Goal: Task Accomplishment & Management: Complete application form

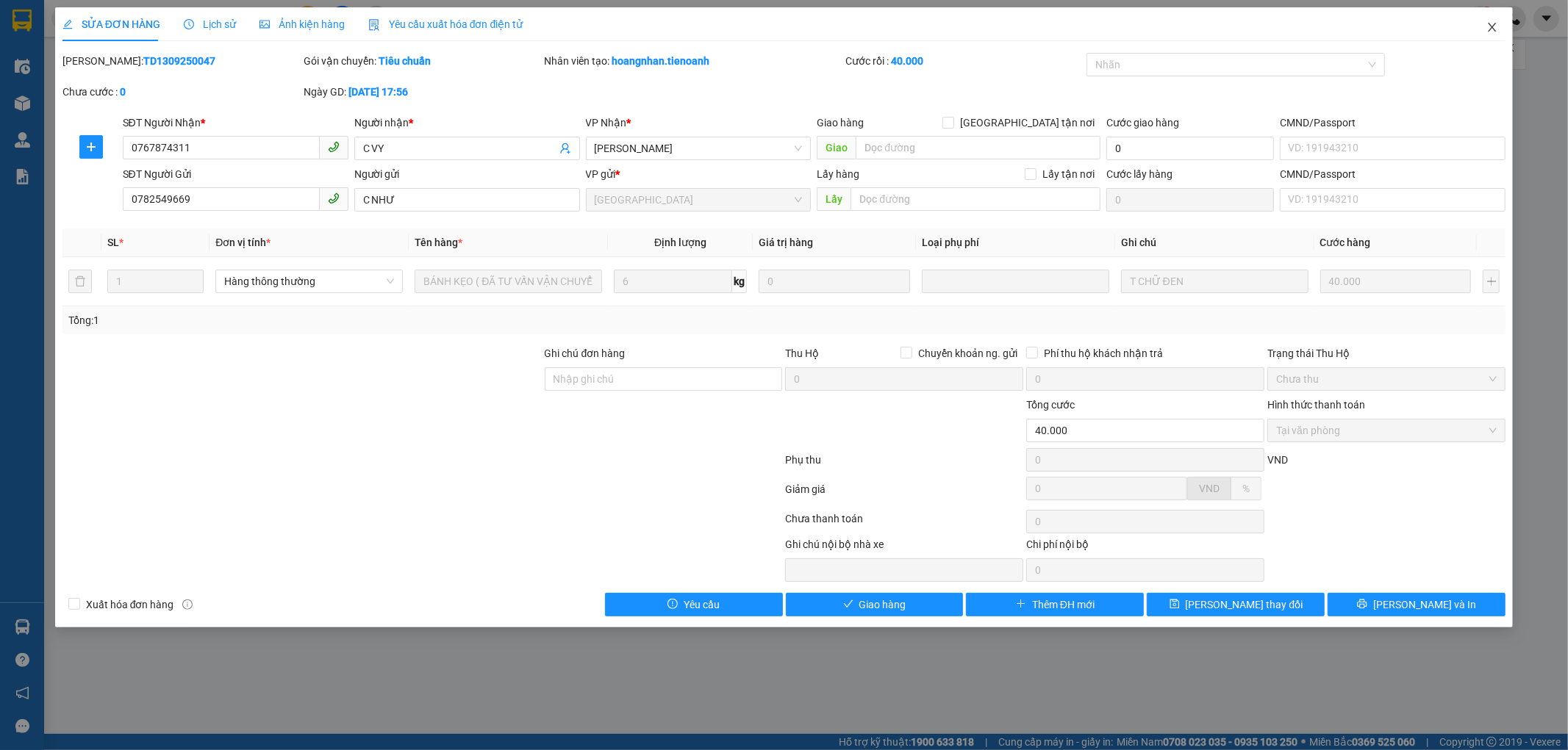
click at [1492, 32] on icon "close" at bounding box center [1492, 27] width 12 height 12
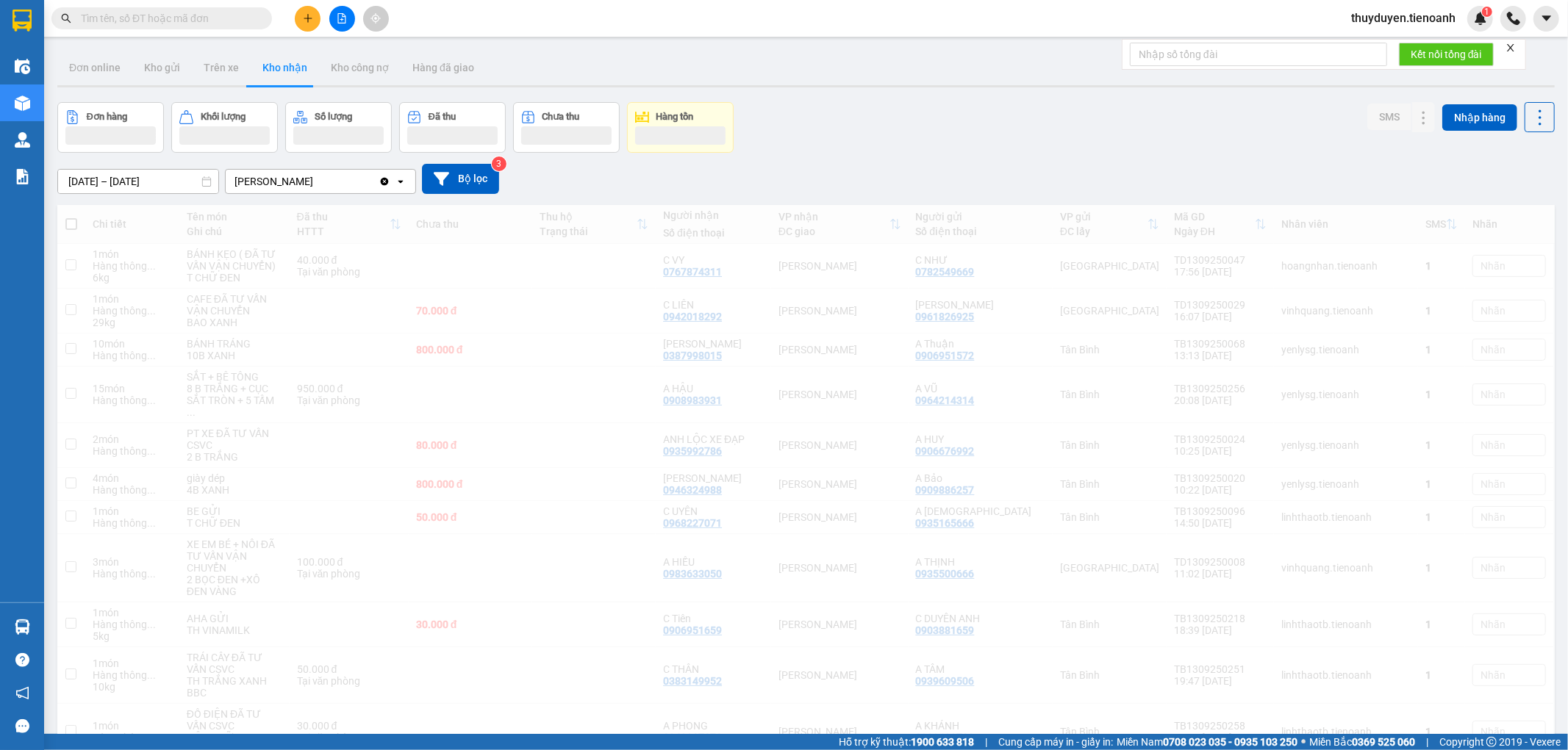
drag, startPoint x: 207, startPoint y: 26, endPoint x: 210, endPoint y: 19, distance: 7.6
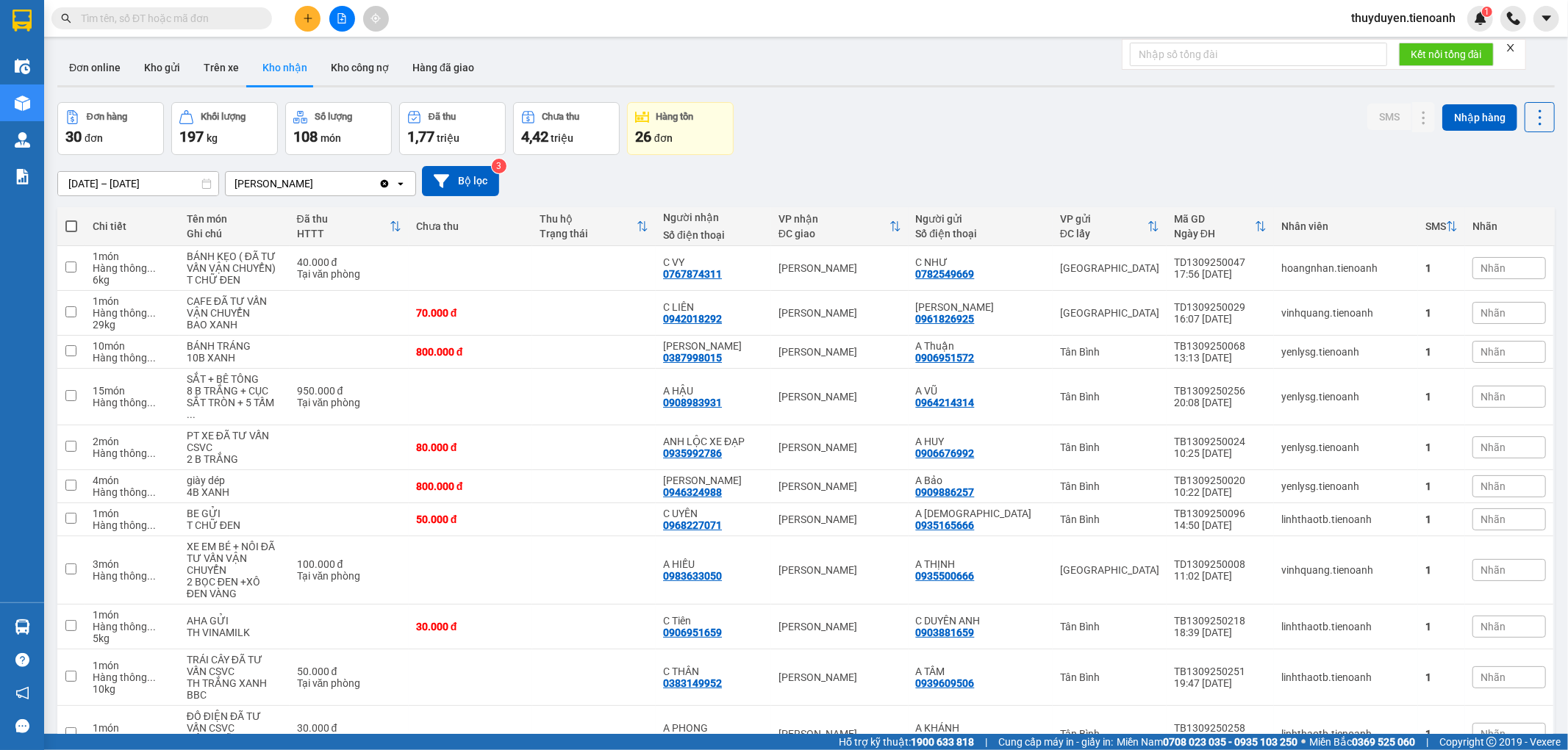
paste input "213"
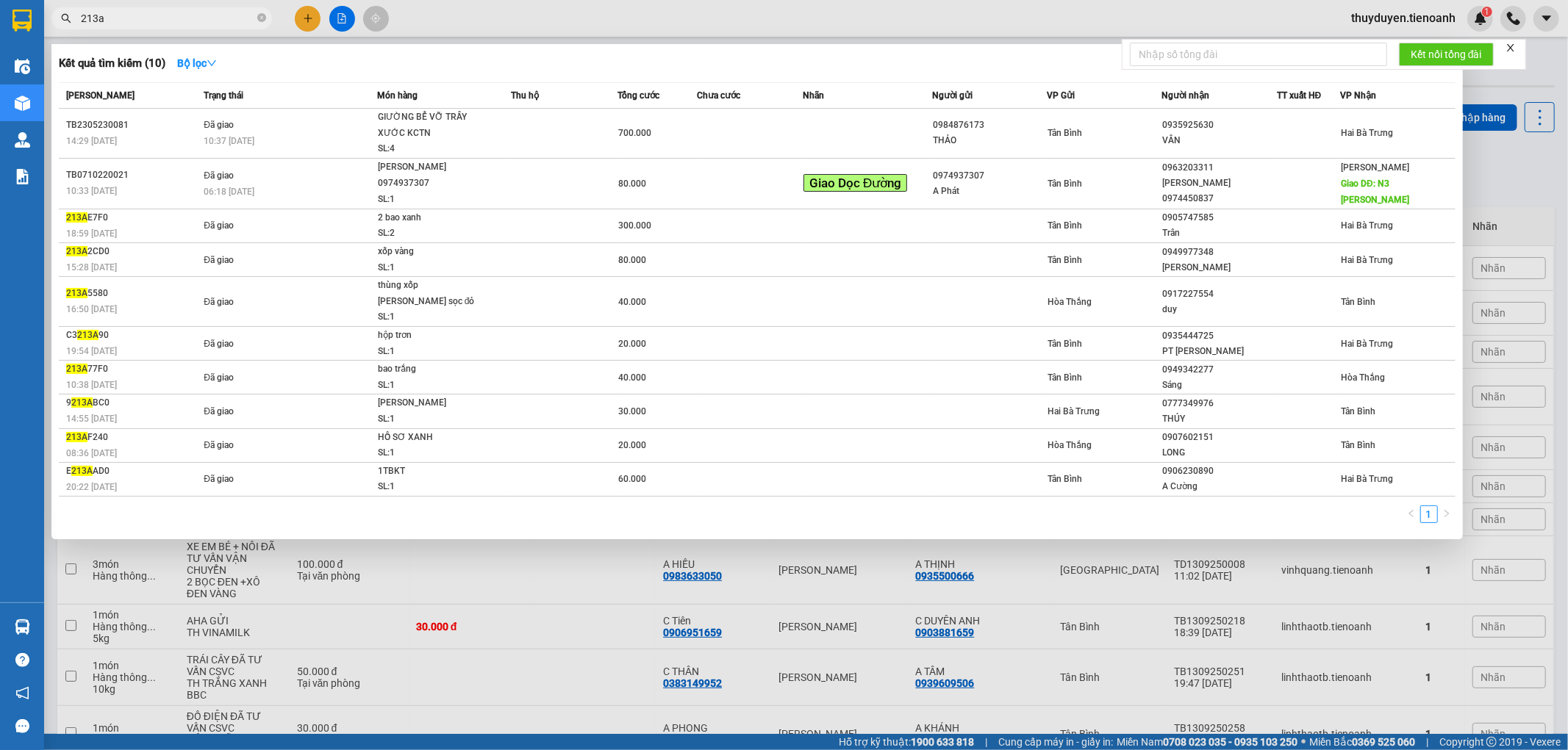
paste input "213"
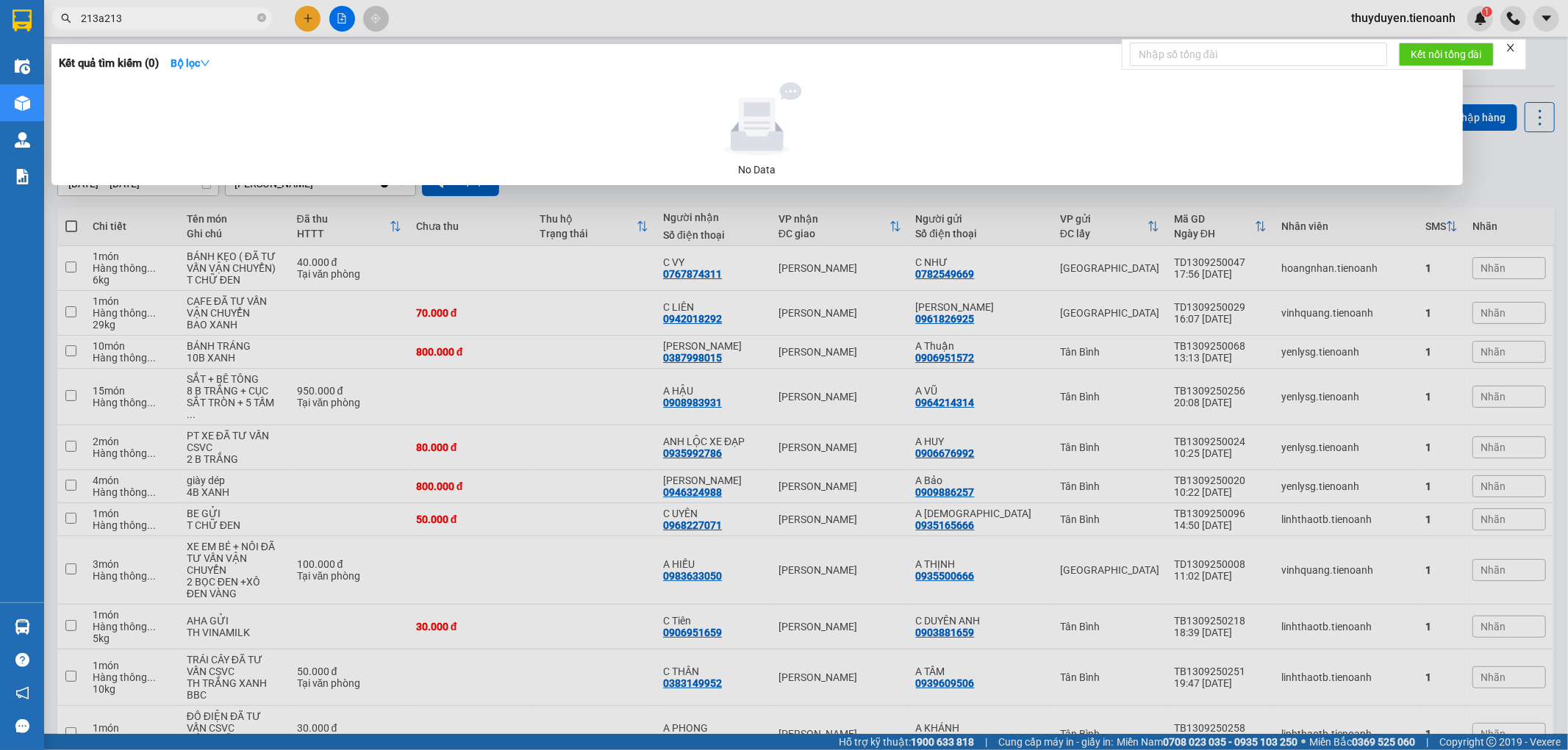
type input "213a213"
drag, startPoint x: 124, startPoint y: 24, endPoint x: 0, endPoint y: 85, distance: 138.2
click at [0, 85] on section "Kết quả [PERSON_NAME] ( 0 ) Bộ lọc No Data 213a213 thuyduyen.tienoanh 1 Điều [P…" at bounding box center [784, 375] width 1568 height 750
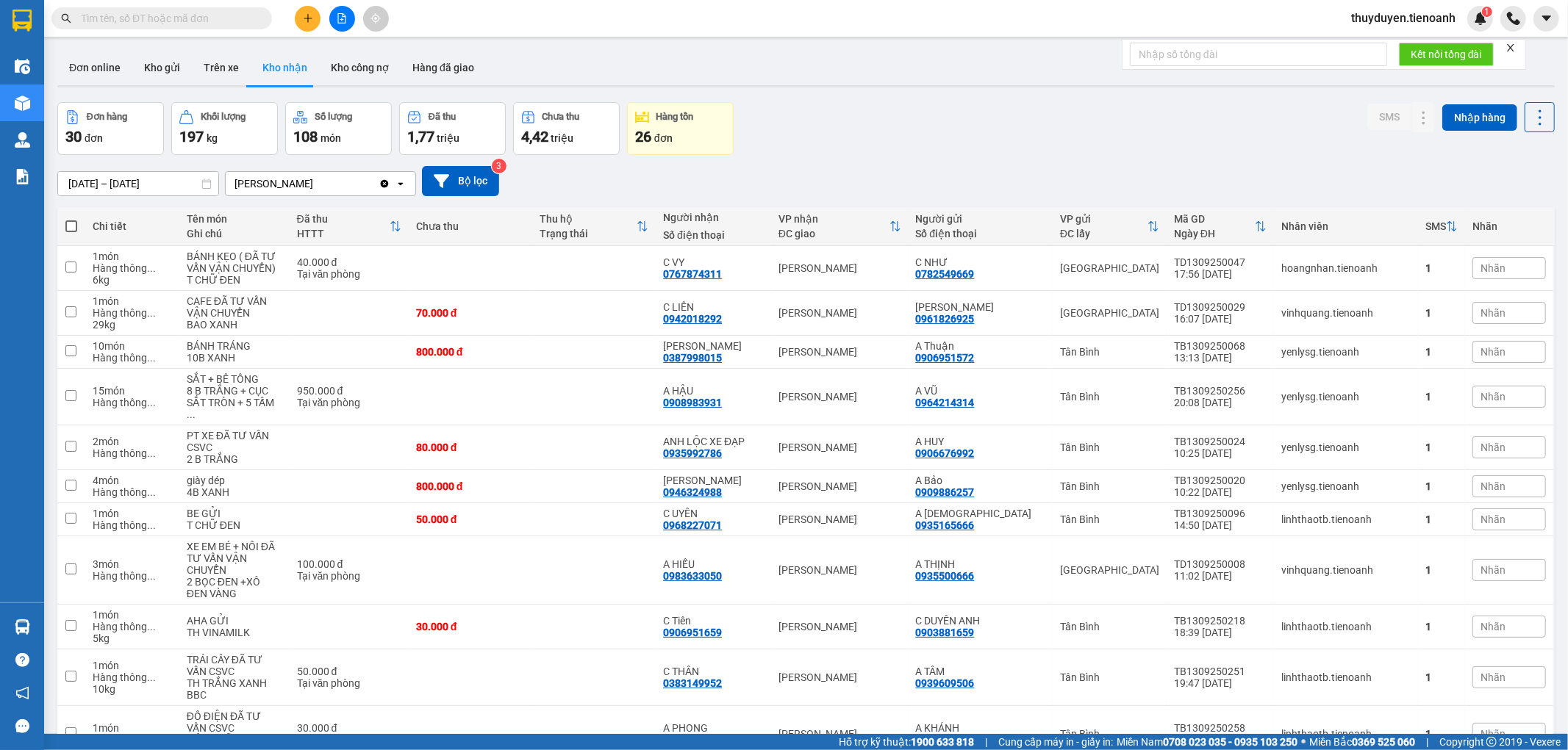
click at [218, 25] on input "text" at bounding box center [167, 18] width 173 height 16
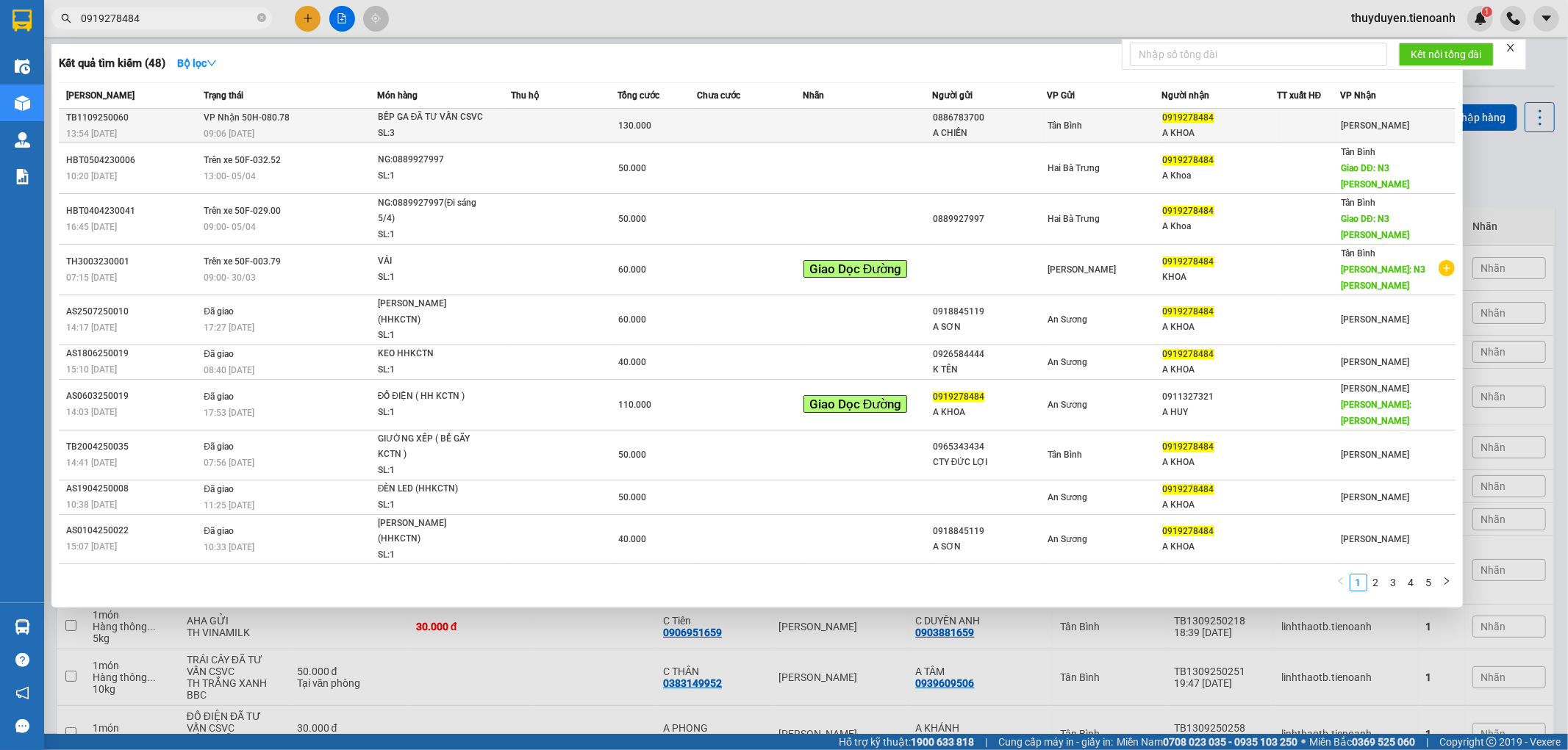
type input "0919278484"
click at [812, 128] on td at bounding box center [867, 125] width 129 height 34
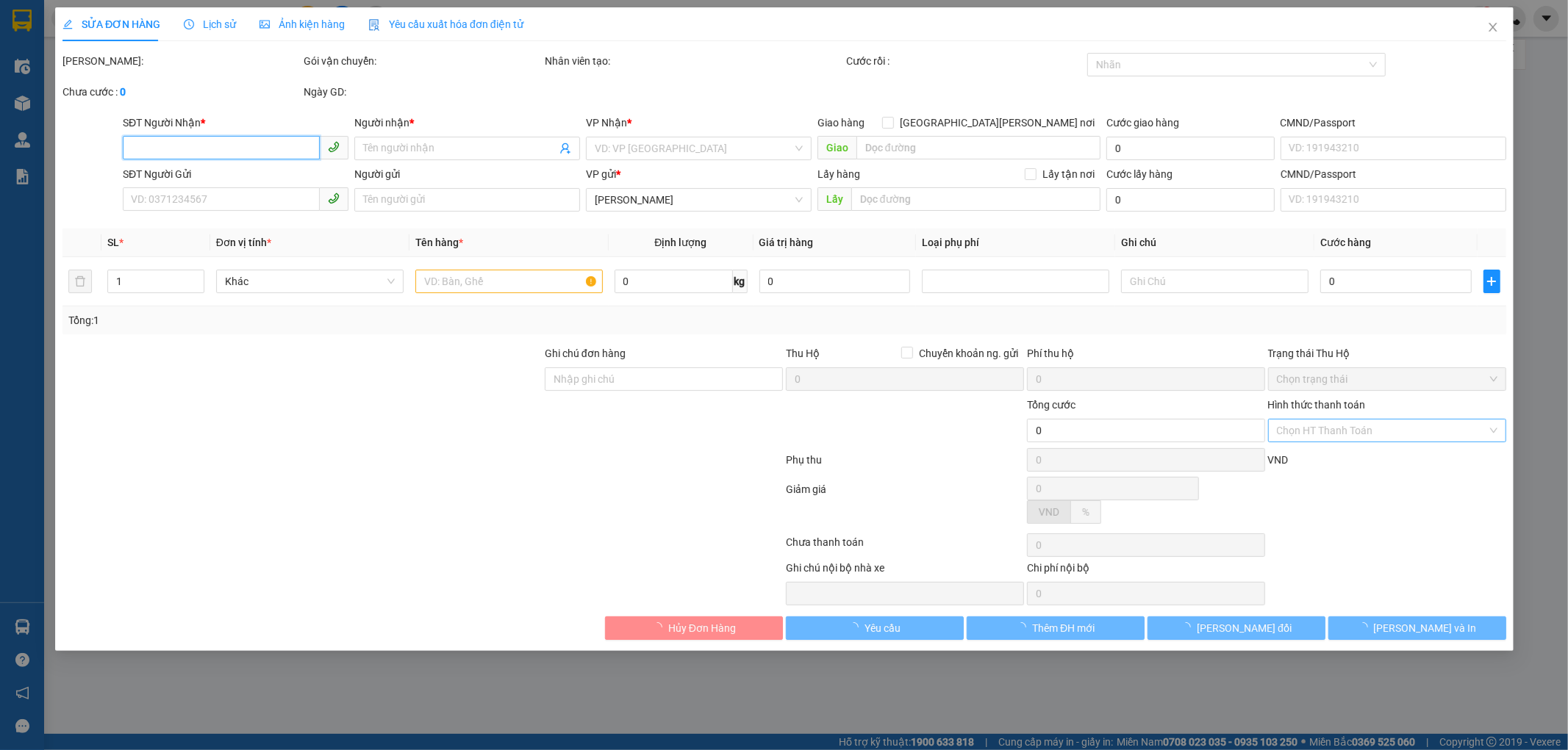
type input "0919278484"
type input "A KHOA"
type input "0886783700"
type input "A CHIẾN"
type input "130.000"
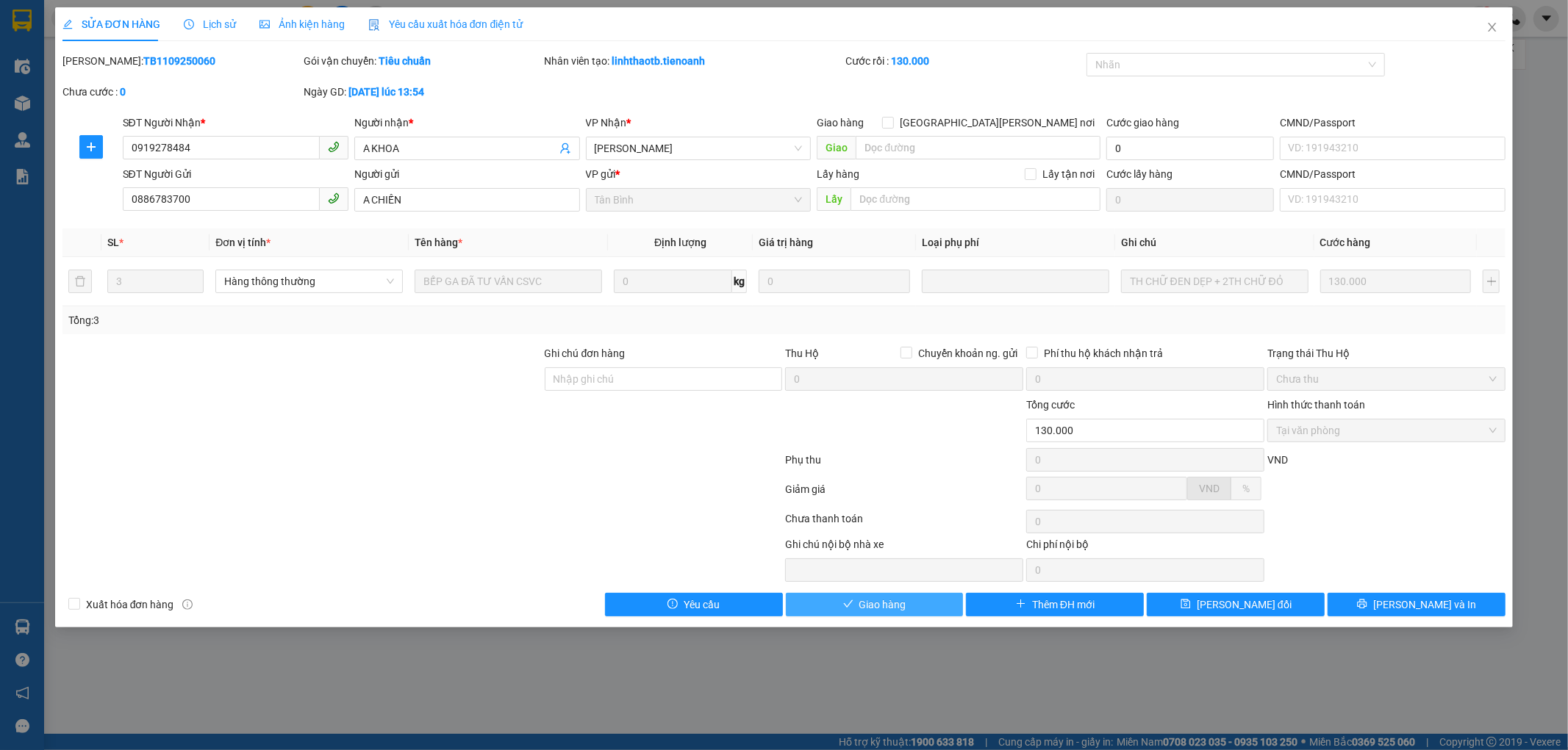
click at [876, 608] on span "Giao hàng" at bounding box center [882, 604] width 47 height 16
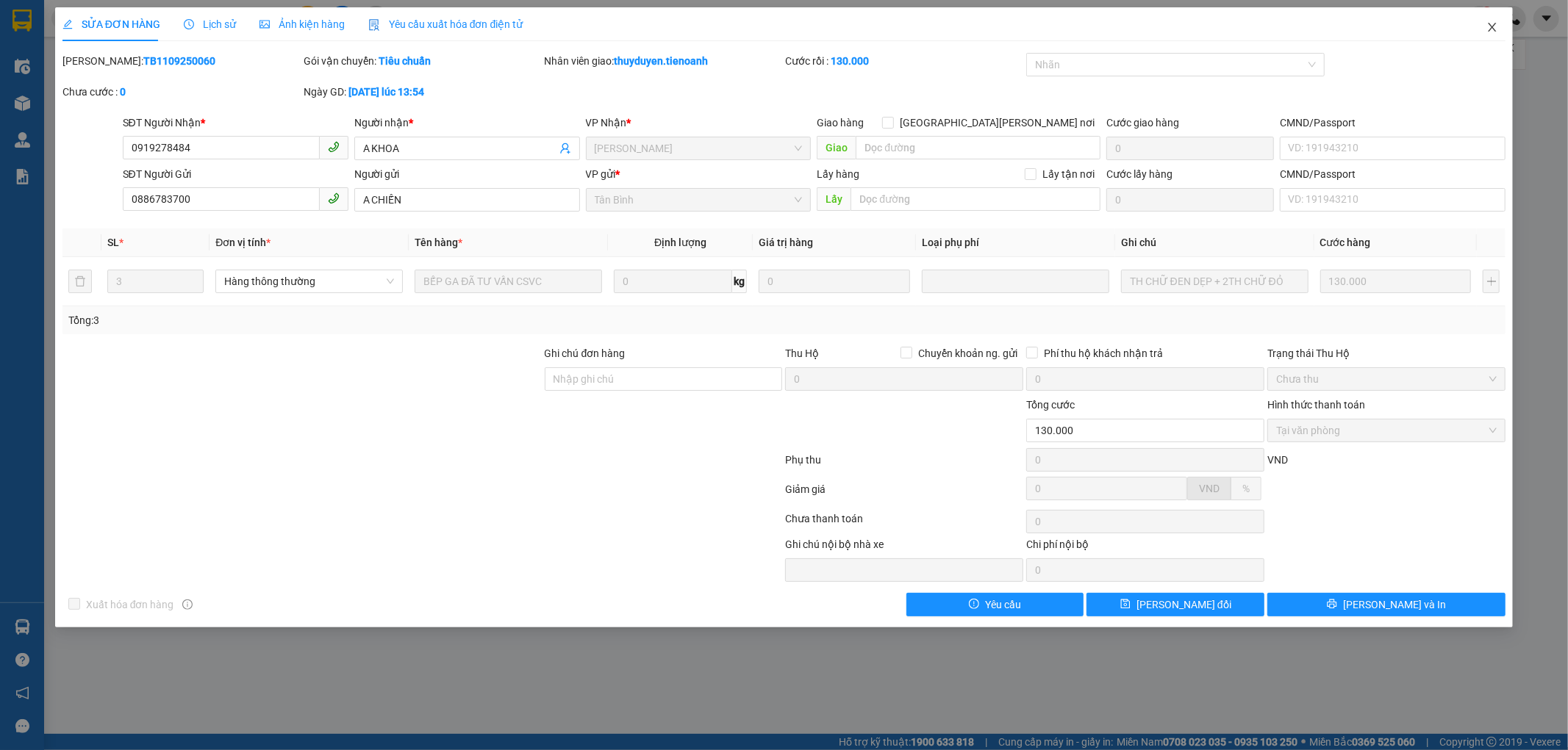
click at [1493, 19] on span "Close" at bounding box center [1492, 28] width 41 height 41
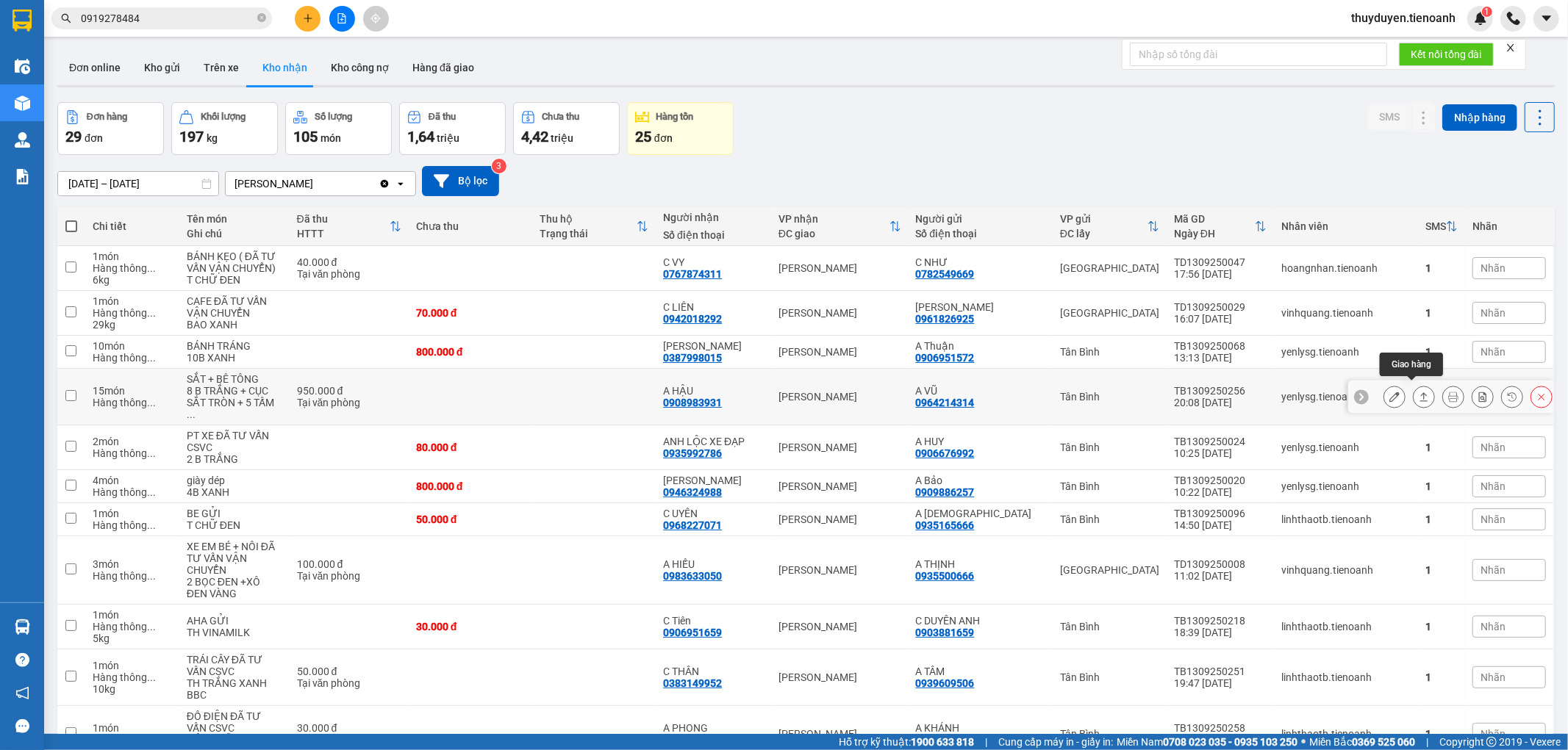
click at [1418, 393] on icon at bounding box center [1423, 396] width 10 height 10
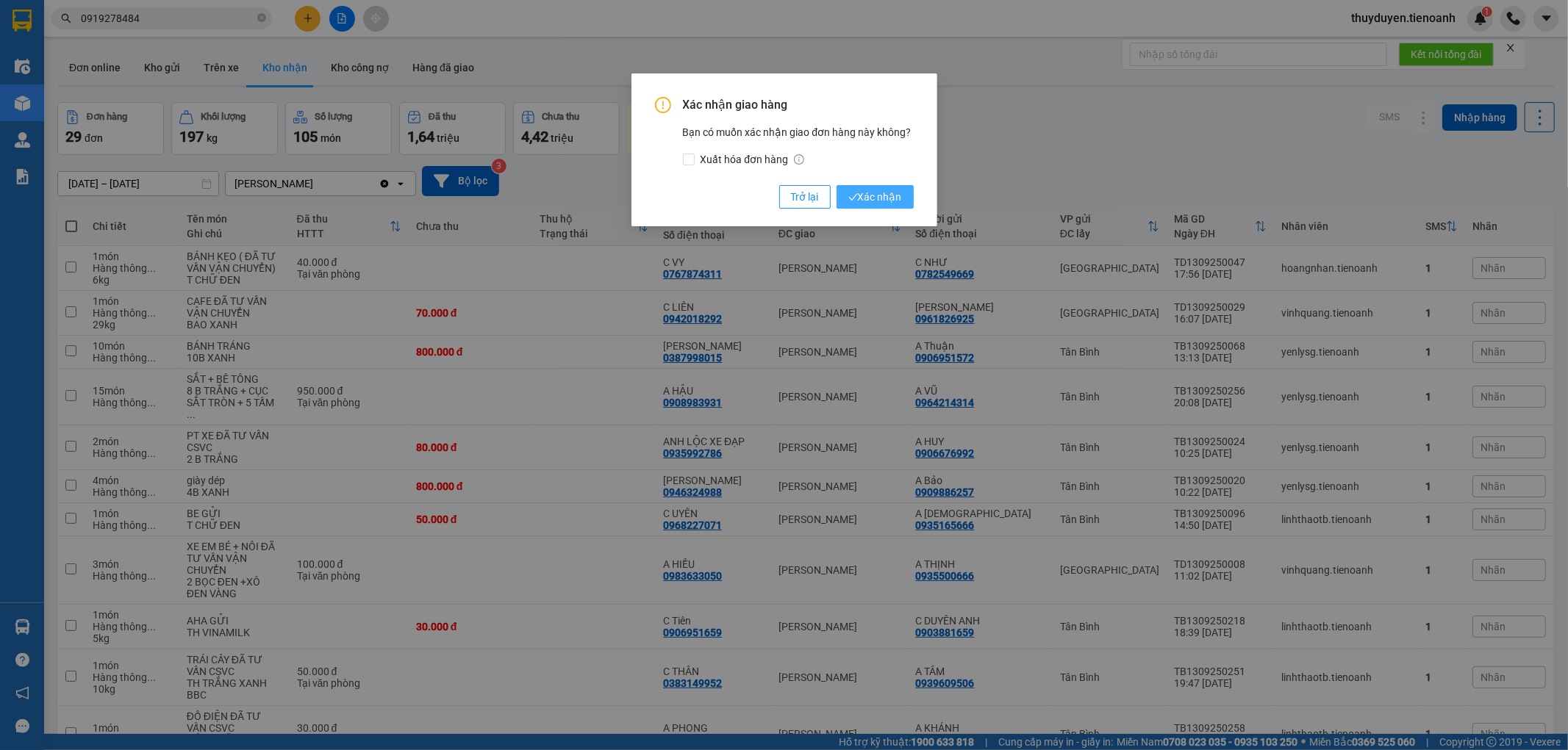
click at [841, 195] on button "Xác nhận" at bounding box center [875, 197] width 77 height 24
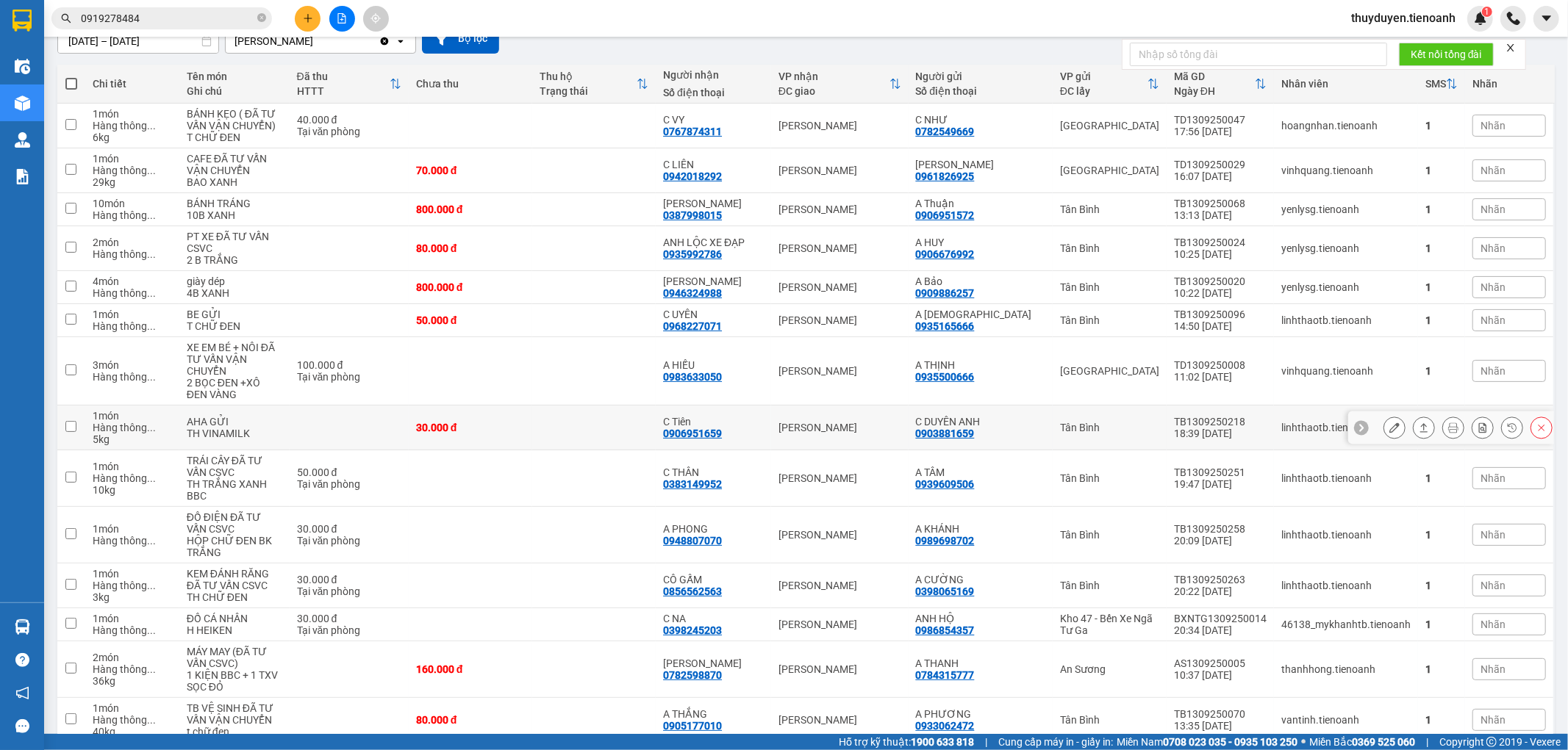
scroll to position [163, 0]
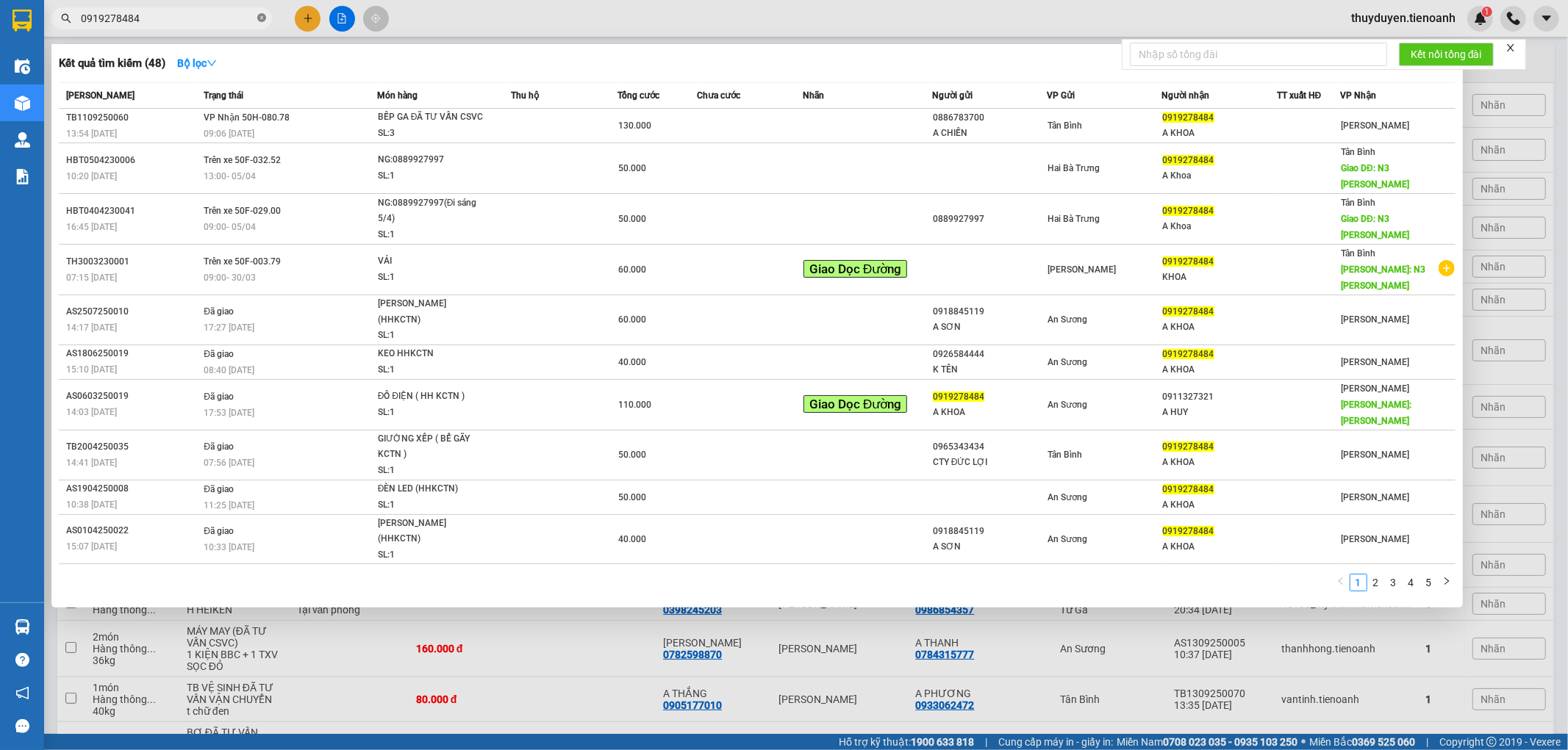
click at [260, 18] on icon "close-circle" at bounding box center [261, 18] width 8 height 8
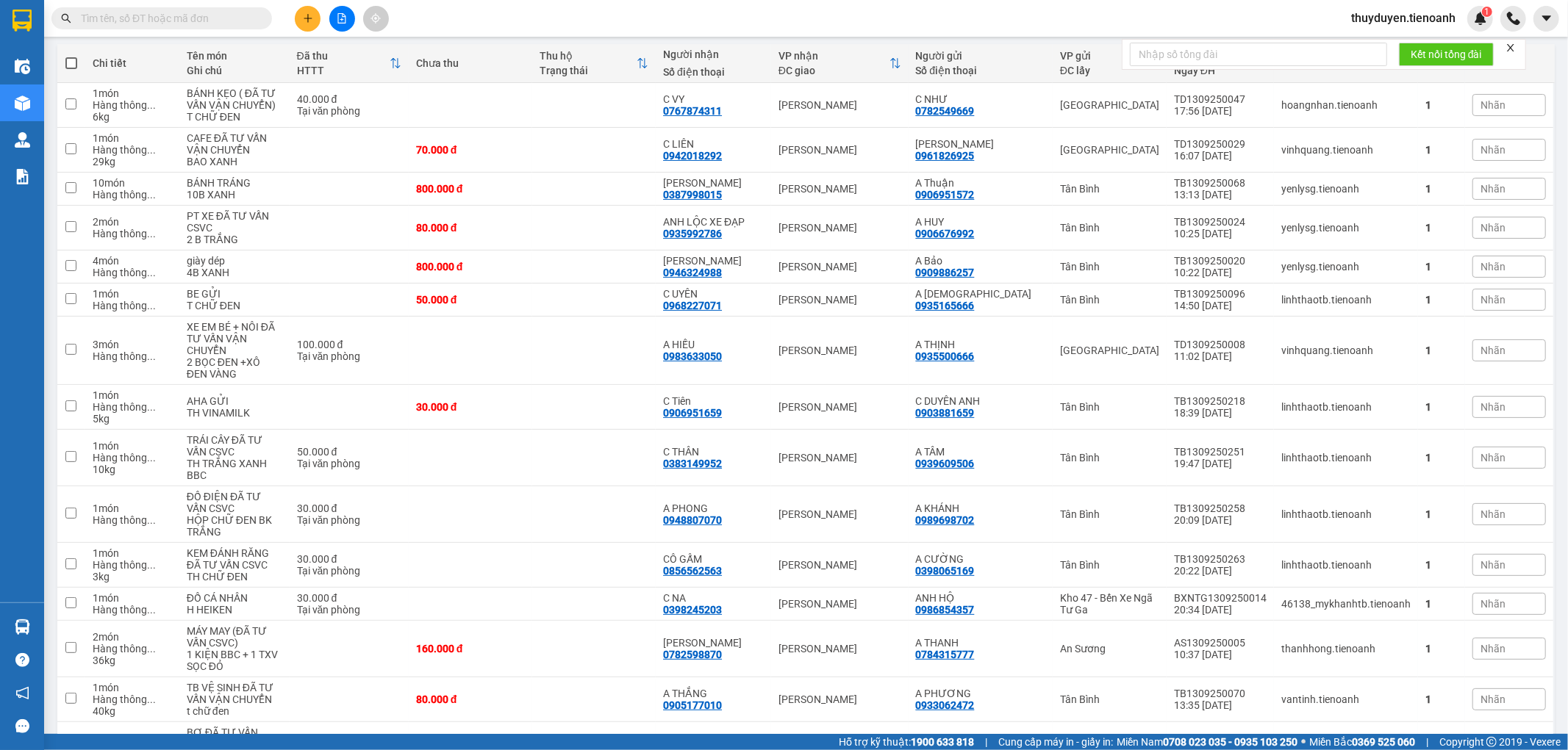
click at [238, 10] on input "text" at bounding box center [167, 18] width 173 height 16
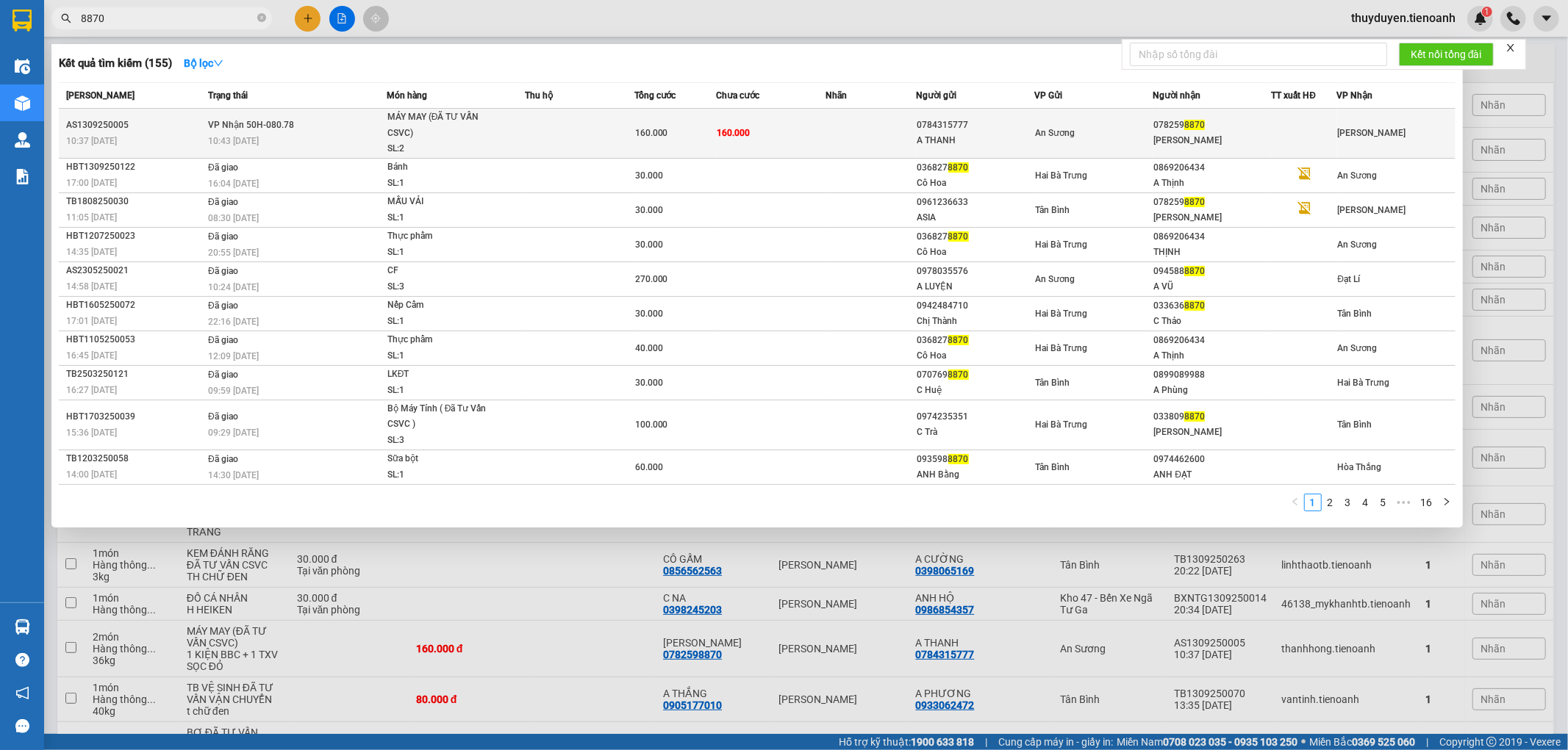
type input "8870"
click at [587, 142] on td at bounding box center [580, 133] width 109 height 50
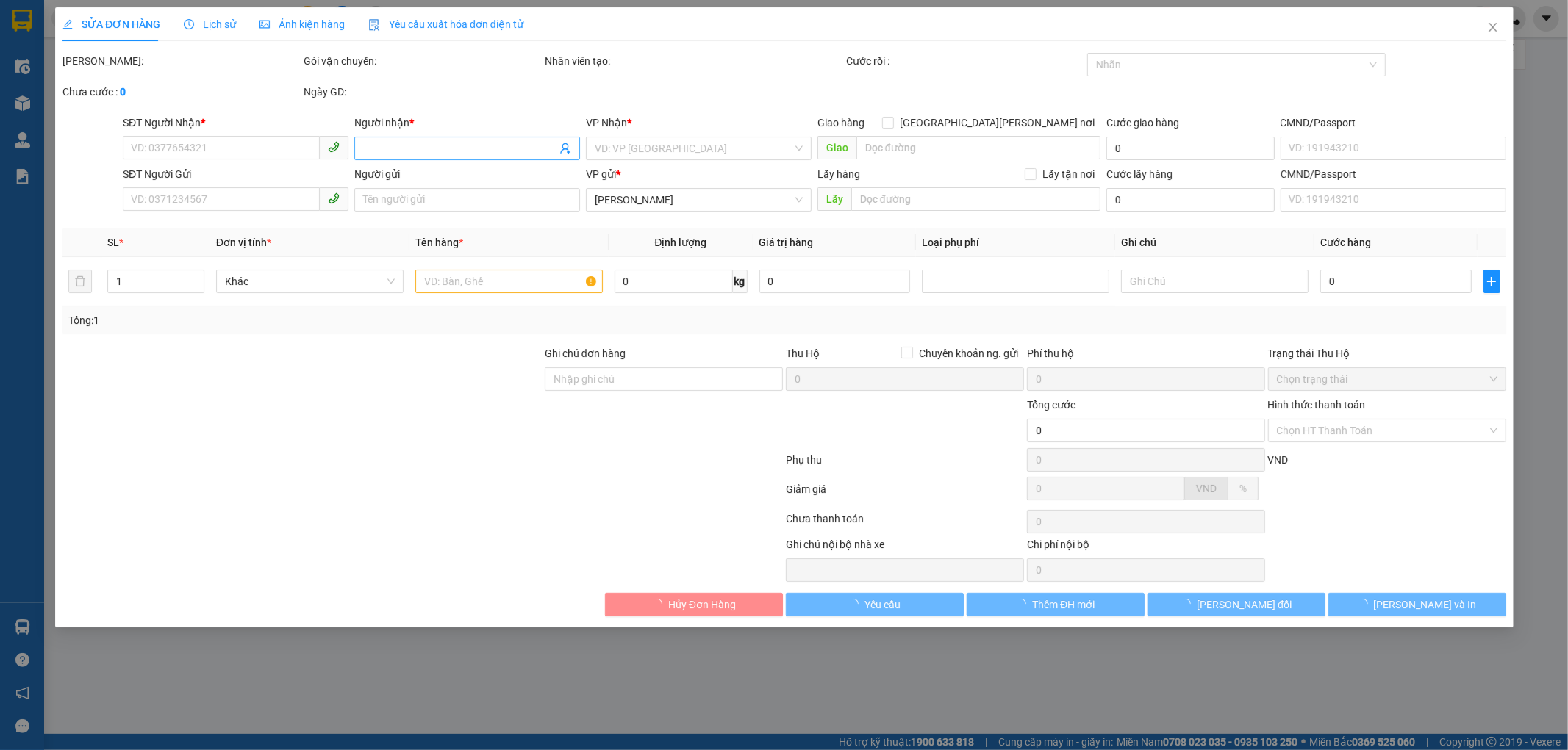
type input "0782598870"
type input "[PERSON_NAME]"
type input "0784315777"
type input "A THANH"
type input "160.000"
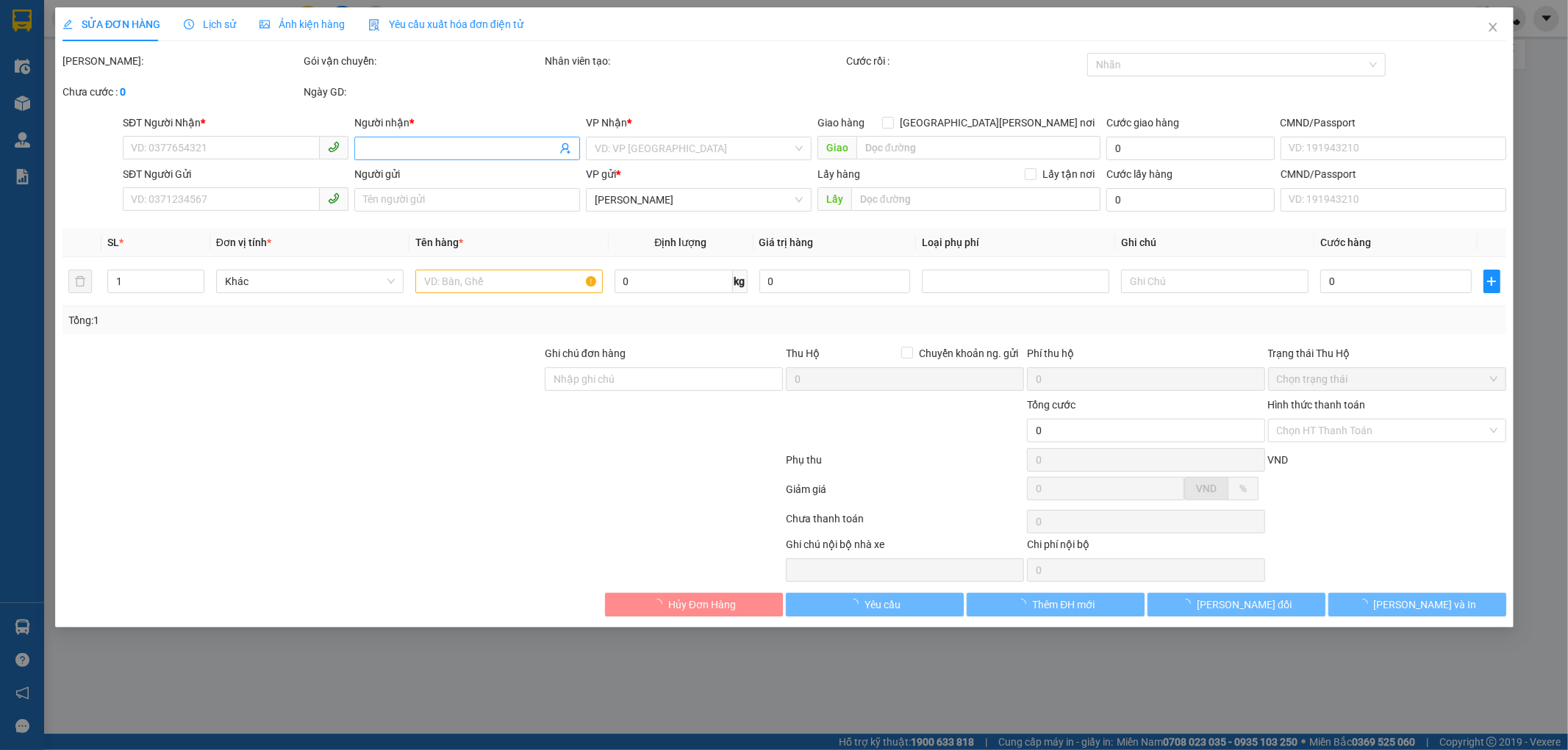
type input "160.000"
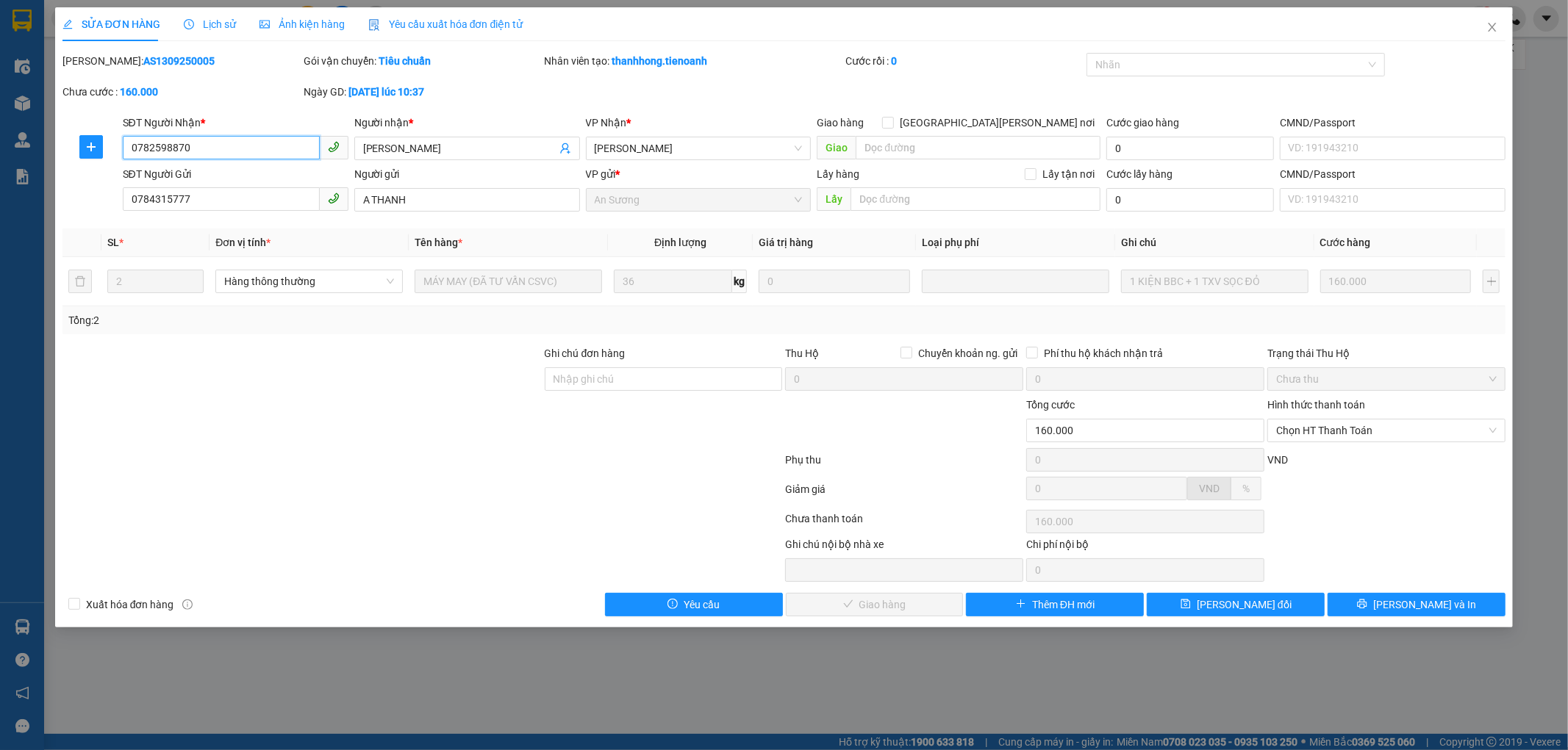
drag, startPoint x: 213, startPoint y: 149, endPoint x: 34, endPoint y: 166, distance: 179.8
click at [34, 166] on div "SỬA ĐƠN HÀNG Lịch sử [PERSON_NAME] hàng Yêu cầu xuất [PERSON_NAME] điện tử Tota…" at bounding box center [784, 375] width 1568 height 750
click at [1344, 611] on button "[PERSON_NAME] và In" at bounding box center [1417, 605] width 178 height 24
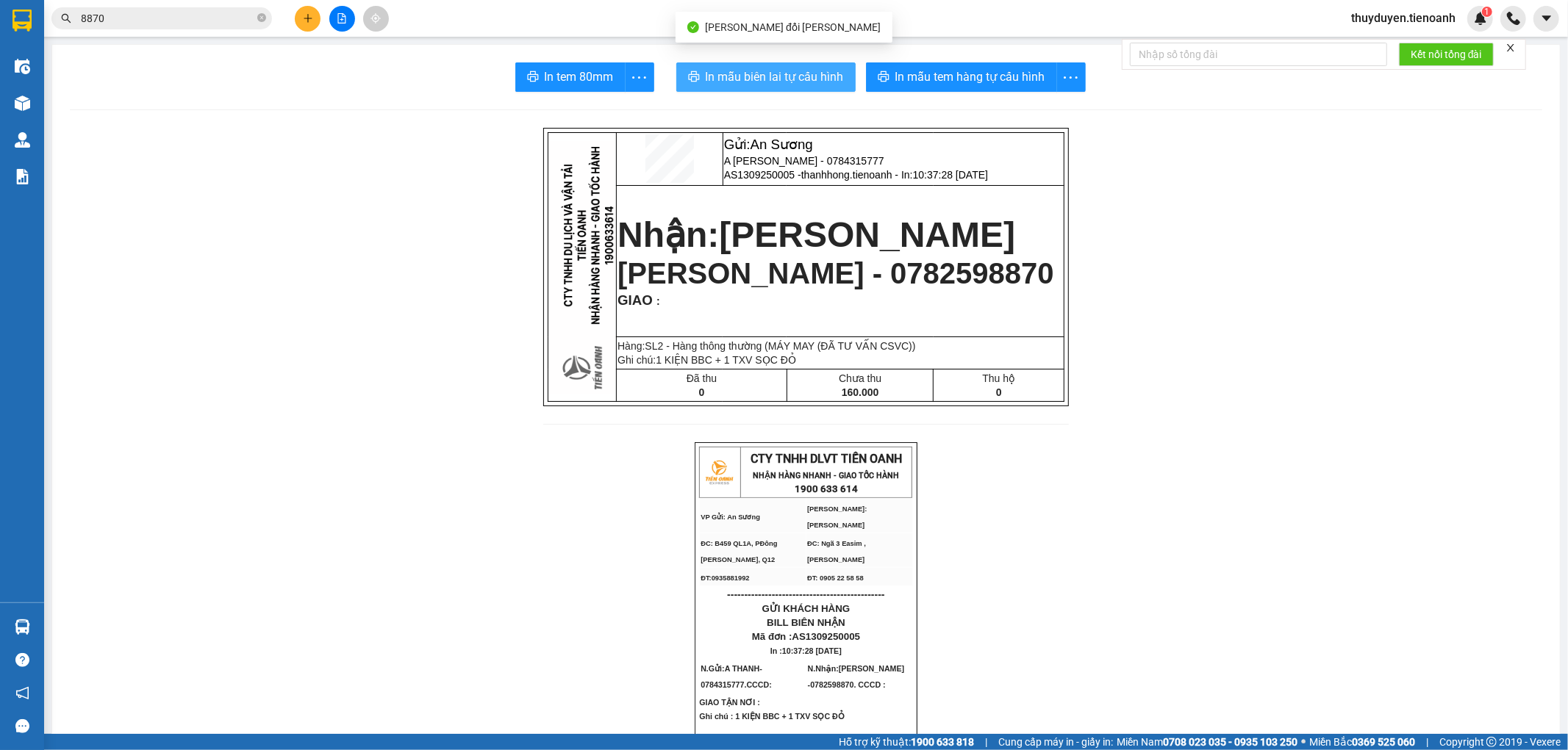
click at [813, 69] on span "In mẫu biên lai tự cấu hình" at bounding box center [775, 76] width 138 height 18
click at [303, 19] on icon "plus" at bounding box center [308, 18] width 10 height 10
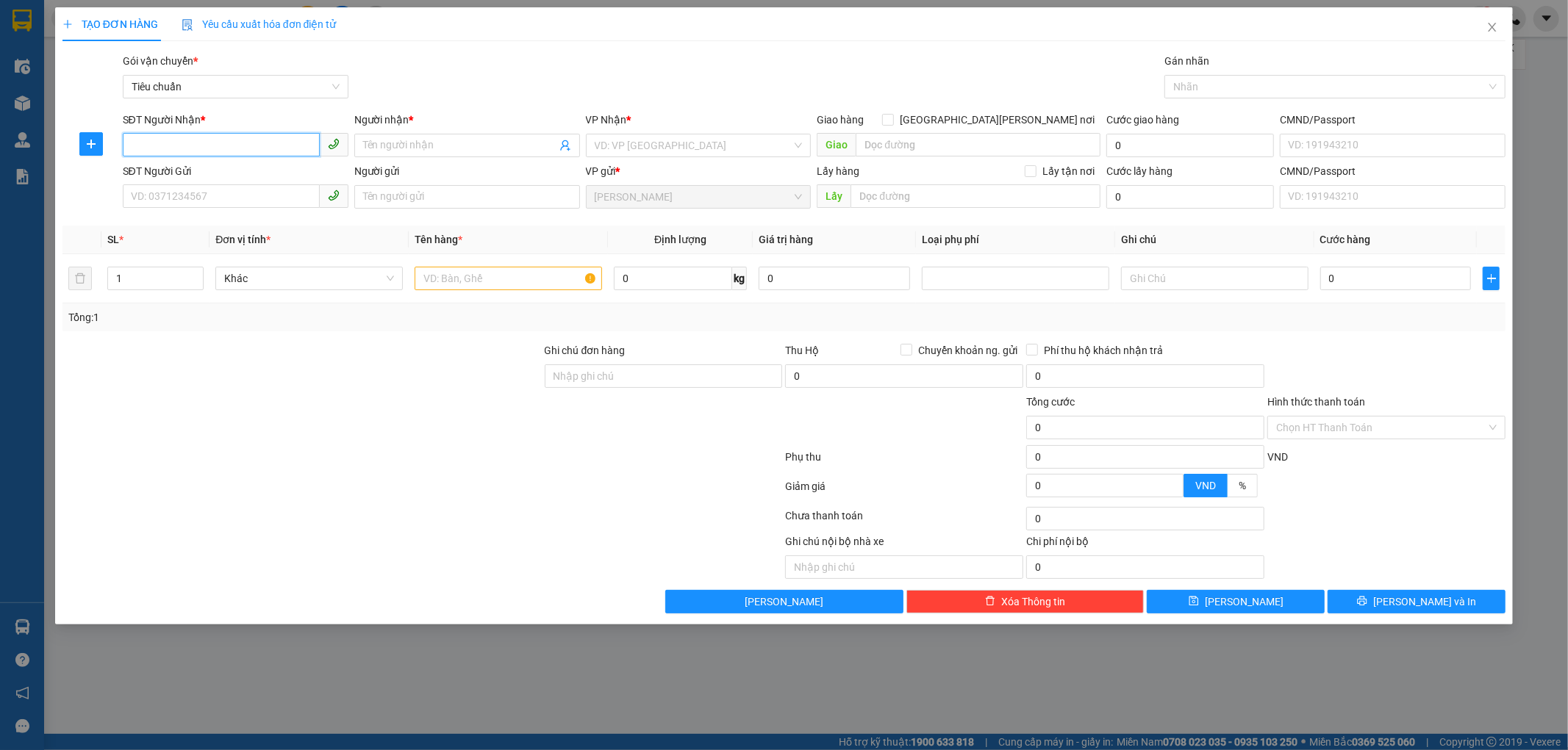
click at [199, 149] on input "SĐT Người Nhận *" at bounding box center [221, 144] width 197 height 24
type input "0909564780"
click at [250, 177] on div "0909564780 - C [PERSON_NAME]" at bounding box center [236, 175] width 208 height 16
type input "C THOA"
type input "50.000"
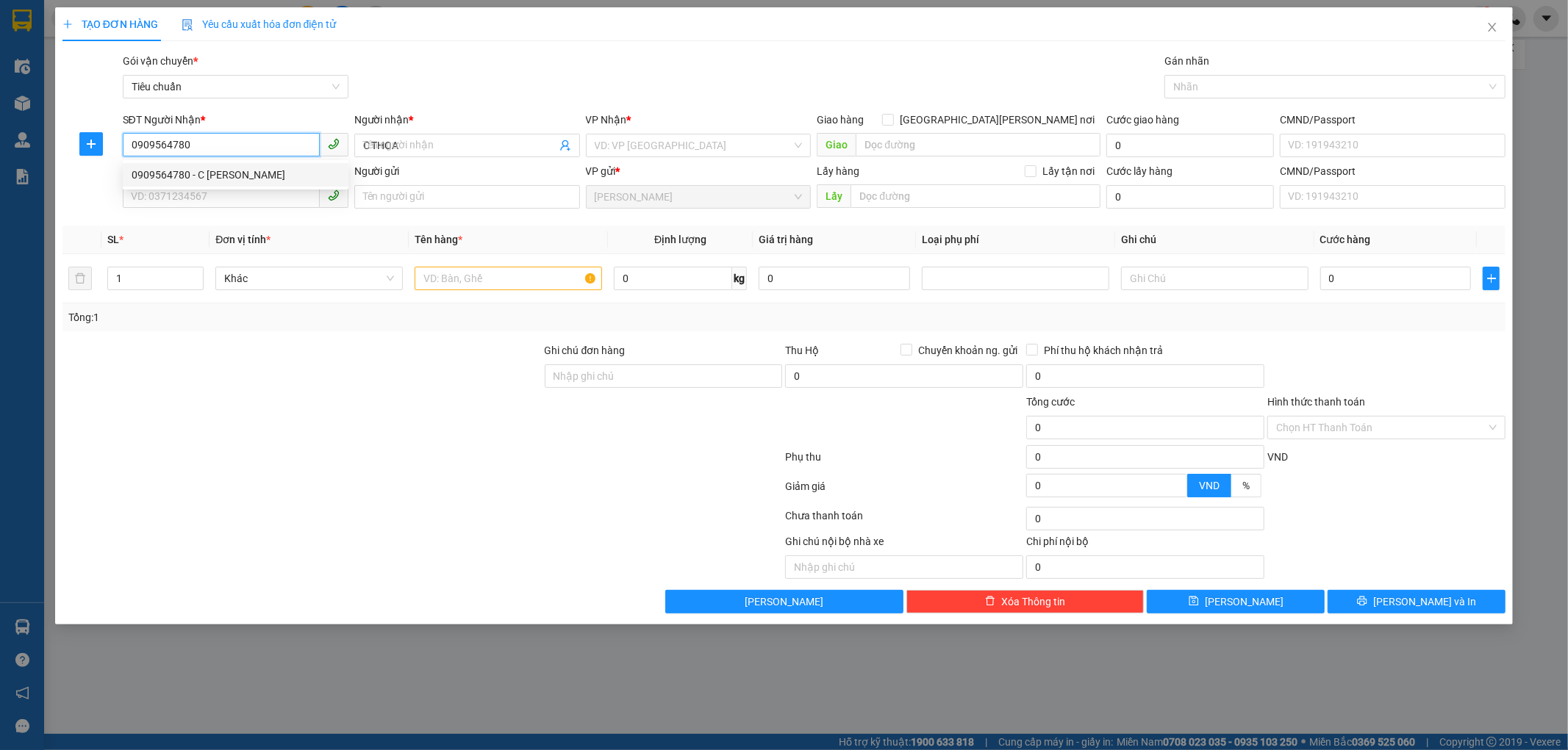
type input "50.000"
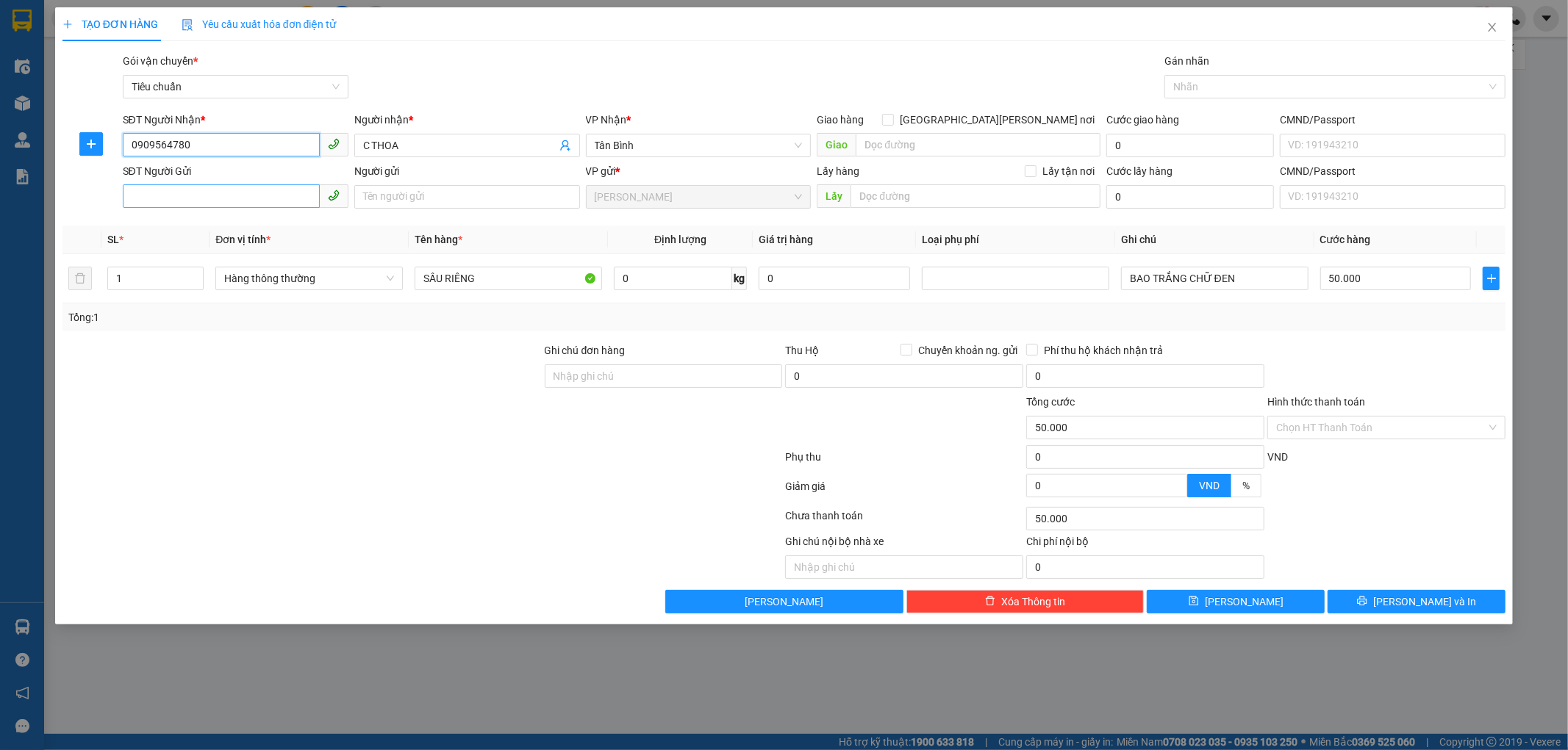
type input "0909564780"
click at [180, 200] on input "SĐT Người Gửi" at bounding box center [221, 197] width 197 height 24
click at [239, 221] on div "0968227071 - [PERSON_NAME]" at bounding box center [236, 226] width 208 height 16
type input "0968227071"
type input "C UYÊN"
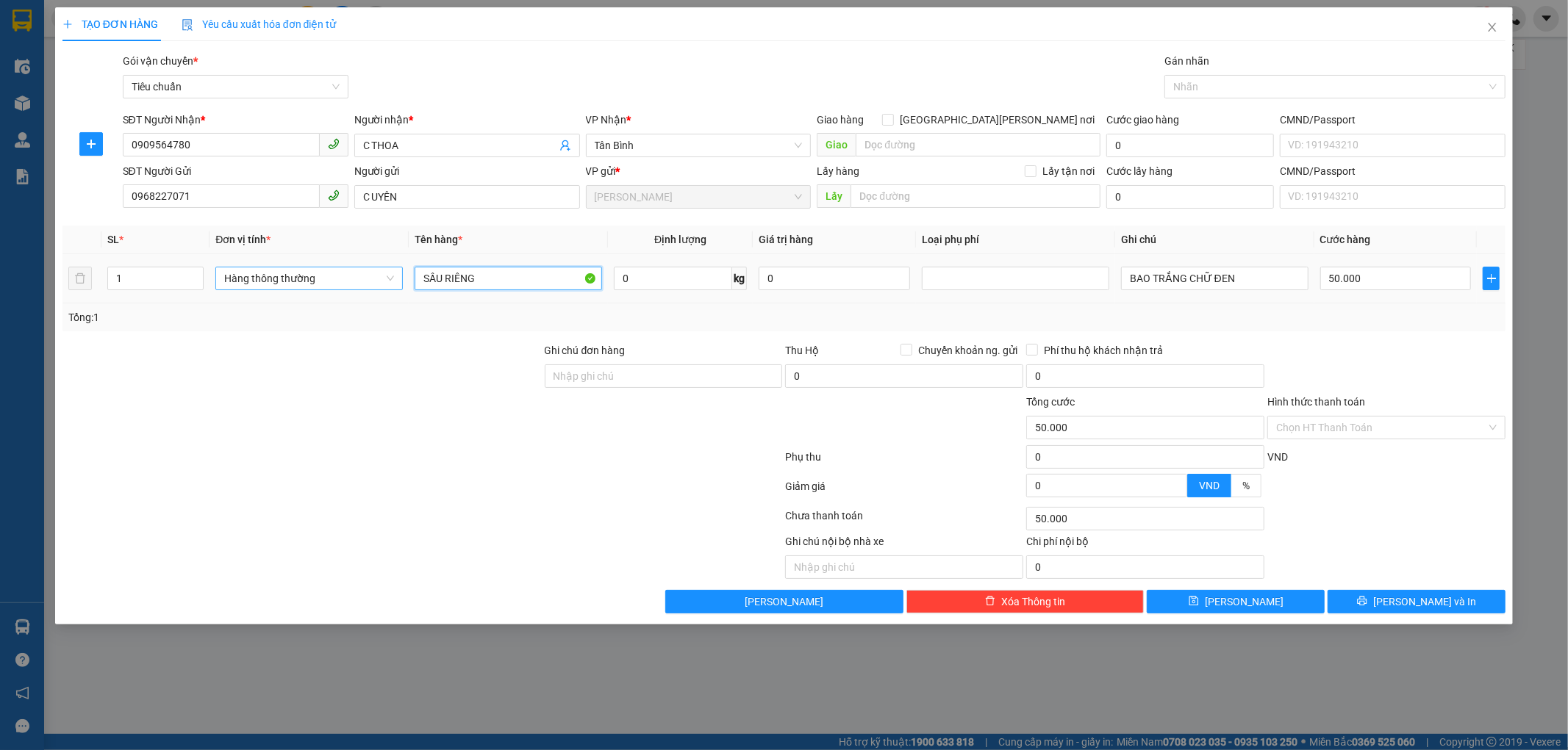
drag, startPoint x: 515, startPoint y: 284, endPoint x: 280, endPoint y: 288, distance: 235.0
click at [280, 288] on tr "1 Hàng thông [PERSON_NAME] [PERSON_NAME] 0 kg 0 BAO [PERSON_NAME] ĐEN 50.000" at bounding box center [784, 279] width 1444 height 50
type input "q"
click at [280, 289] on span "Hàng thông thường" at bounding box center [309, 278] width 170 height 22
type input "QUẦN ÁO"
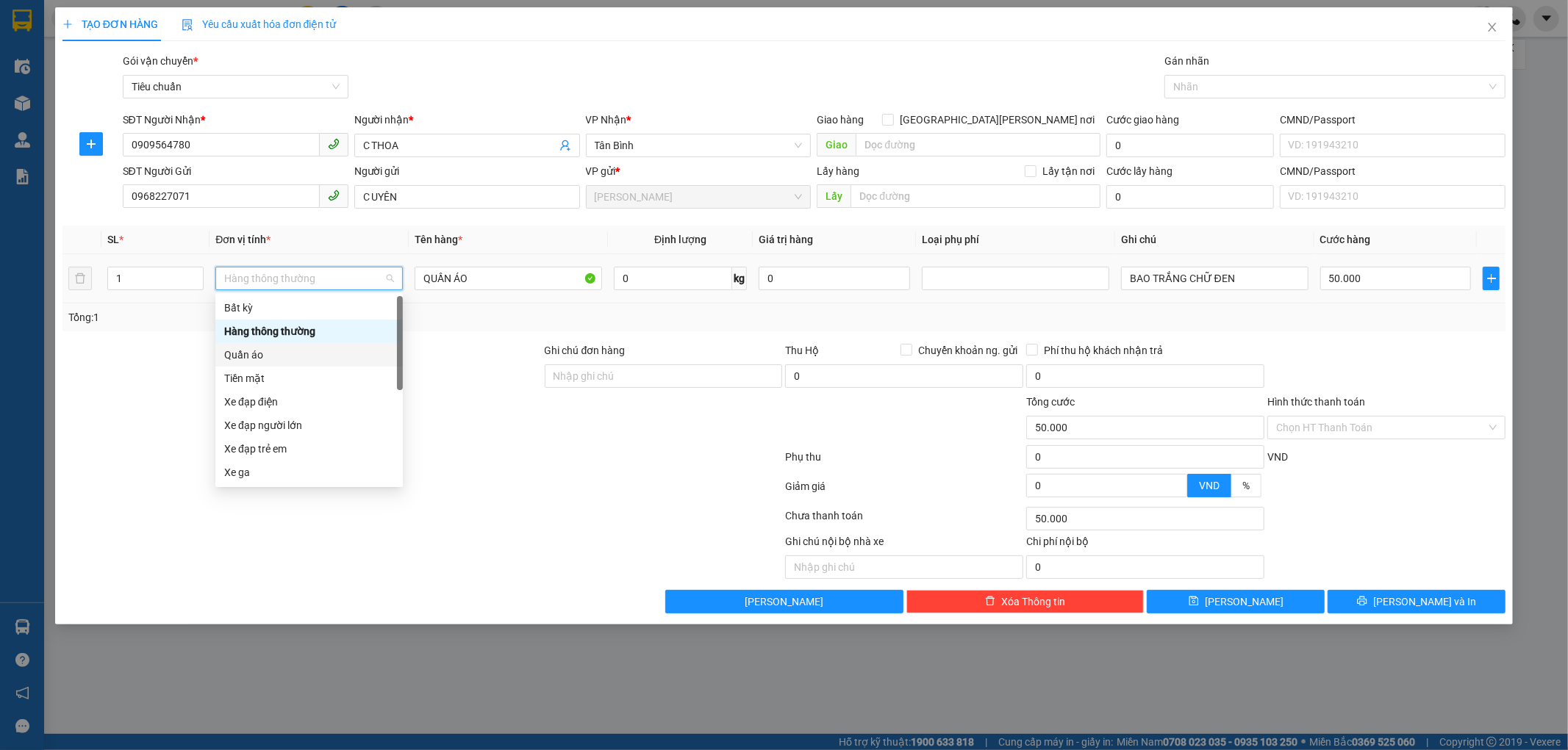
click at [280, 353] on div "Quần áo" at bounding box center [309, 354] width 170 height 16
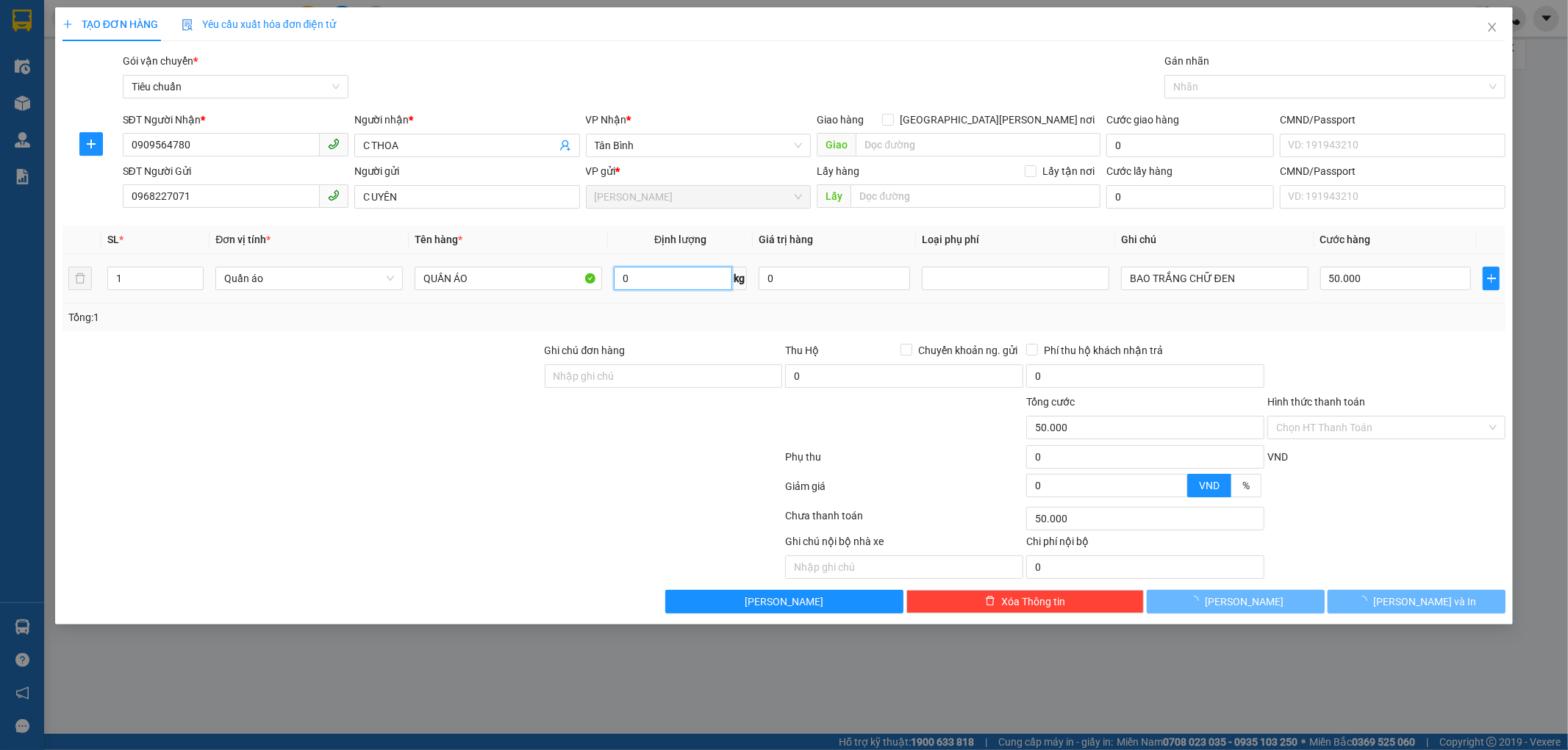
drag, startPoint x: 648, startPoint y: 290, endPoint x: 1118, endPoint y: 260, distance: 471.0
click at [648, 290] on input "0" at bounding box center [672, 279] width 118 height 24
type input "0"
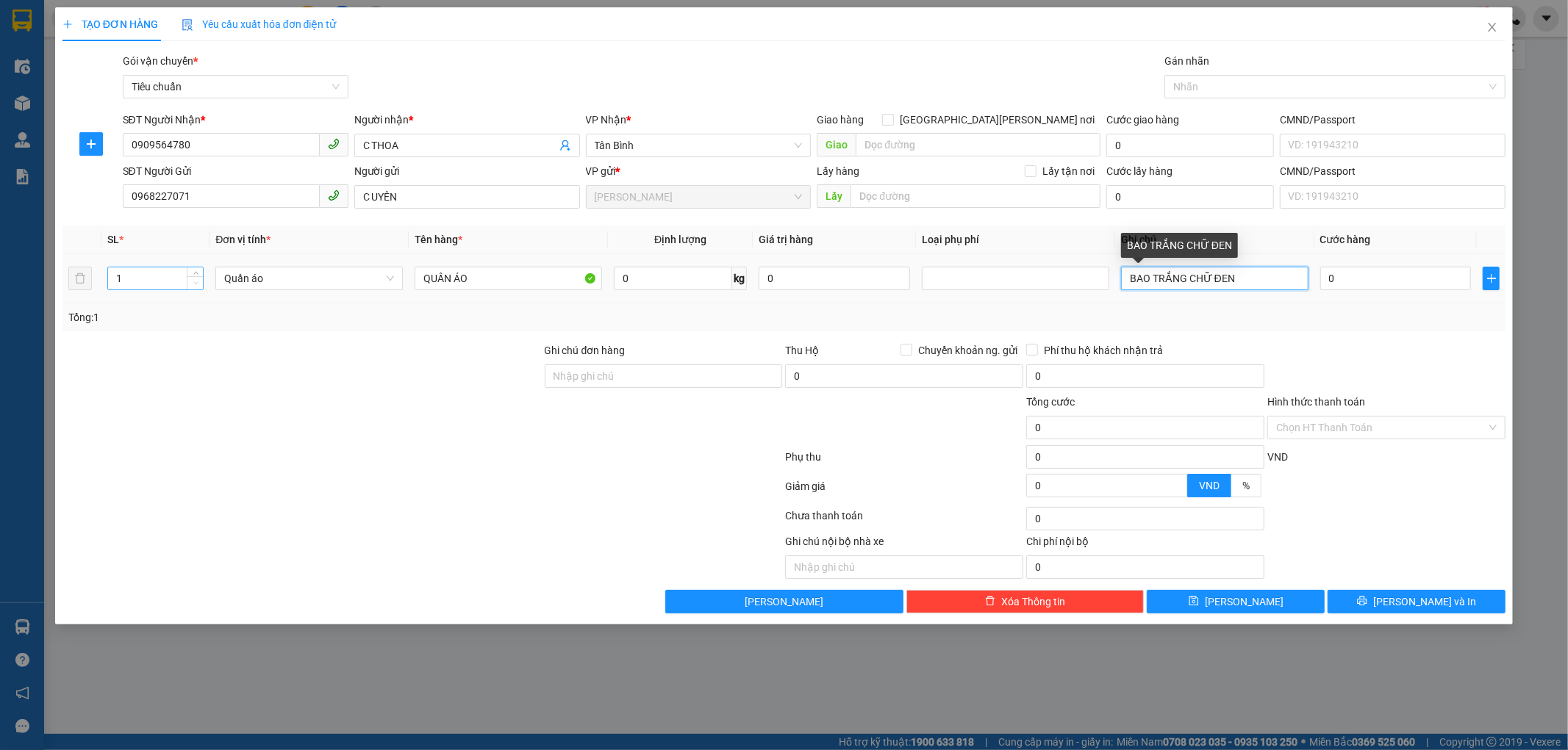
drag, startPoint x: 1258, startPoint y: 283, endPoint x: 187, endPoint y: 289, distance: 1071.0
click at [199, 288] on tr "1 Quần [PERSON_NAME] ÁO 0 kg 0 BAO [PERSON_NAME] ĐEN 0" at bounding box center [784, 279] width 1444 height 50
type input "HỘP CHỮ XANH D"
click at [1436, 270] on input "0" at bounding box center [1396, 279] width 151 height 24
type input "3"
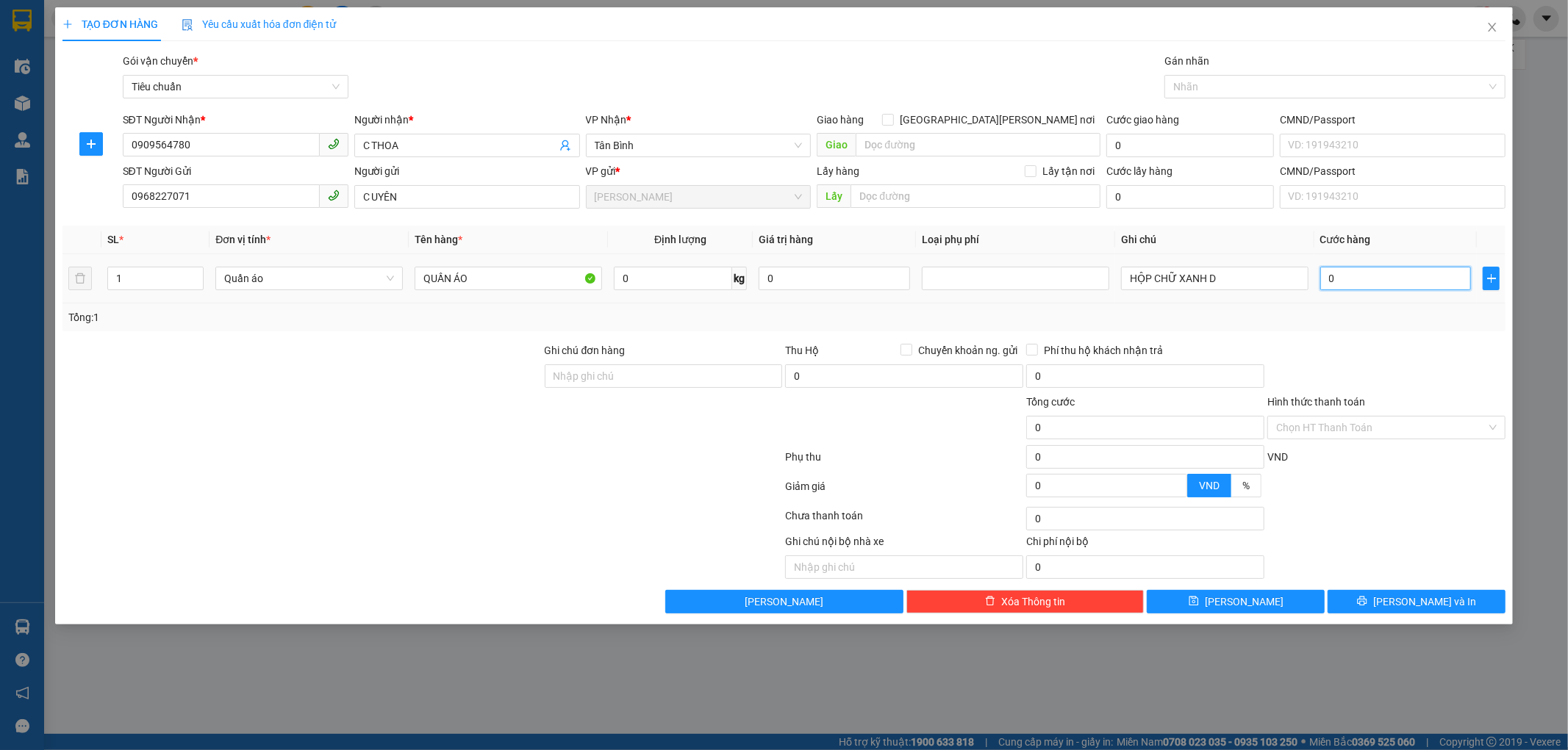
type input "3"
type input "30"
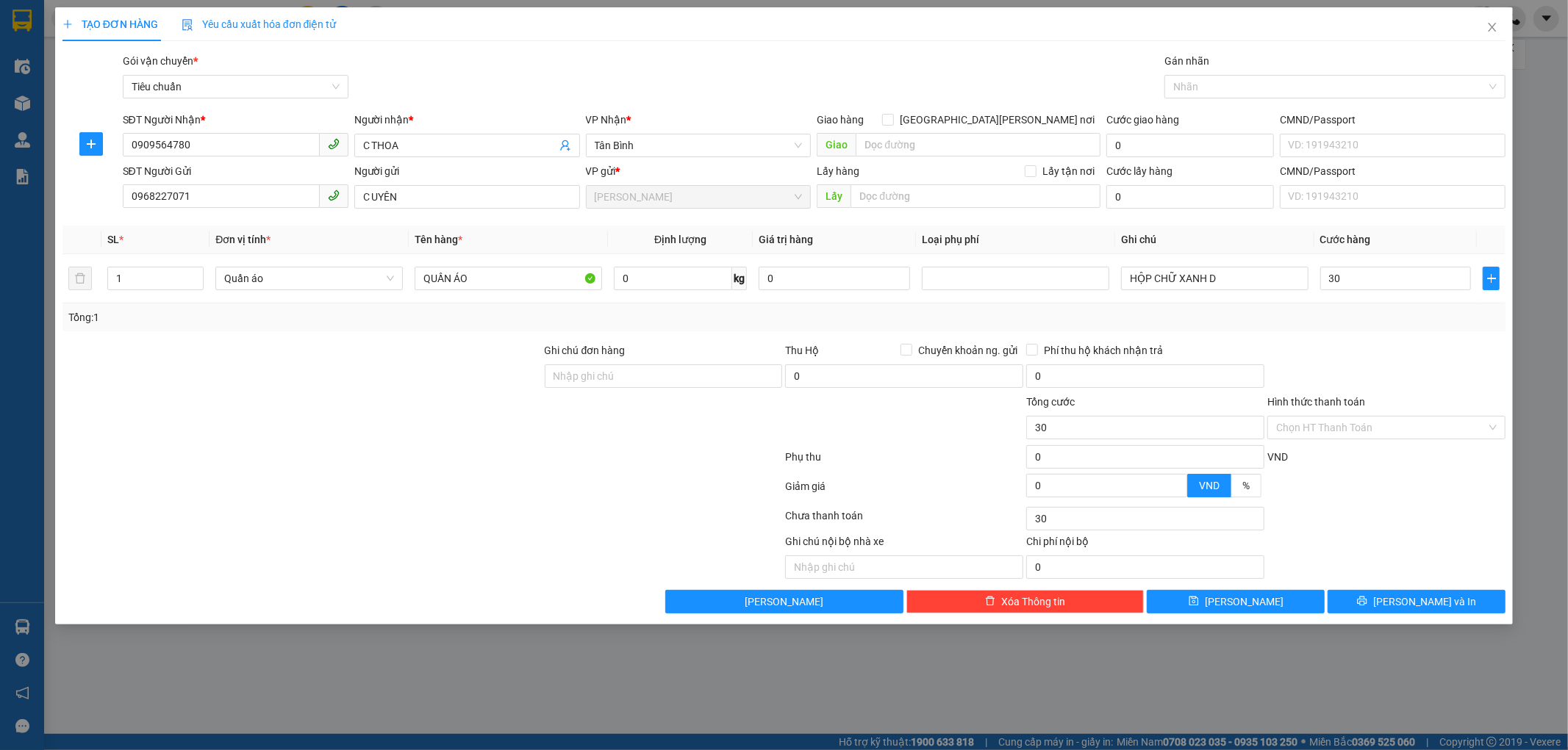
type input "30.000"
drag, startPoint x: 1341, startPoint y: 490, endPoint x: 1392, endPoint y: 555, distance: 82.6
click at [1350, 495] on div at bounding box center [1386, 490] width 241 height 26
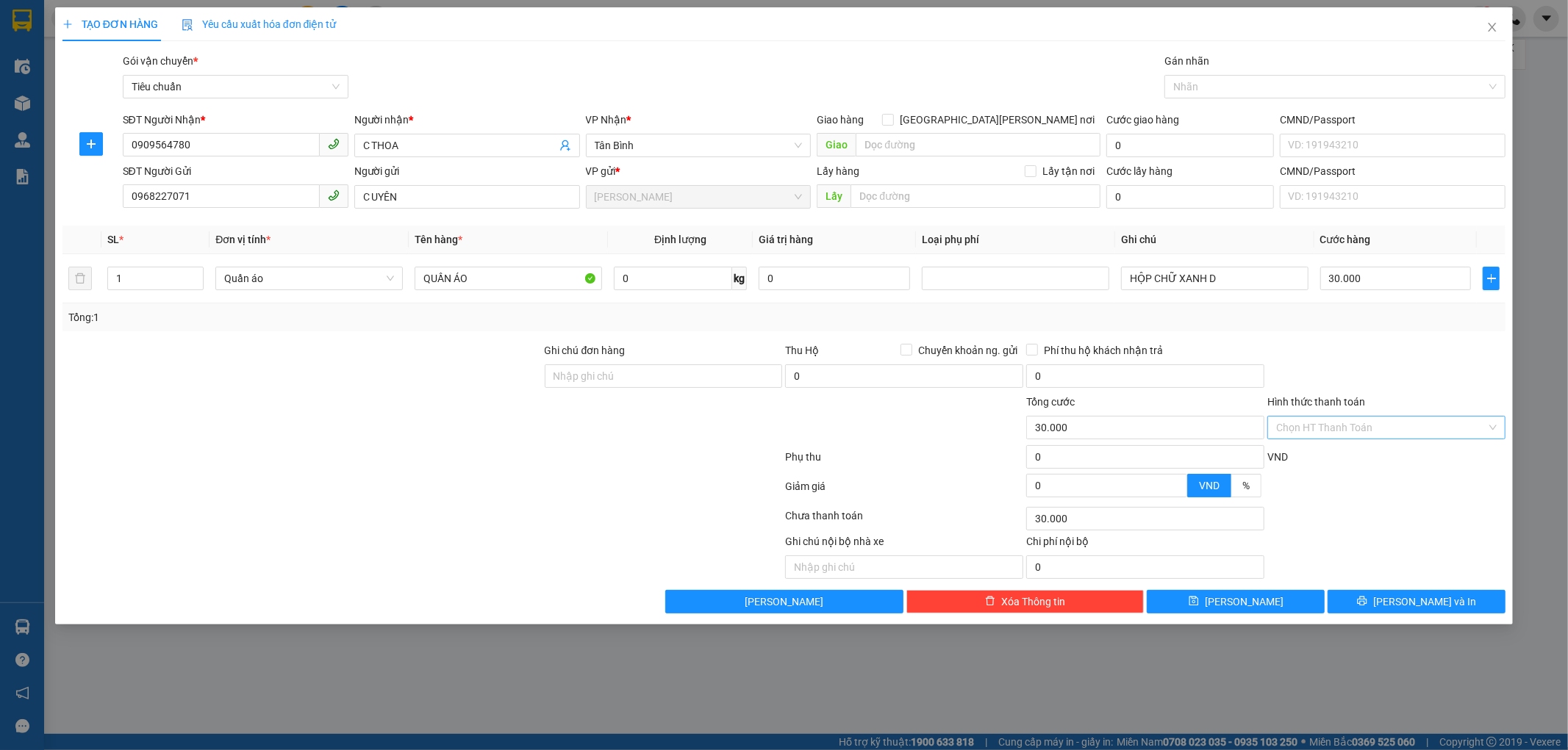
click at [1391, 433] on input "Hình thức thanh toán" at bounding box center [1381, 427] width 210 height 22
drag, startPoint x: 1371, startPoint y: 454, endPoint x: 1391, endPoint y: 473, distance: 27.6
click at [1371, 455] on div "Tại văn phòng" at bounding box center [1386, 456] width 220 height 16
type input "0"
click at [1426, 603] on span "[PERSON_NAME] và In" at bounding box center [1424, 601] width 103 height 16
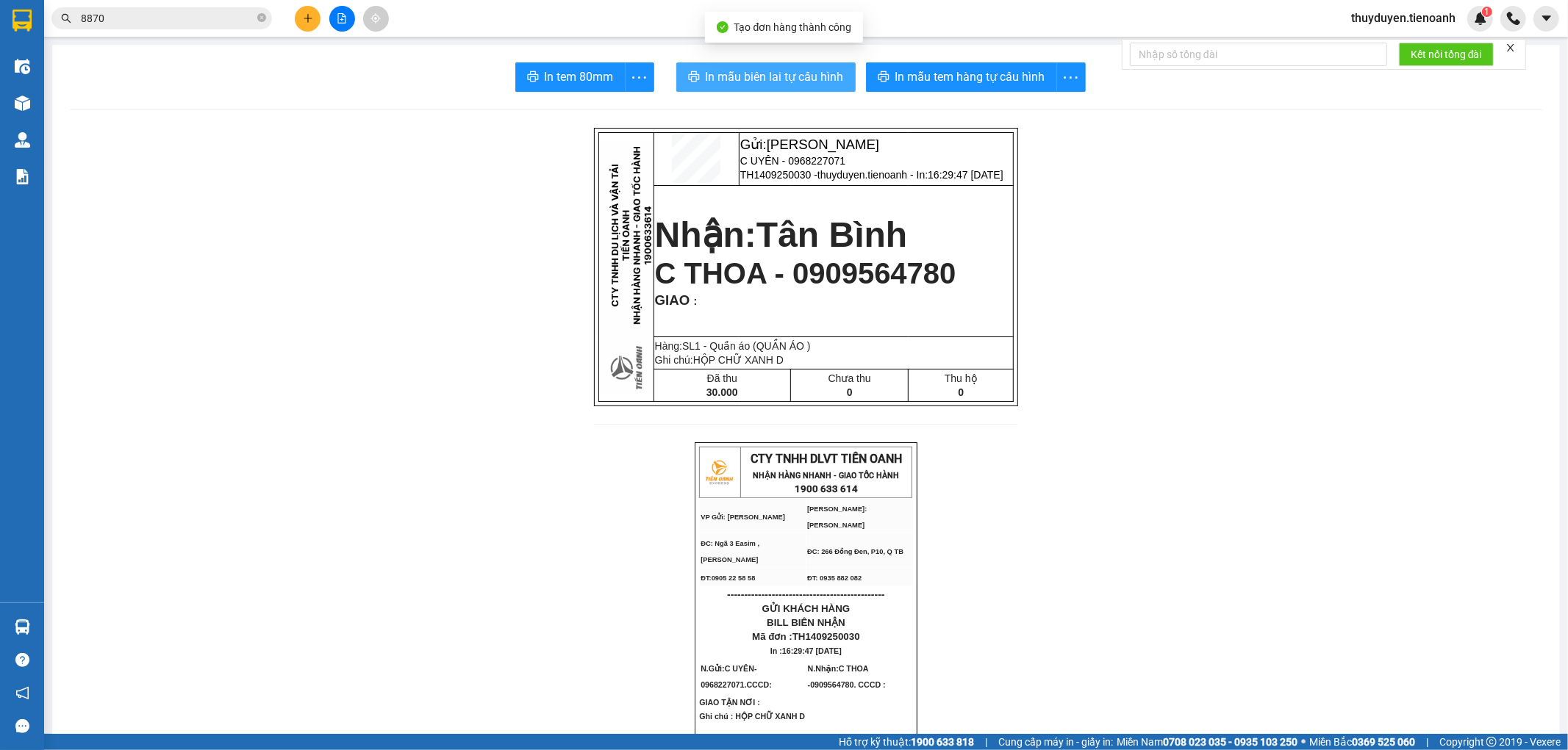
drag, startPoint x: 801, startPoint y: 56, endPoint x: 799, endPoint y: 86, distance: 30.1
click at [799, 86] on button "In mẫu biên lai tự cấu hình" at bounding box center [766, 76] width 179 height 29
drag, startPoint x: 838, startPoint y: 160, endPoint x: 779, endPoint y: 163, distance: 59.1
click at [779, 163] on p "C UYÊN - 0968227071" at bounding box center [876, 161] width 272 height 12
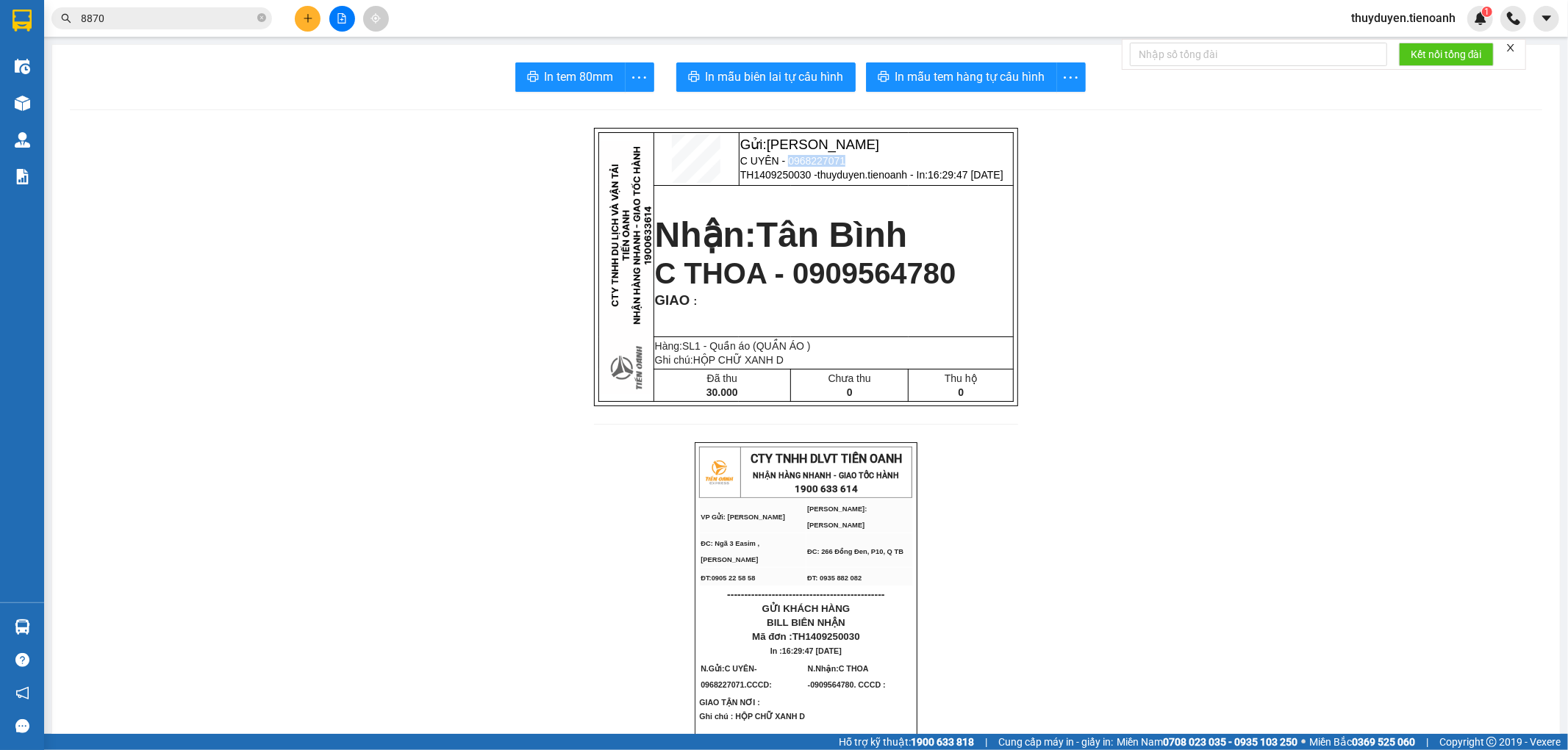
copy span "0968227071"
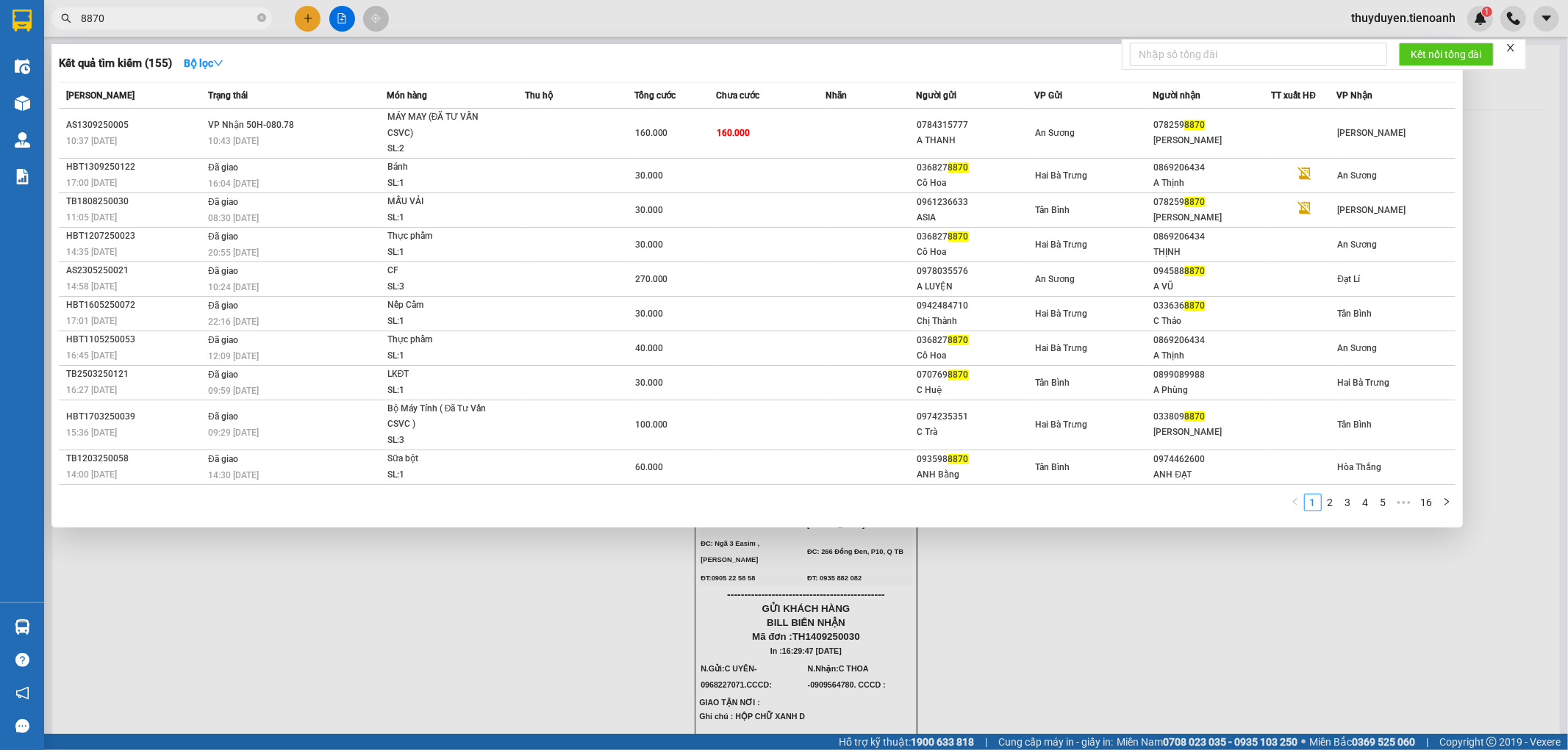
drag, startPoint x: 208, startPoint y: 23, endPoint x: 0, endPoint y: 67, distance: 212.6
click at [0, 66] on section "Kết quả [PERSON_NAME] ( 155 ) Bộ lọc Mã ĐH Trạng thái Món hàng Thu hộ Tổng [PER…" at bounding box center [784, 375] width 1568 height 750
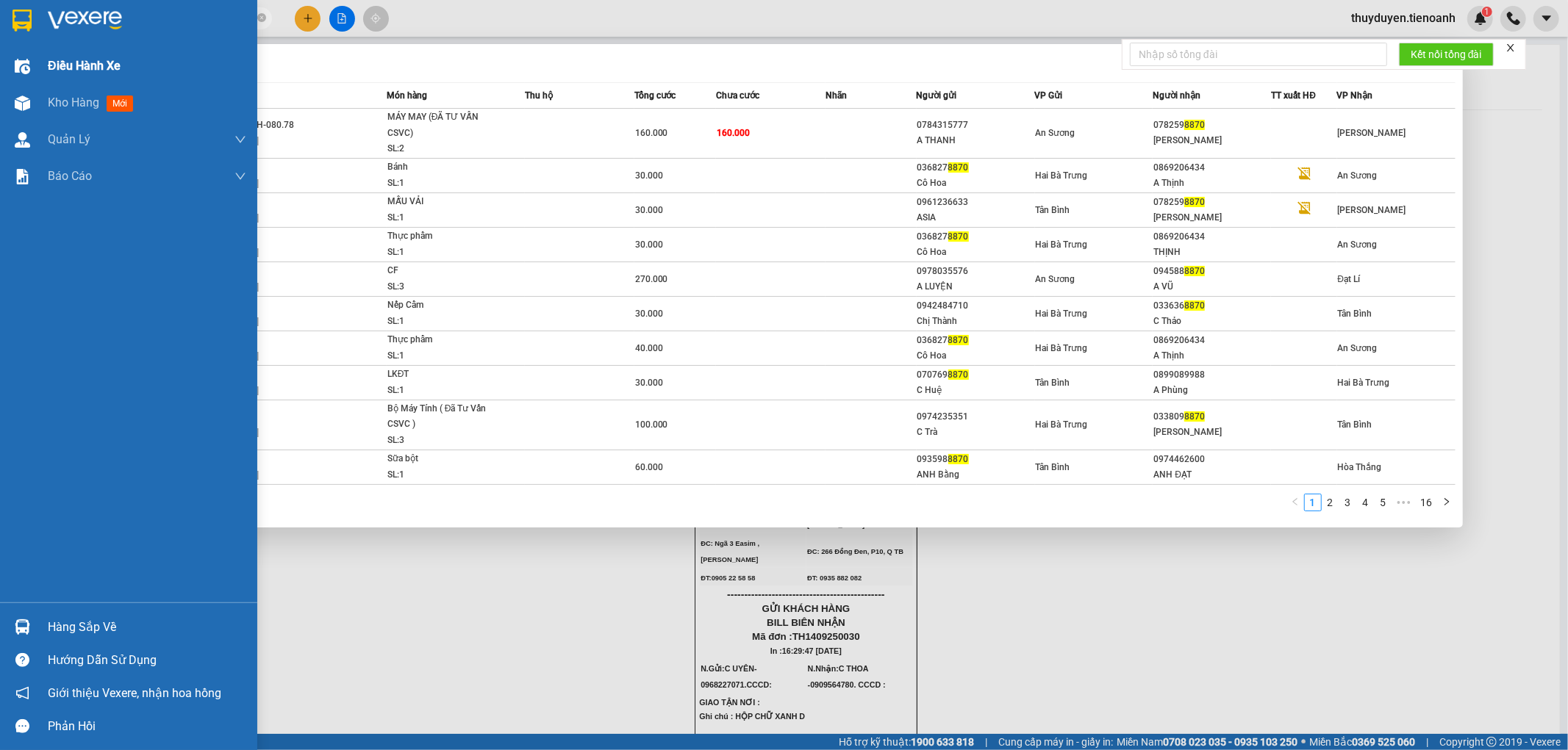
paste input "0968227071"
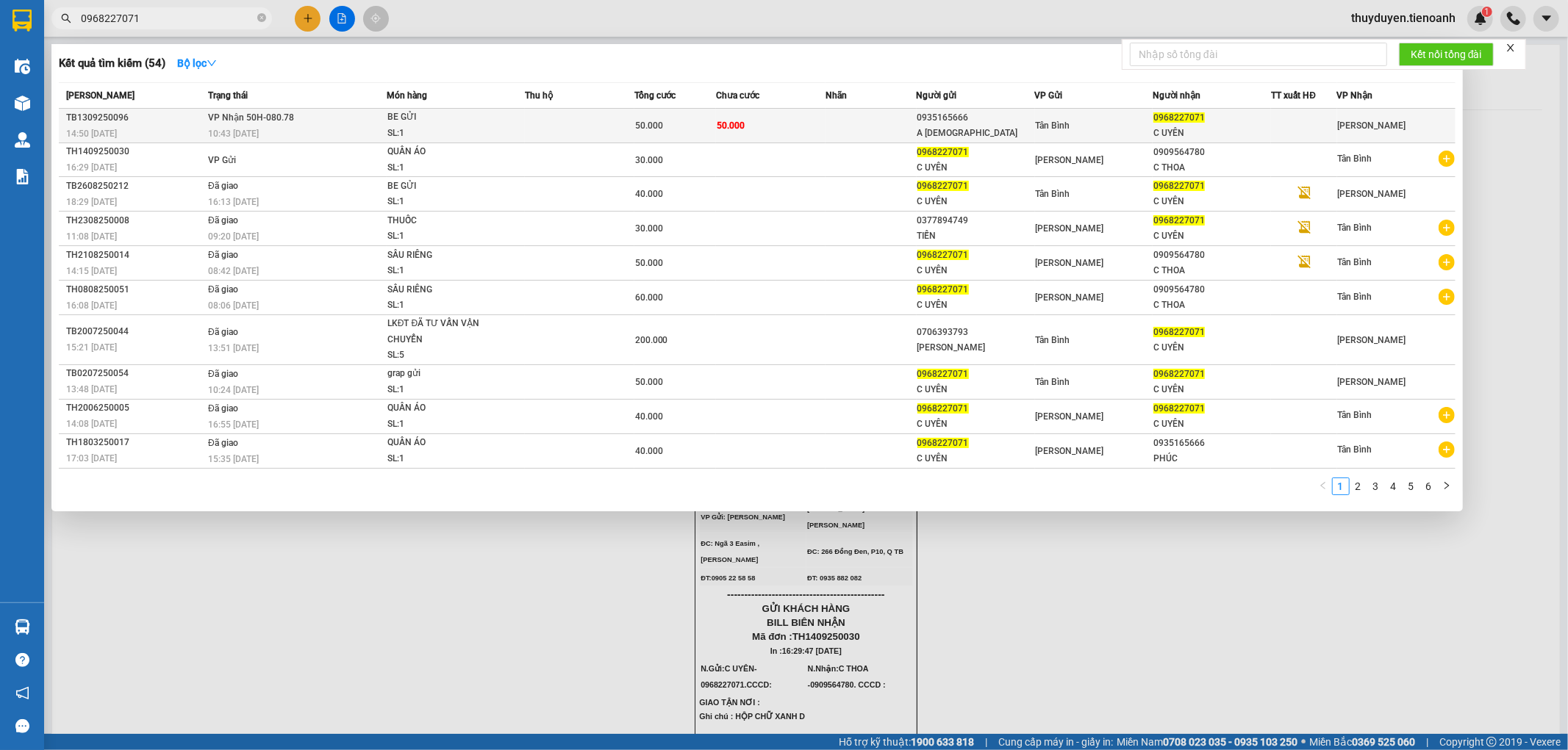
type input "0968227071"
click at [864, 131] on td at bounding box center [871, 125] width 91 height 34
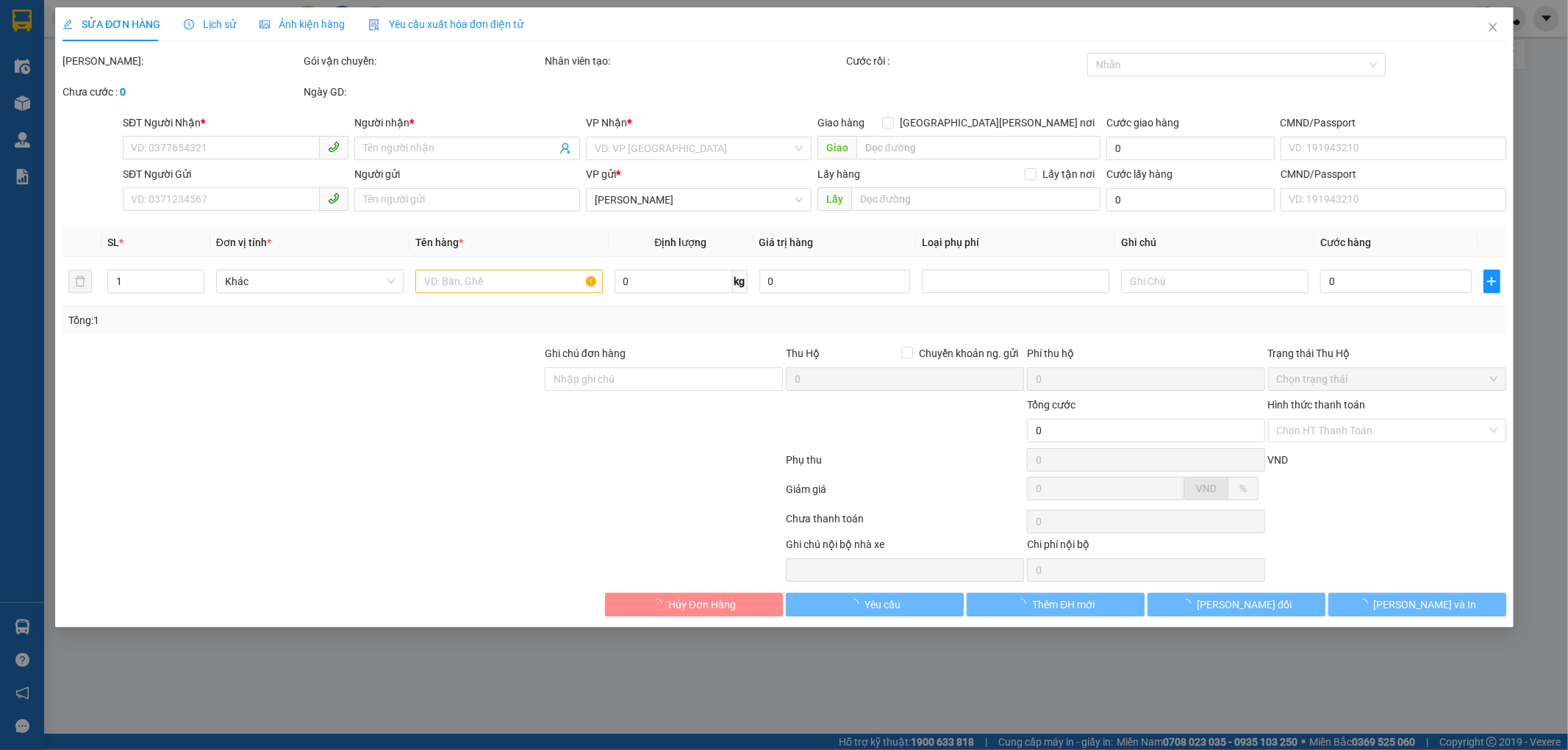
type input "0968227071"
type input "C UYÊN"
type input "0935165666"
type input "A [DEMOGRAPHIC_DATA]"
type input "50.000"
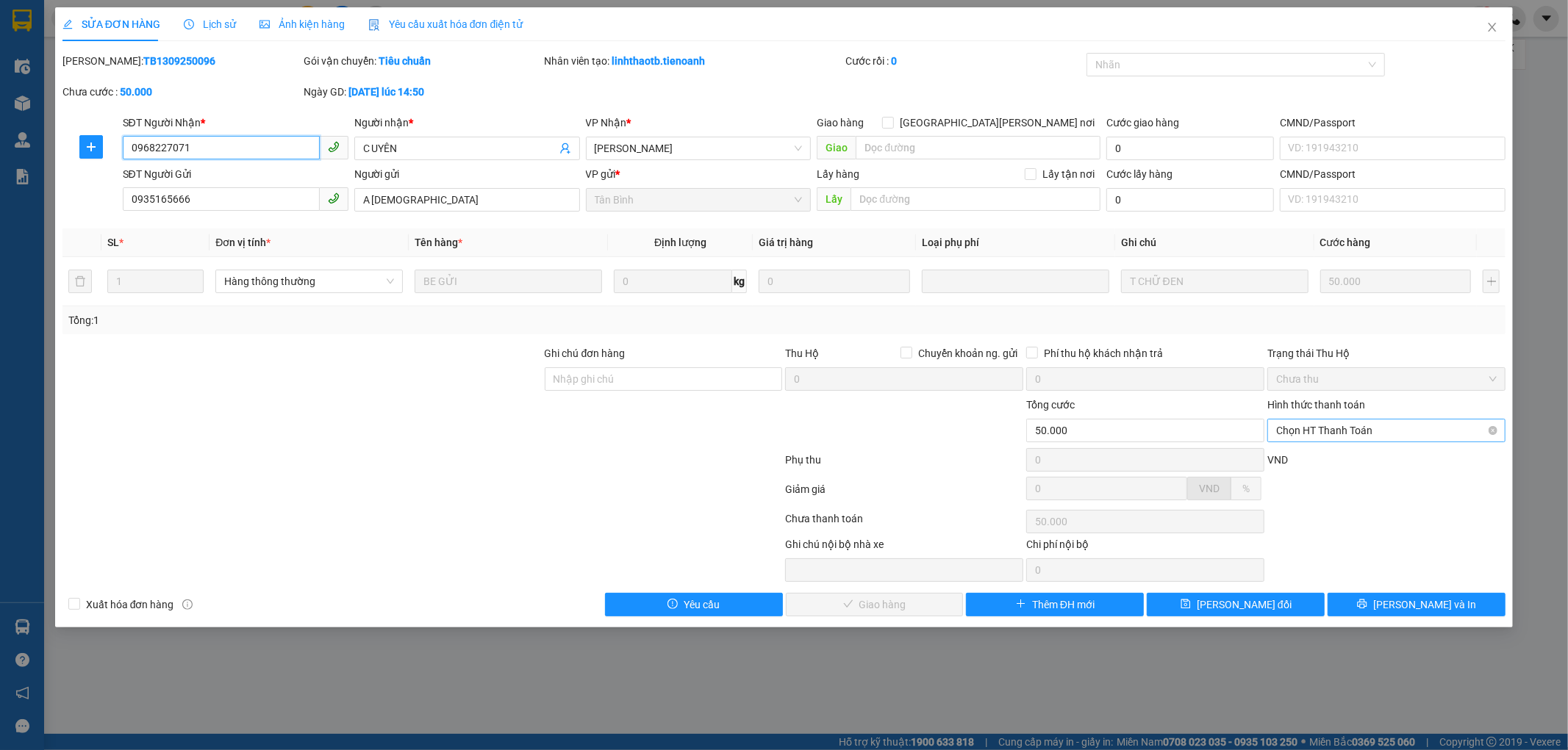
click at [1302, 430] on span "Chọn HT Thanh Toán" at bounding box center [1386, 430] width 220 height 22
click at [1295, 464] on div "Tại văn phòng" at bounding box center [1386, 459] width 220 height 16
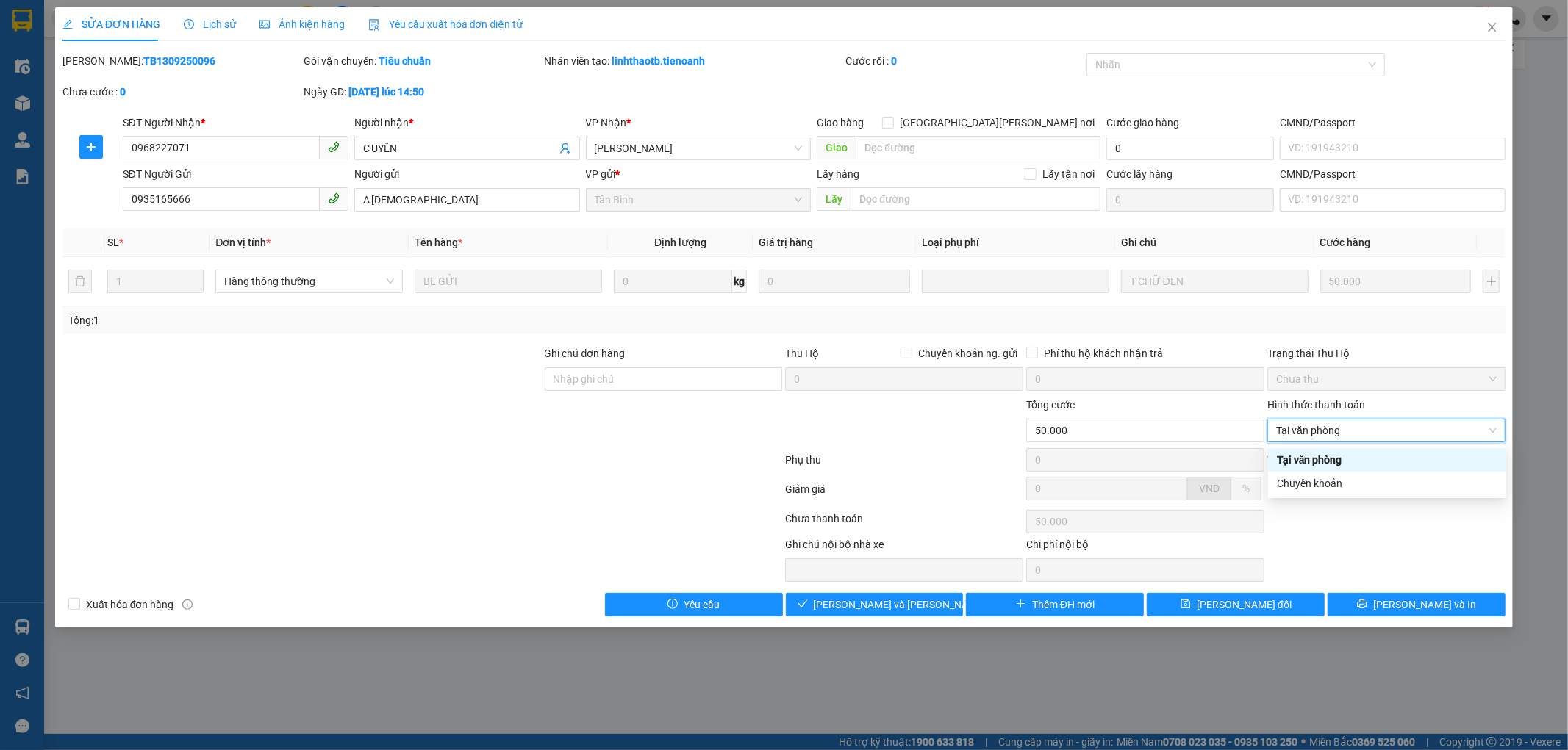
type input "0"
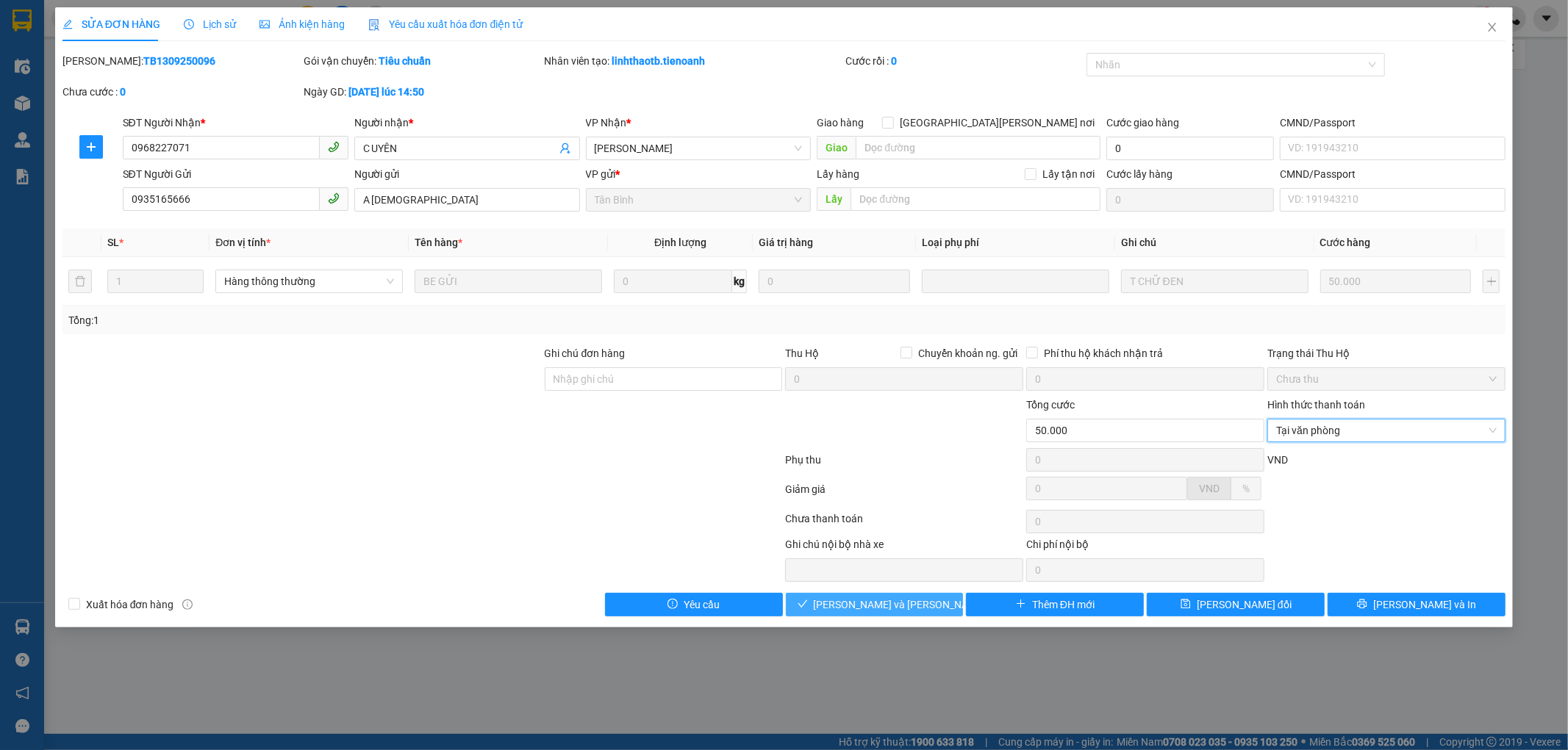
click at [901, 612] on span "[PERSON_NAME] và [PERSON_NAME] hàng" at bounding box center [913, 604] width 198 height 16
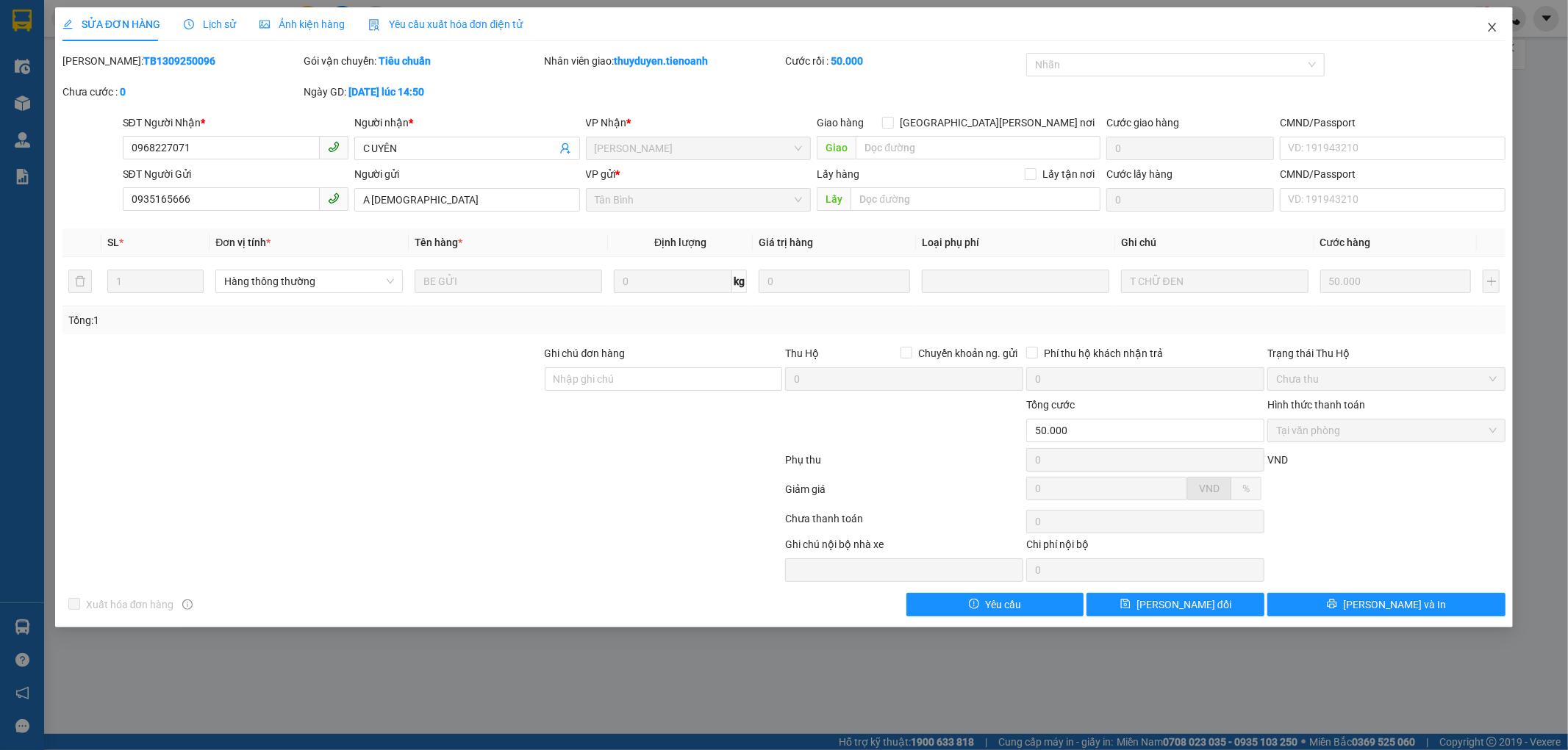
drag, startPoint x: 1489, startPoint y: 26, endPoint x: 1472, endPoint y: 14, distance: 20.8
click at [1488, 26] on icon "close" at bounding box center [1492, 27] width 12 height 12
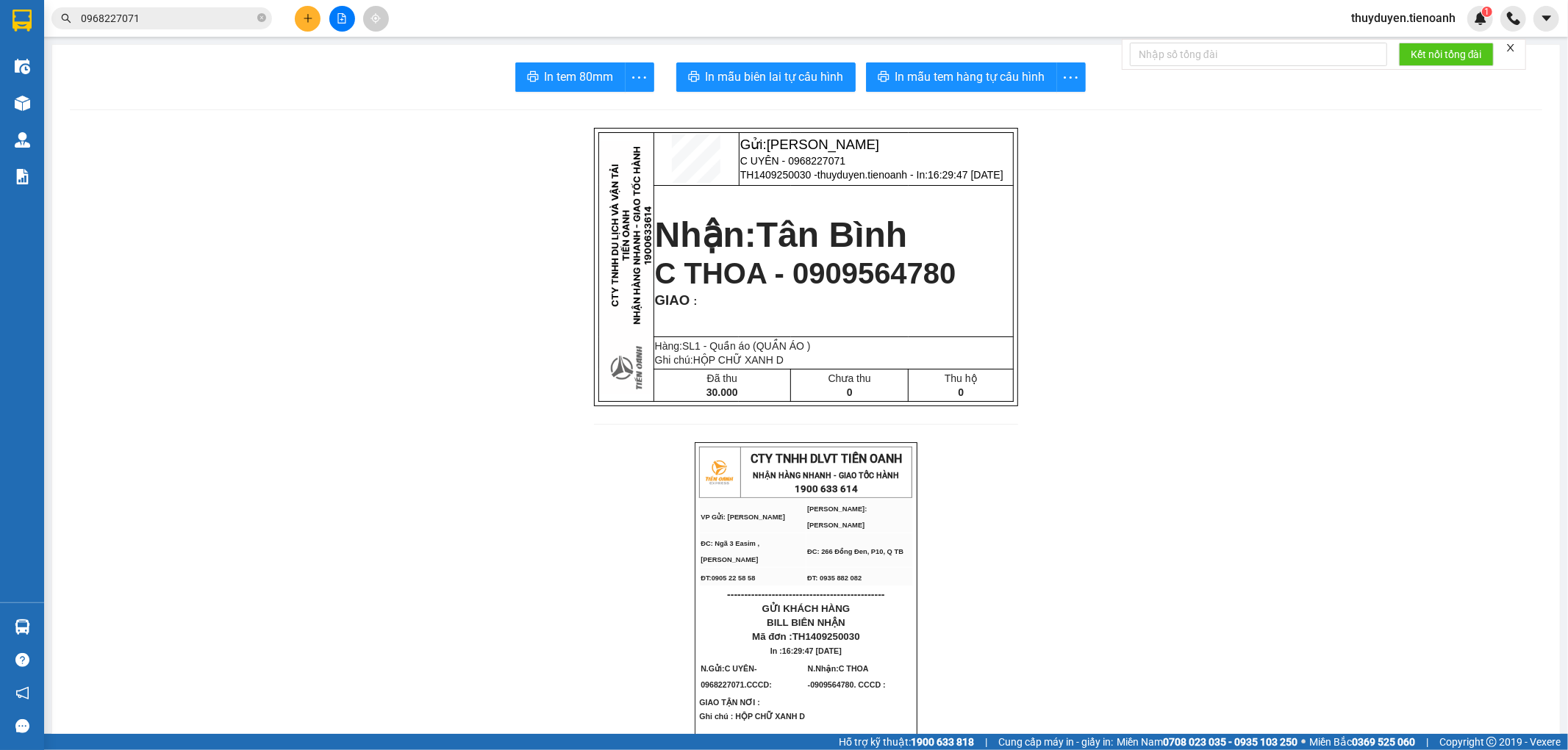
click at [0, 32] on section "Kết quả [PERSON_NAME] ( 54 ) Bộ lọc Mã ĐH Trạng thái Món hàng Thu hộ Tổng [PERS…" at bounding box center [784, 375] width 1568 height 750
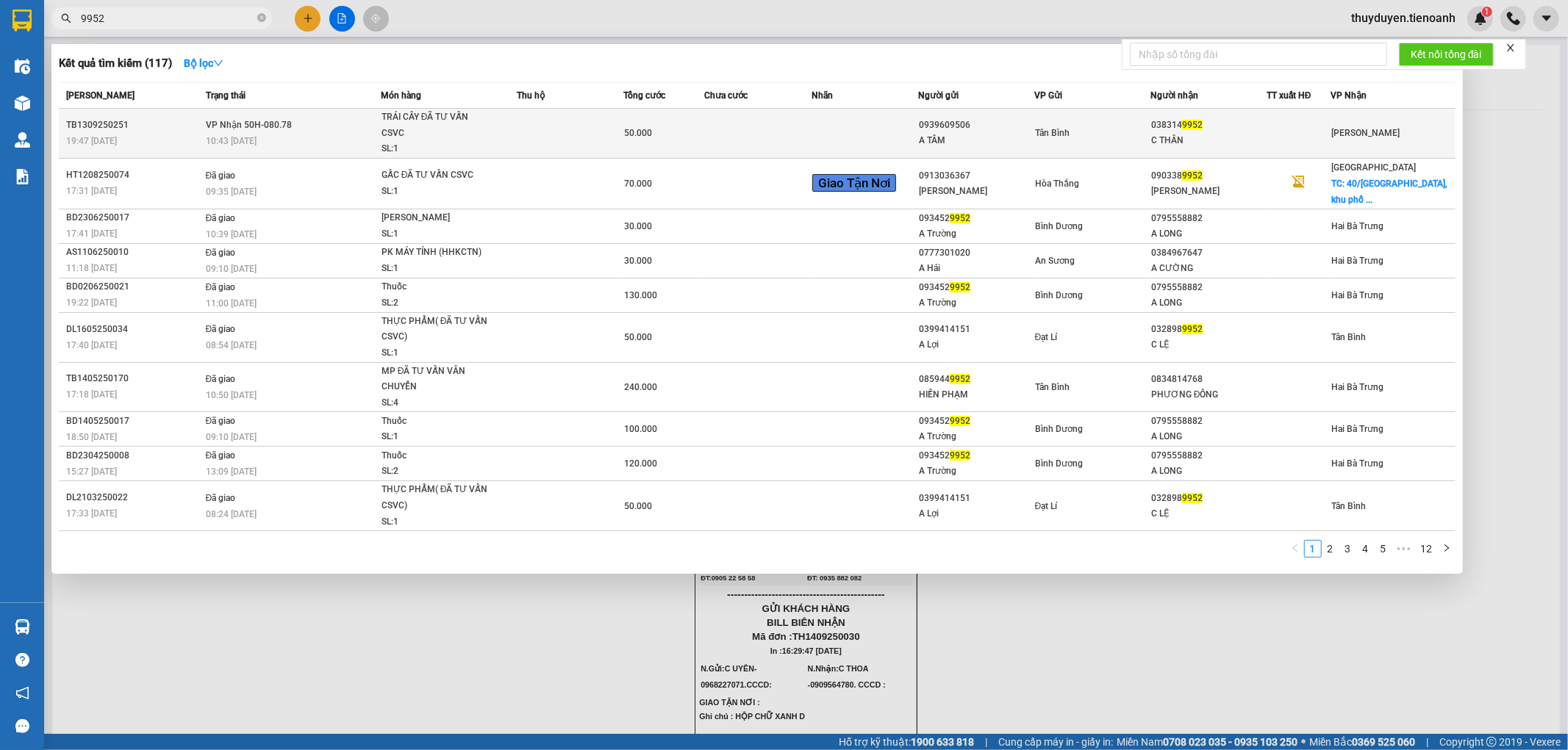
type input "9952"
click at [824, 118] on td at bounding box center [865, 133] width 107 height 50
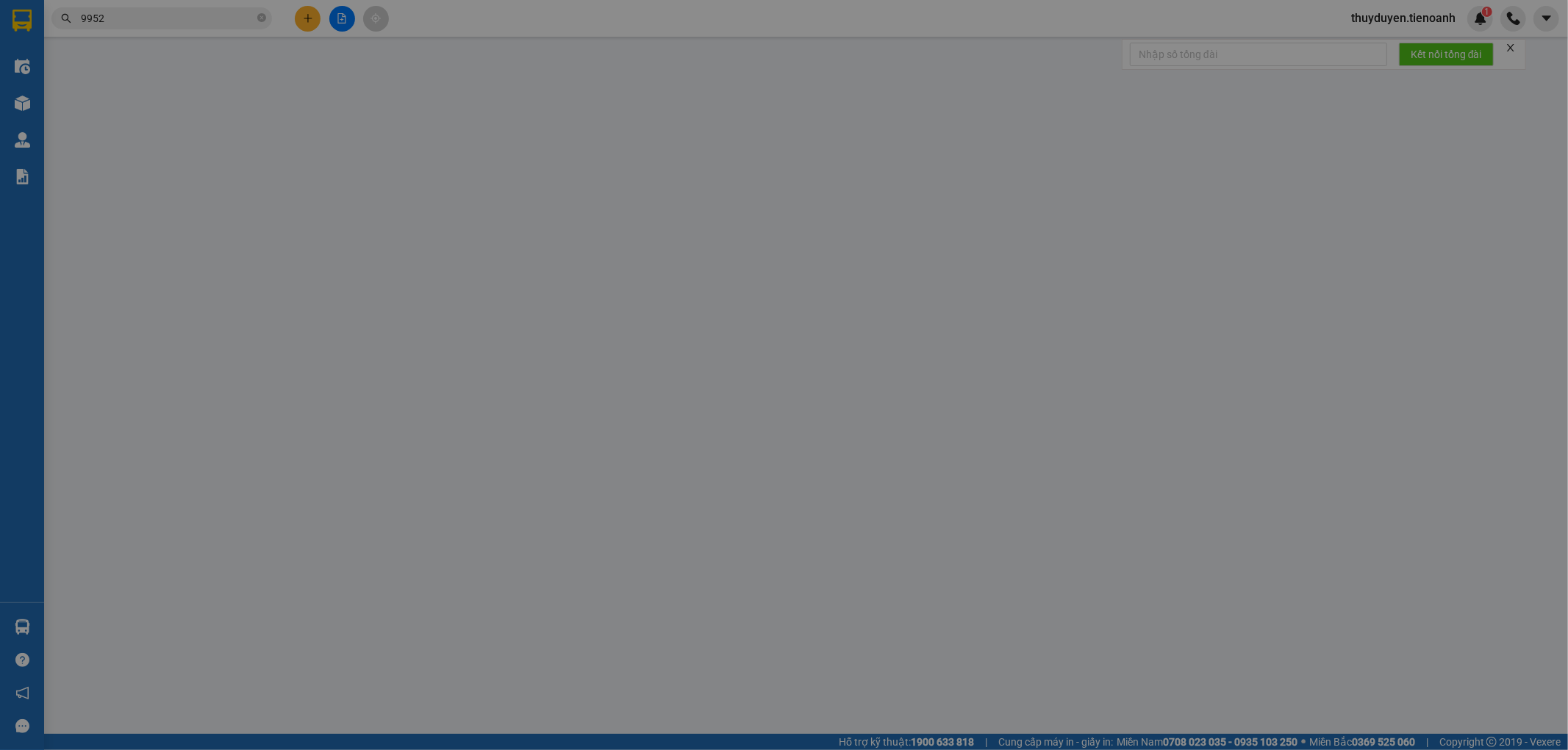
type input "0383149952"
type input "C THÂN"
type input "0939609506"
type input "A TÂM"
type input "50.000"
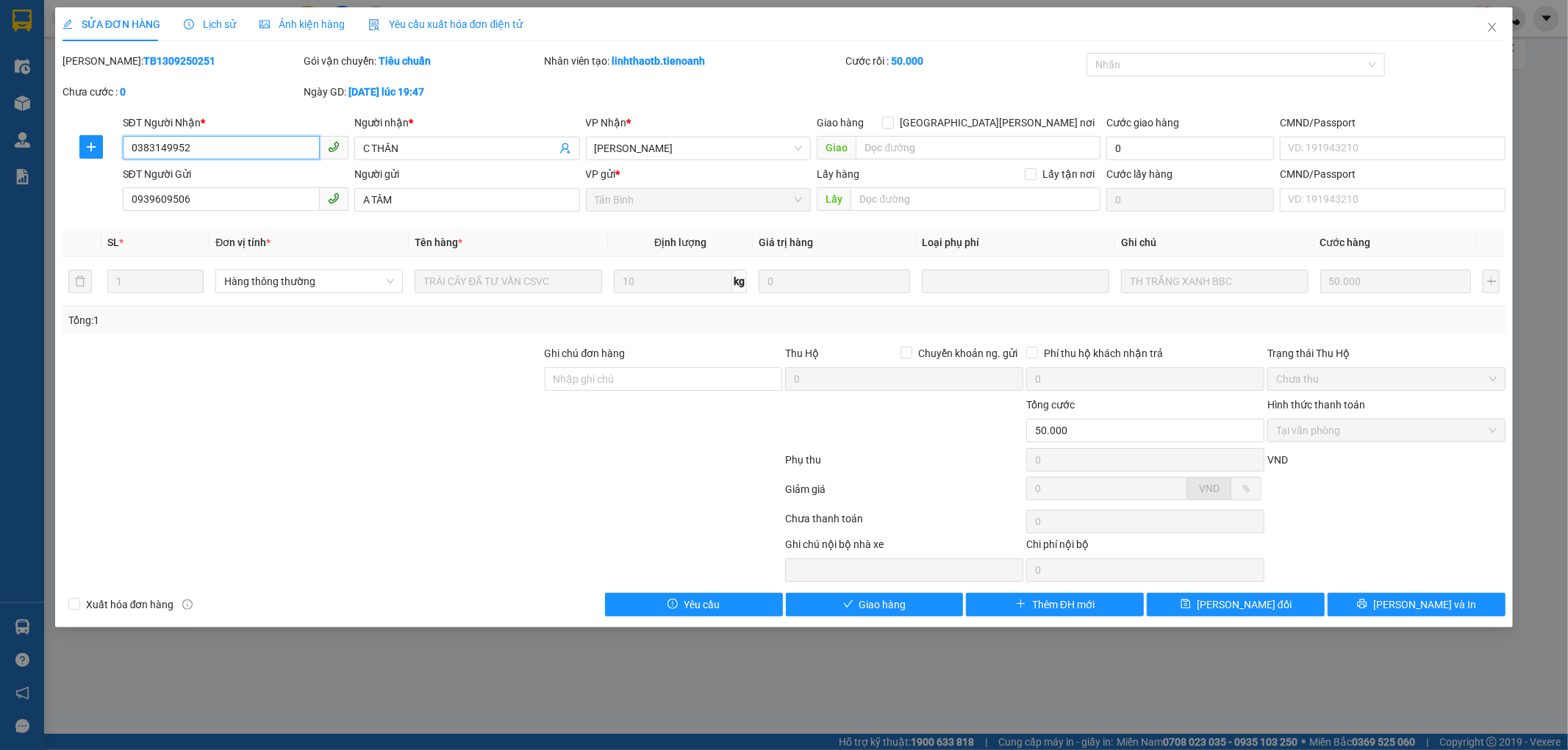
drag, startPoint x: 210, startPoint y: 149, endPoint x: 37, endPoint y: 163, distance: 173.6
click at [0, 160] on div "SỬA ĐƠN HÀNG Lịch sử [PERSON_NAME] hàng Yêu cầu xuất [PERSON_NAME] điện tử Tota…" at bounding box center [784, 375] width 1568 height 750
click at [1492, 25] on icon "close" at bounding box center [1492, 27] width 12 height 12
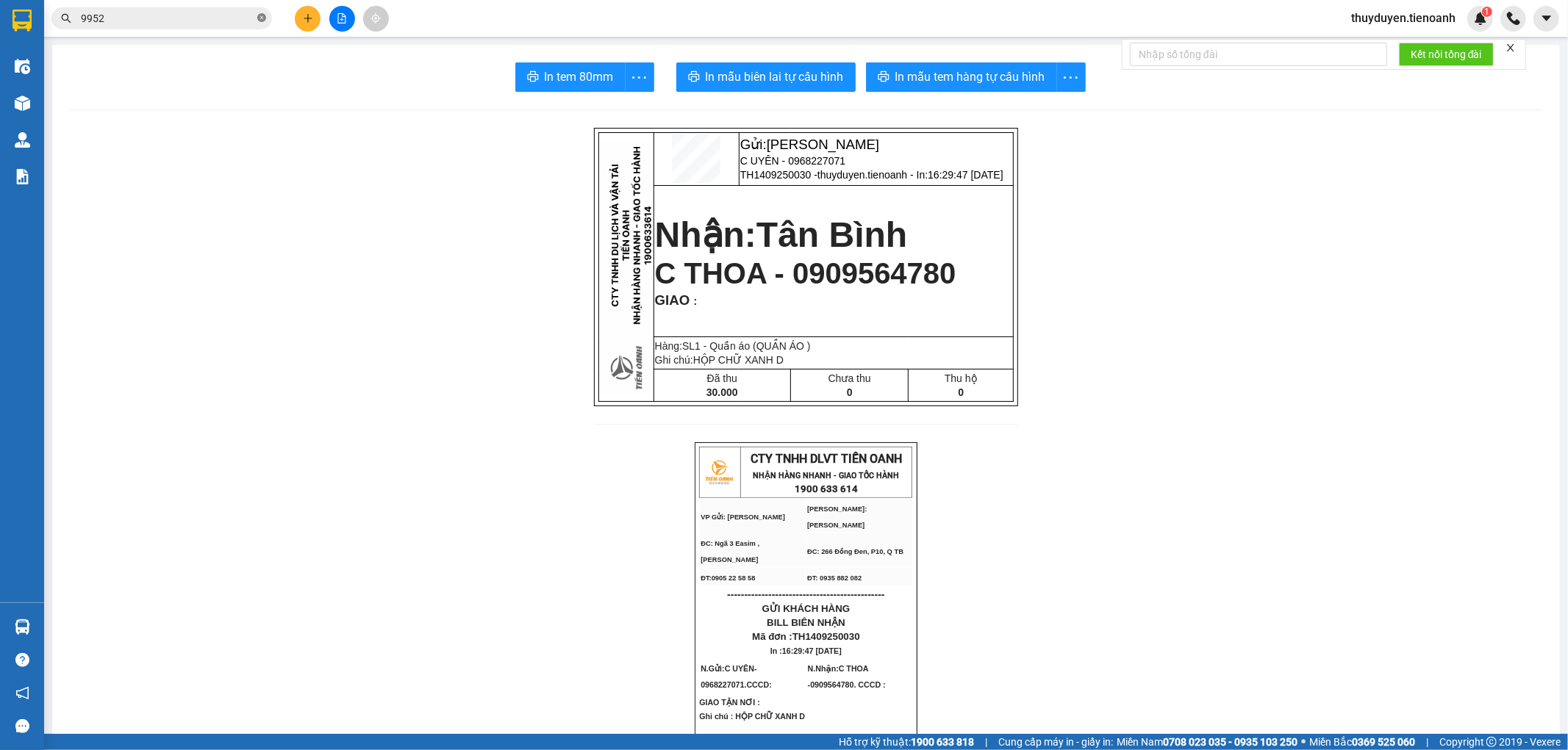
click at [259, 13] on icon "close-circle" at bounding box center [261, 18] width 8 height 8
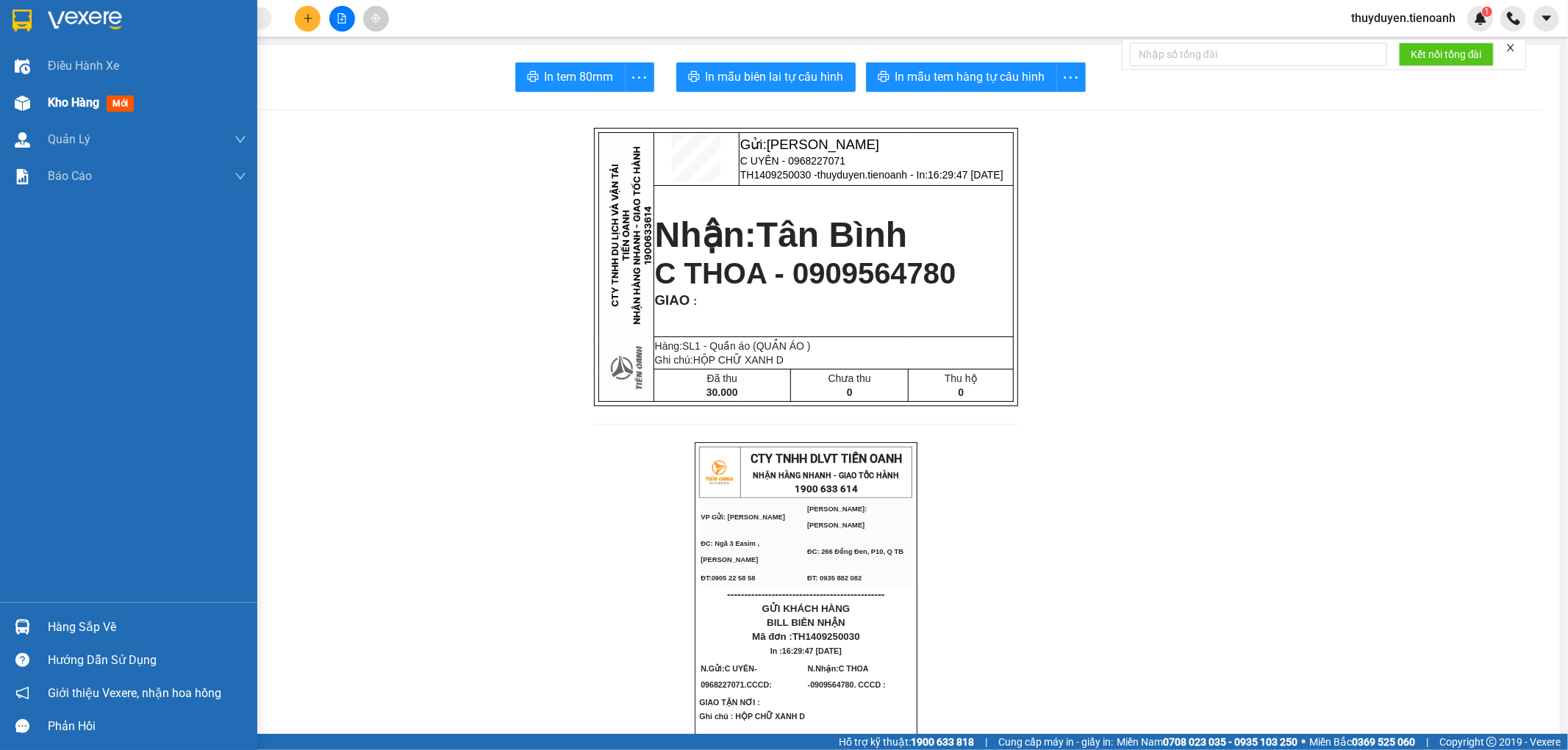
click at [82, 99] on span "Kho hàng" at bounding box center [73, 102] width 51 height 14
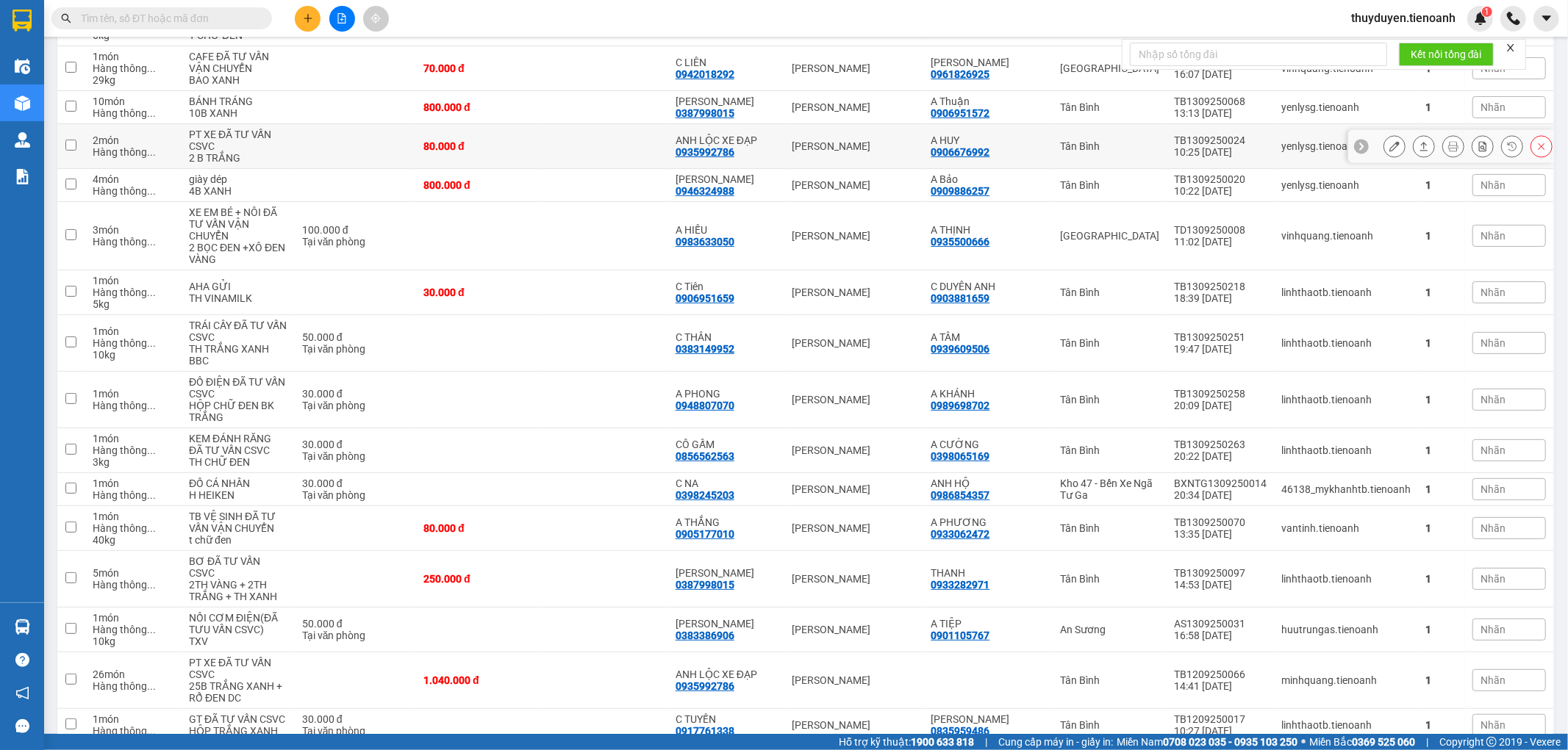
scroll to position [81, 0]
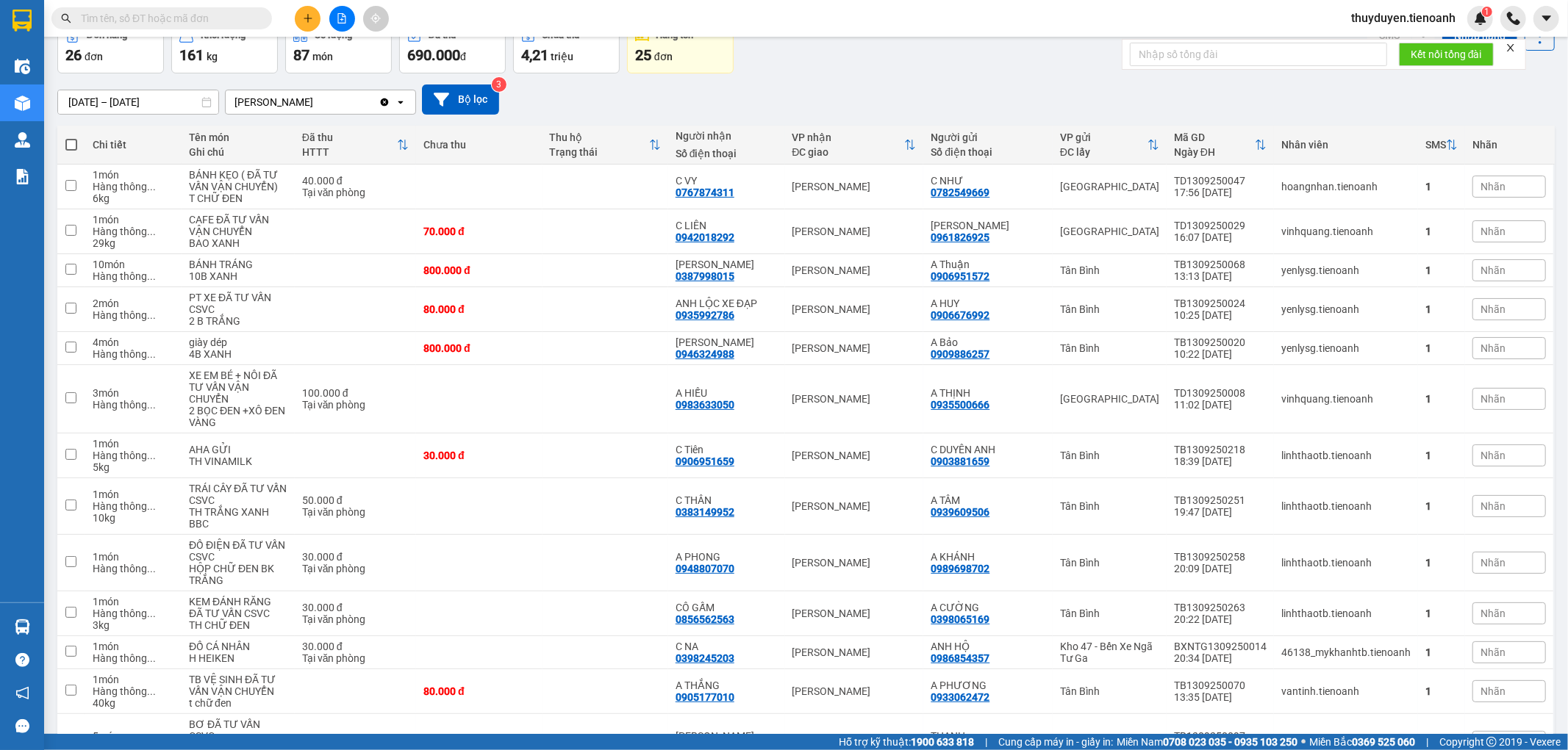
click at [219, 6] on div "Kết quả [PERSON_NAME] ( 117 ) Bộ lọc Mã ĐH Trạng thái Món hàng Thu hộ Tổng [PER…" at bounding box center [143, 18] width 287 height 26
click at [222, 16] on input "text" at bounding box center [167, 18] width 173 height 16
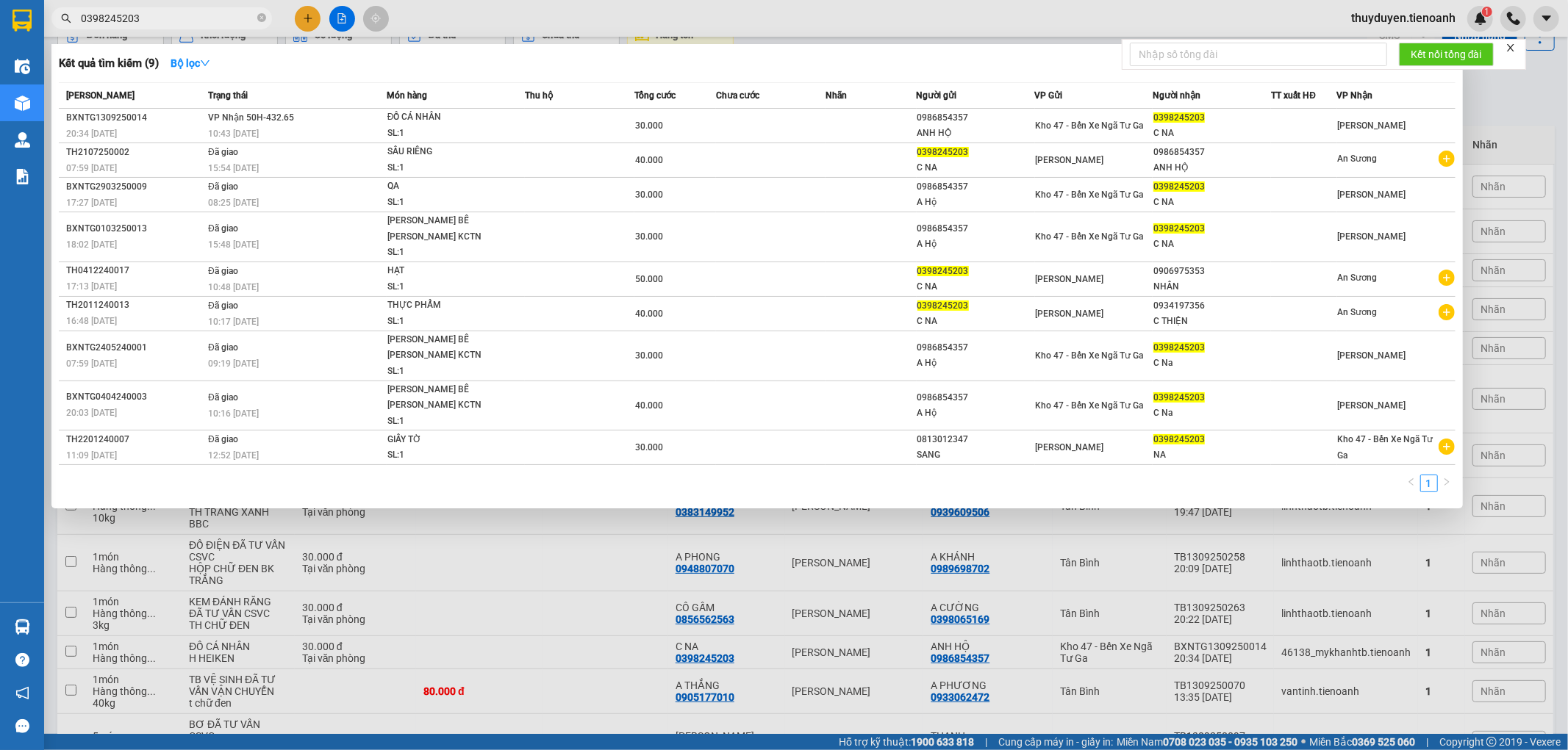
drag, startPoint x: 218, startPoint y: 20, endPoint x: 0, endPoint y: 97, distance: 231.2
click at [0, 97] on section "Kết quả [PERSON_NAME] ( 9 ) Bộ lọc Mã ĐH Trạng thái Món hàng Thu hộ Tổng [PERSO…" at bounding box center [784, 375] width 1568 height 750
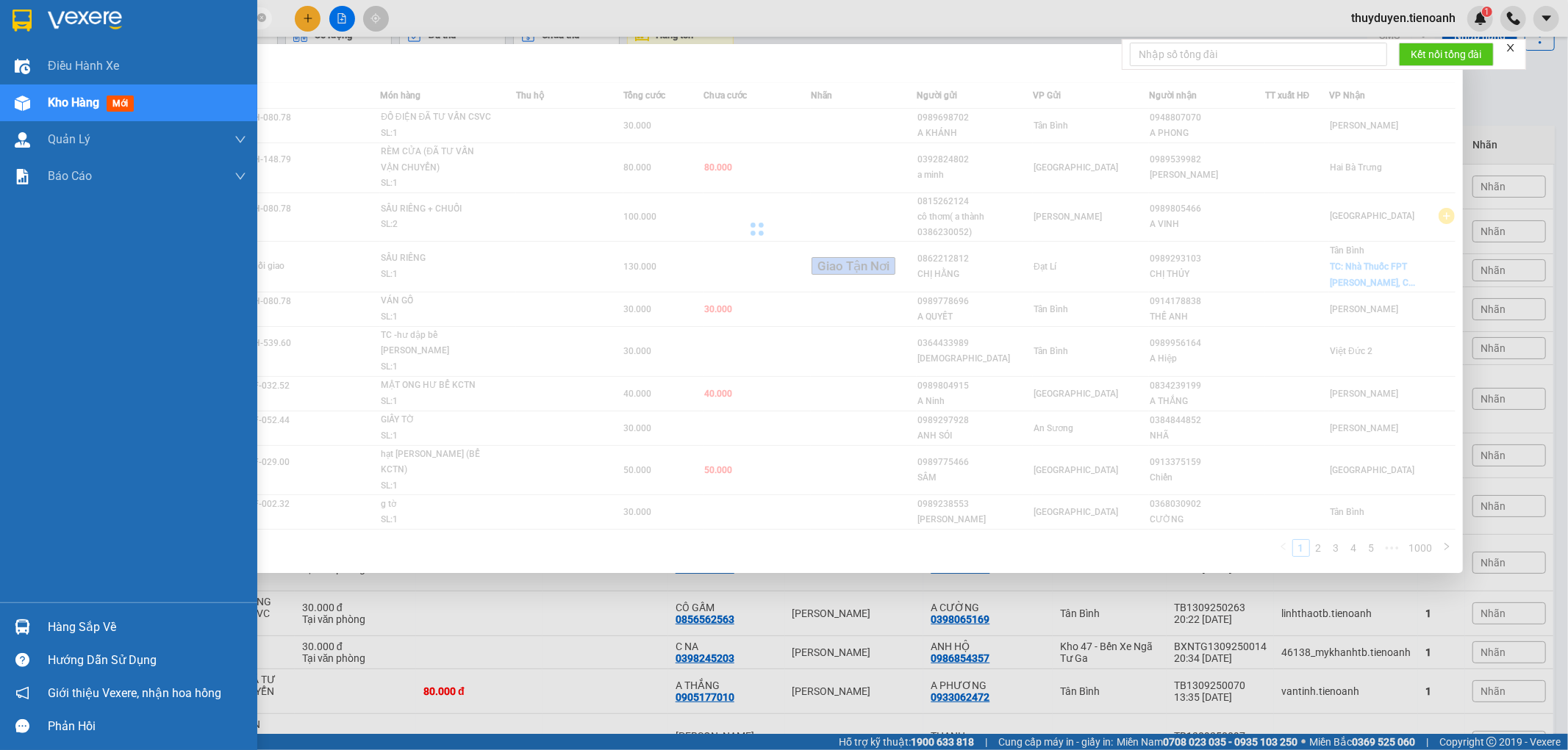
type input "0989344379"
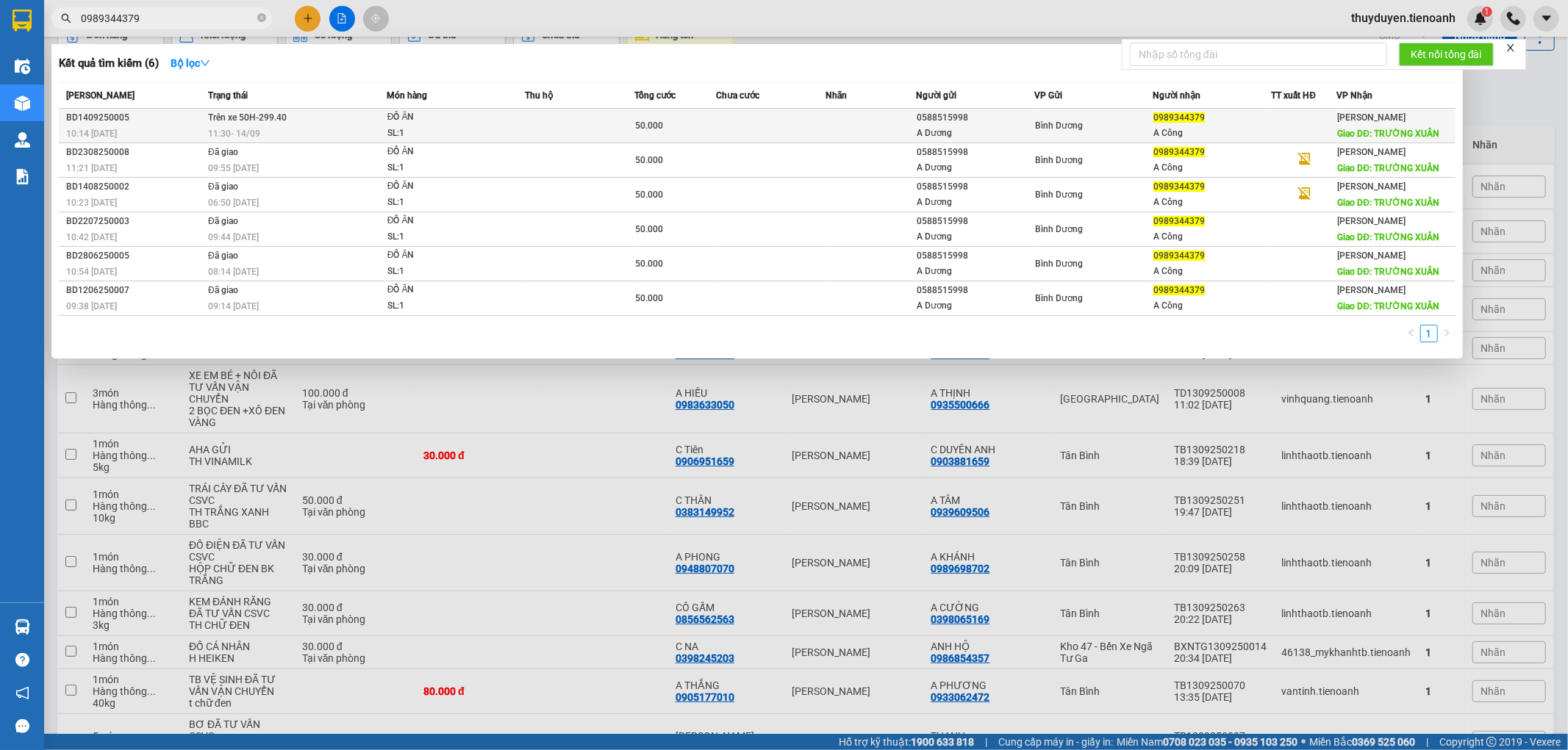
click at [537, 123] on td at bounding box center [580, 125] width 109 height 34
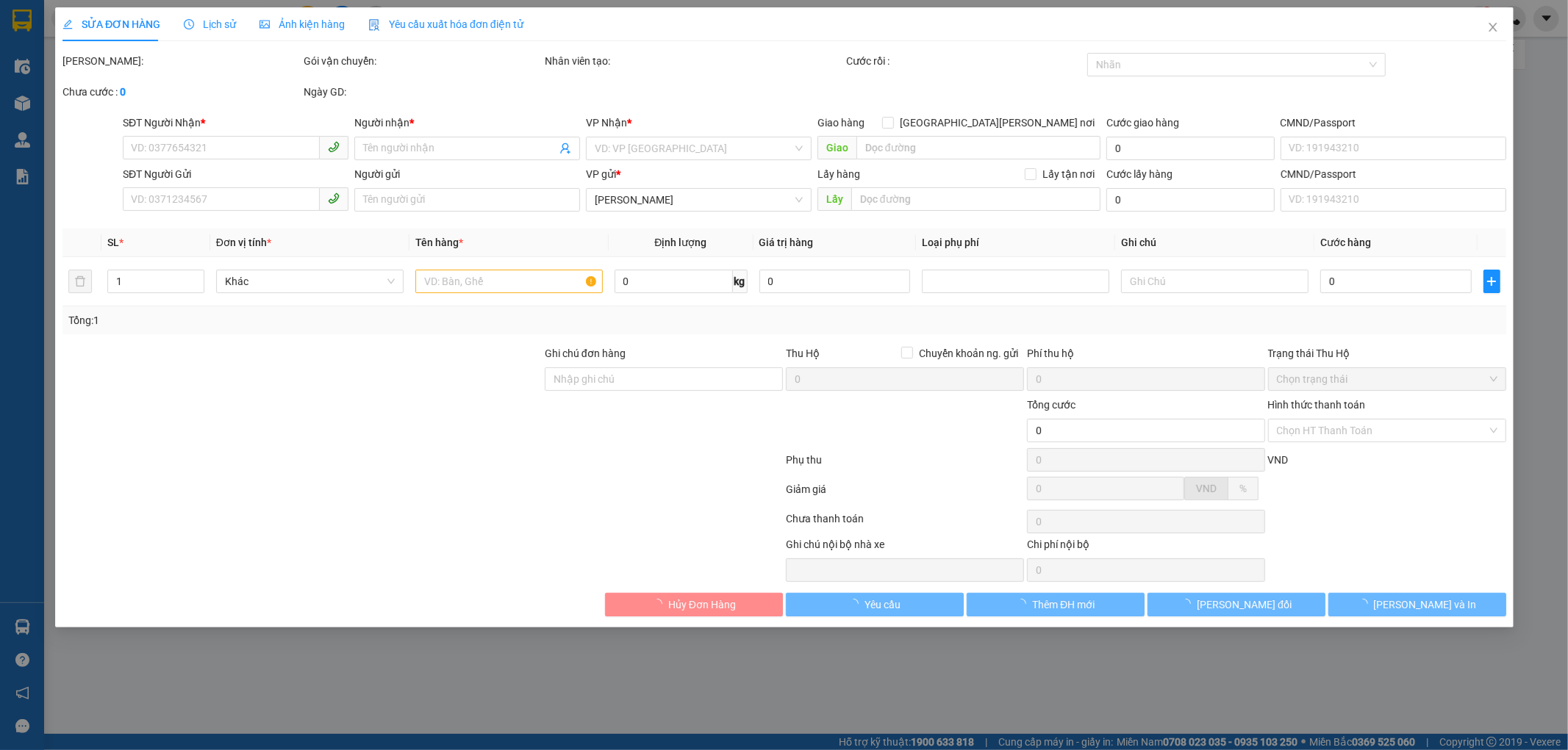
type input "0989344379"
type input "A Công"
type input "TRƯỜNG XUÂN"
type input "0588515998"
type input "A Dương"
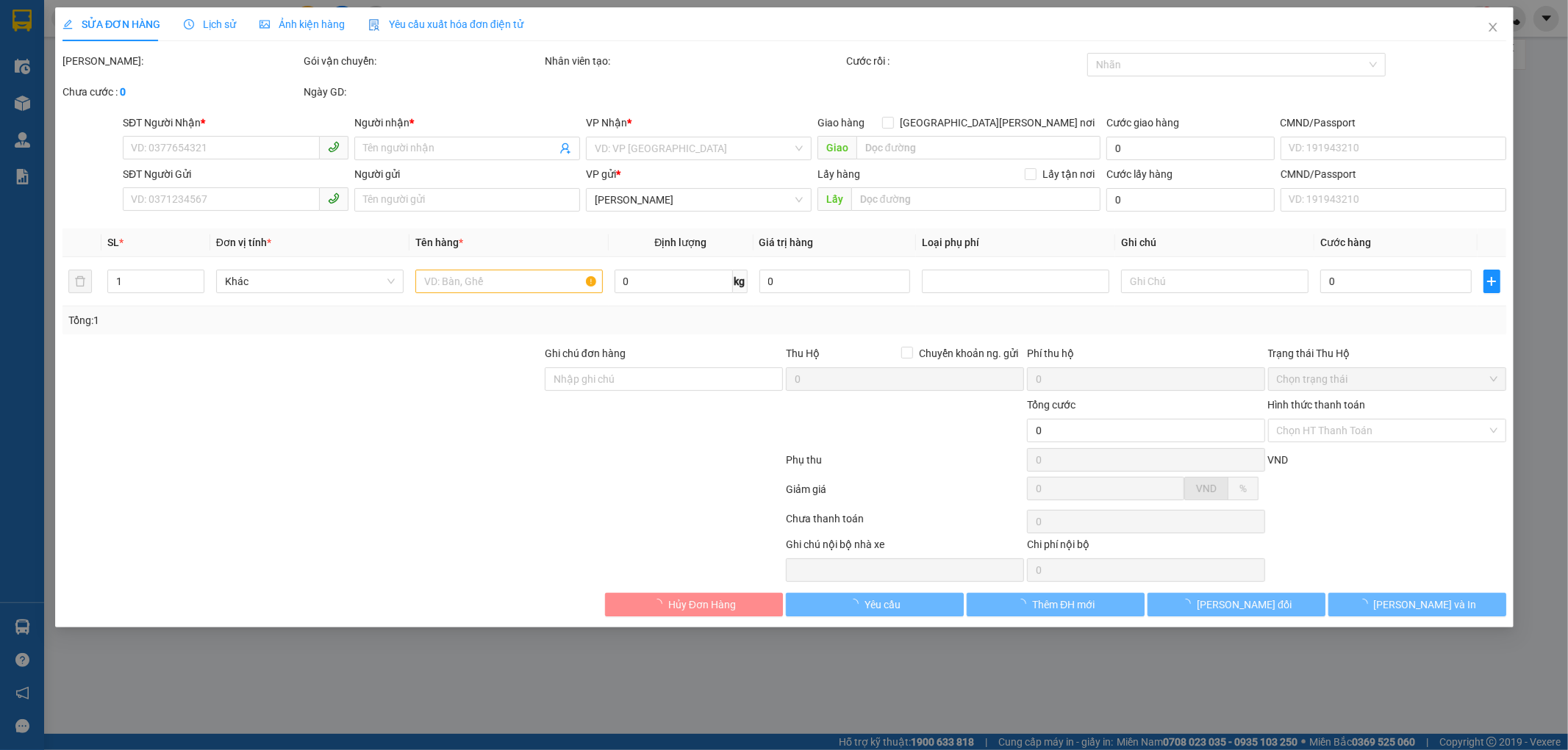
type input "50.000"
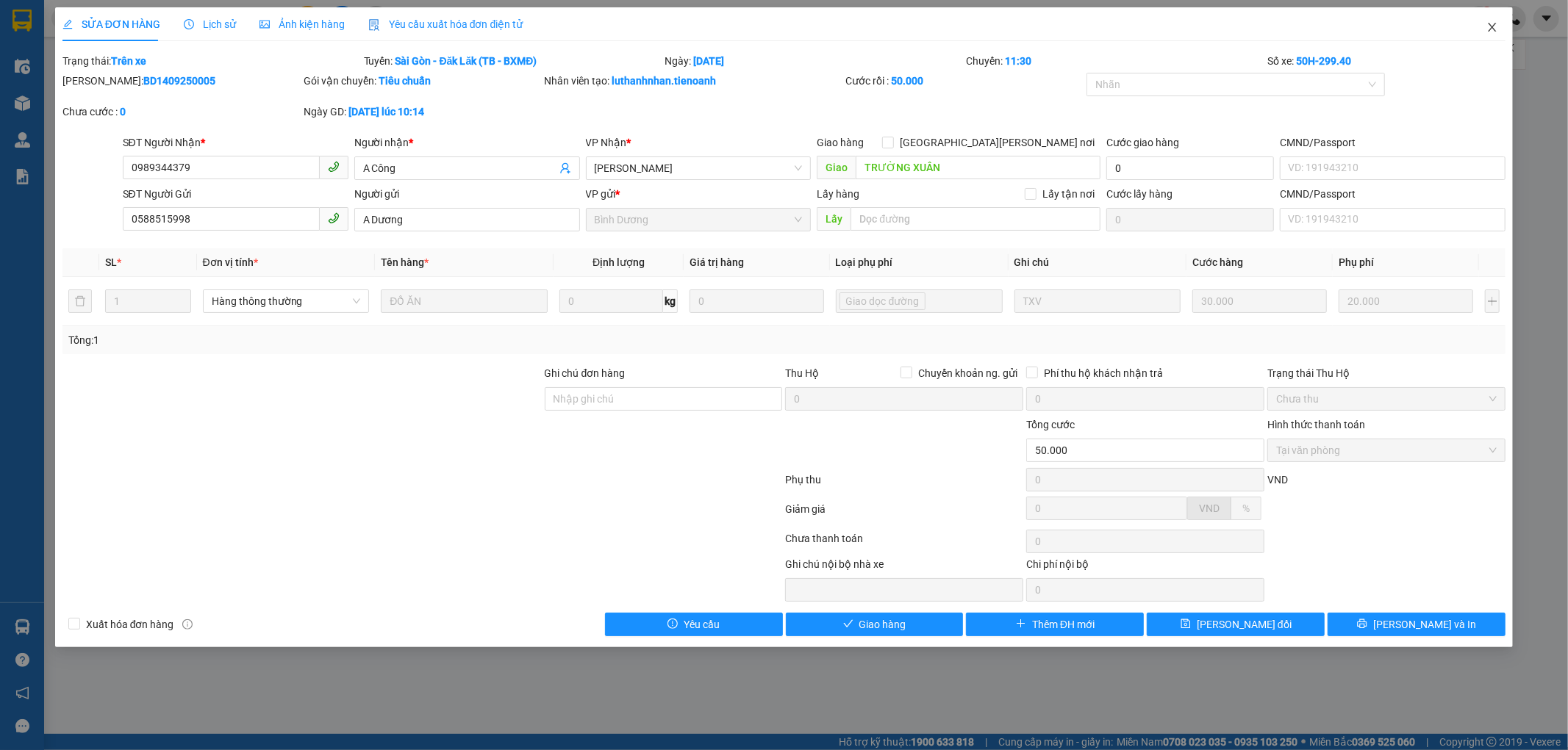
click at [1497, 20] on span "Close" at bounding box center [1492, 28] width 41 height 41
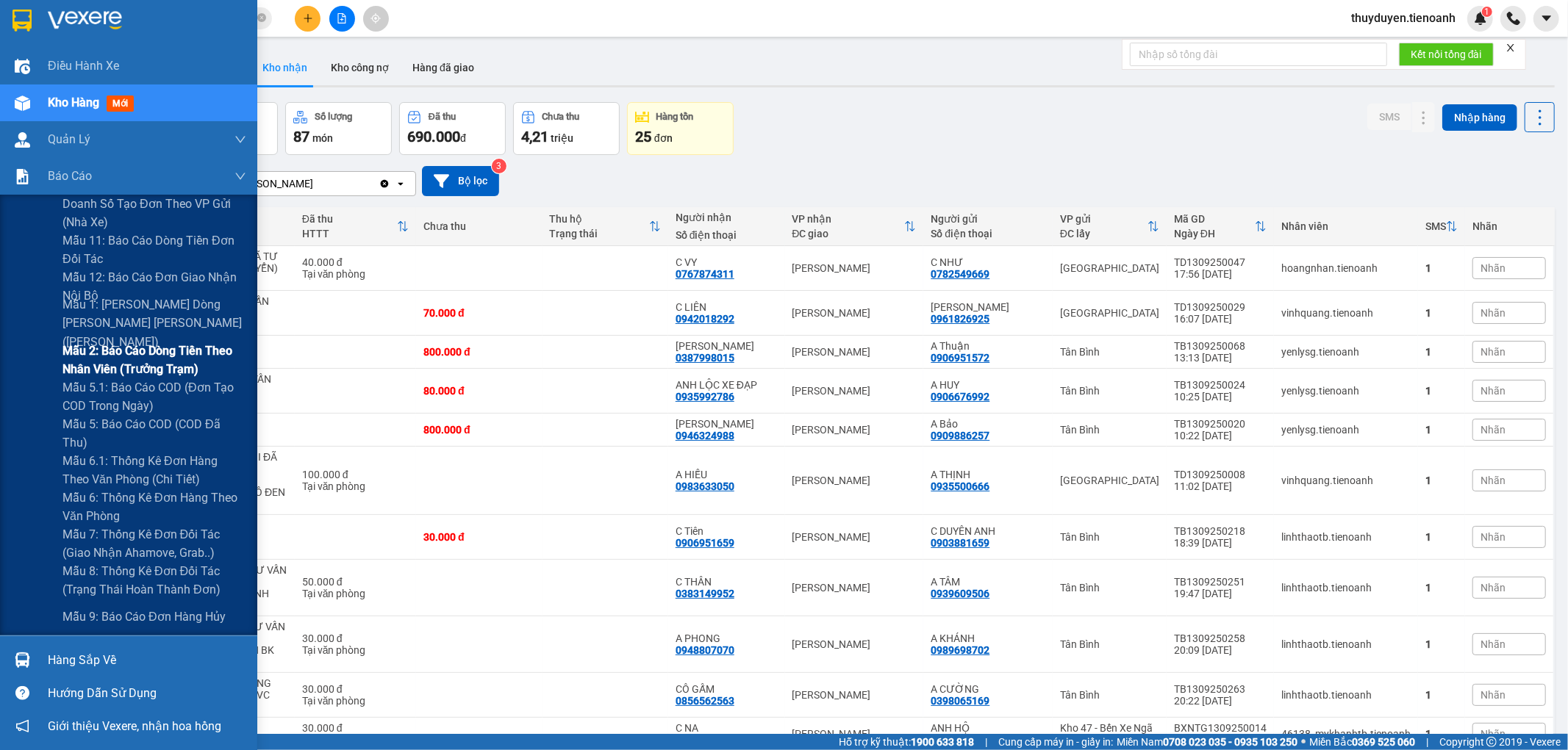
click at [120, 357] on span "Mẫu 2: Báo cáo dòng tiền theo nhân viên (Trưởng Trạm)" at bounding box center [154, 360] width 184 height 37
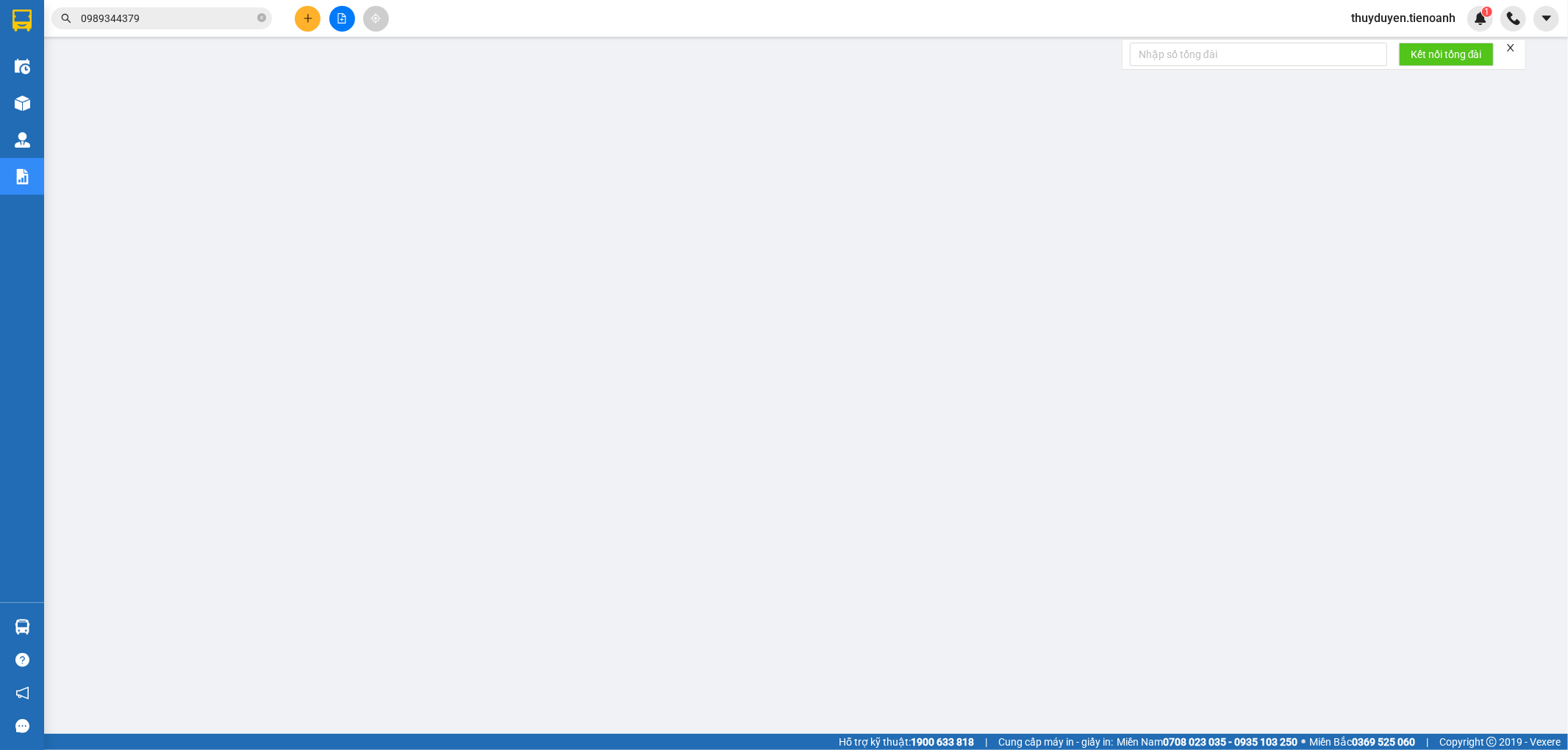
drag, startPoint x: 150, startPoint y: 20, endPoint x: 0, endPoint y: 55, distance: 154.0
click at [0, 53] on section "Kết quả [PERSON_NAME] ( 6 ) Bộ lọc Mã ĐH Trạng thái Món hàng Thu hộ Tổng [PERSO…" at bounding box center [784, 375] width 1568 height 750
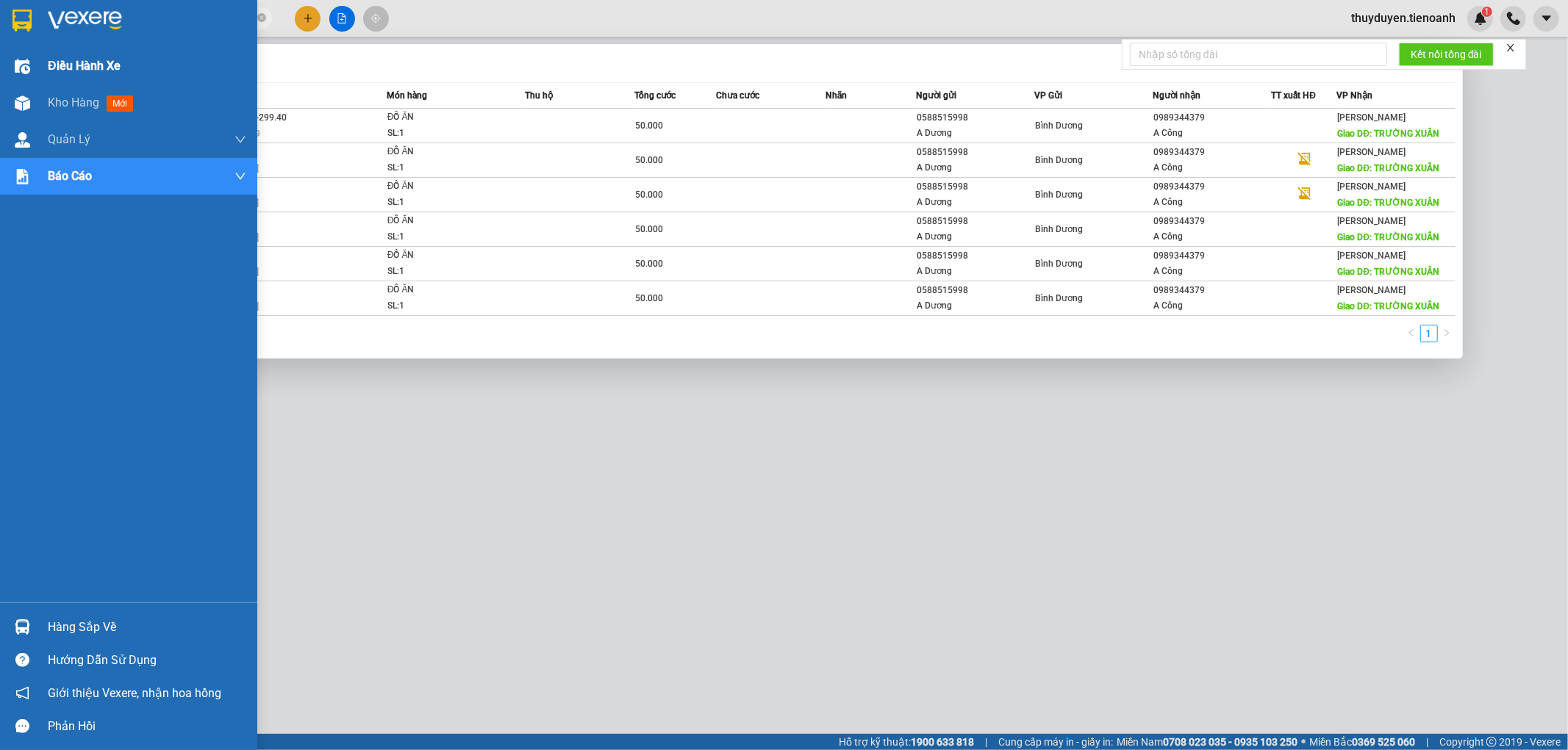
type input "023"
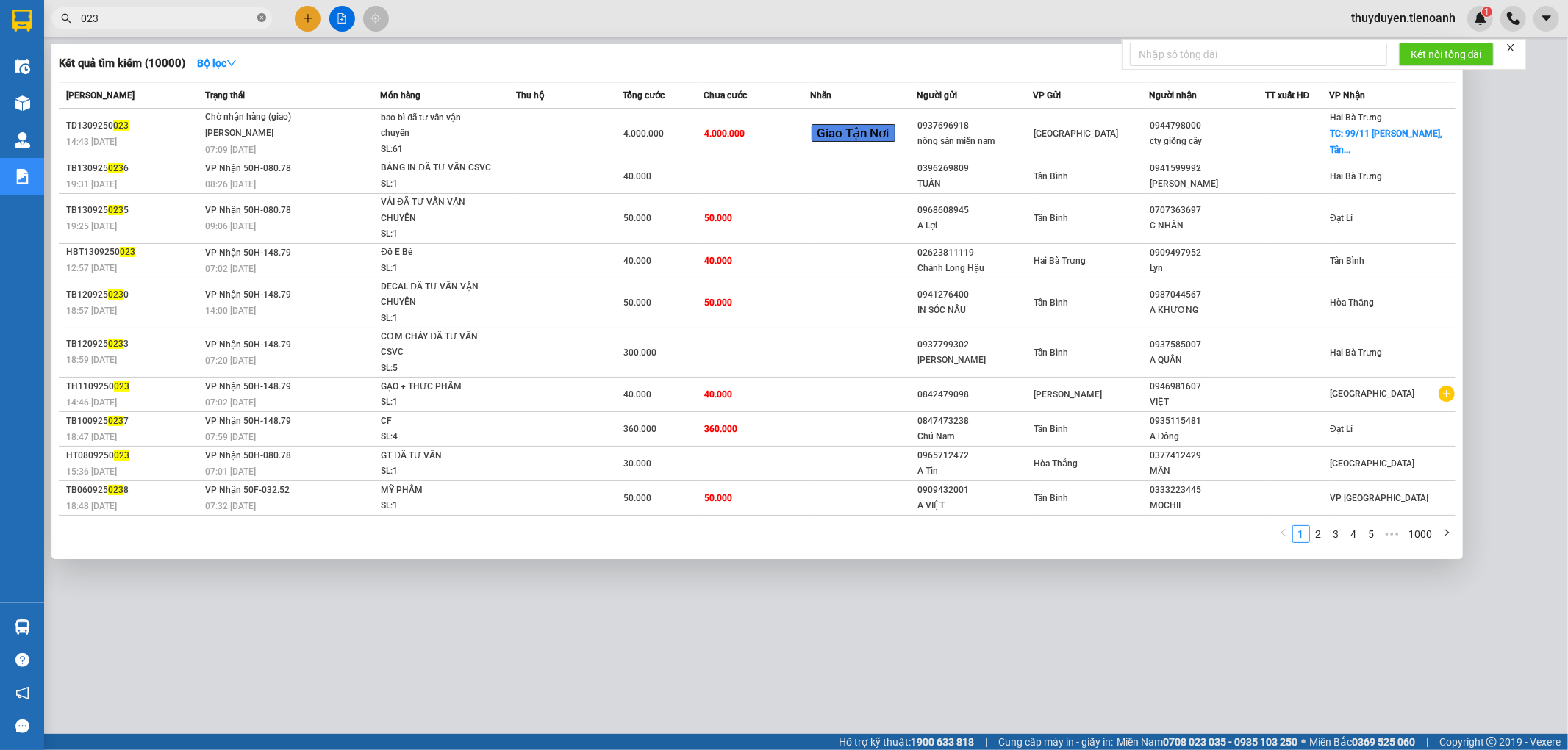
click at [260, 15] on icon "close-circle" at bounding box center [261, 18] width 8 height 8
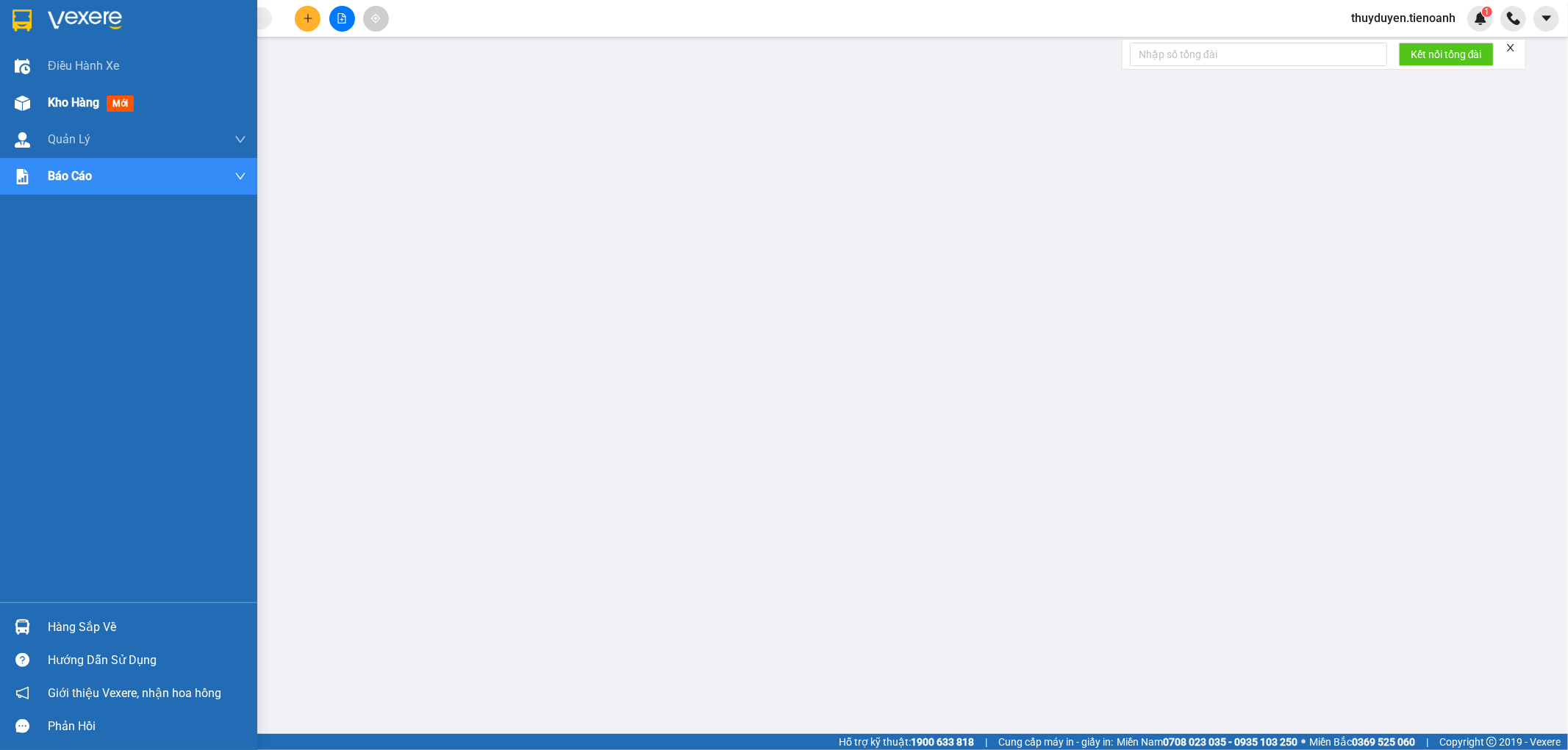
click at [62, 100] on span "Kho hàng" at bounding box center [73, 102] width 51 height 14
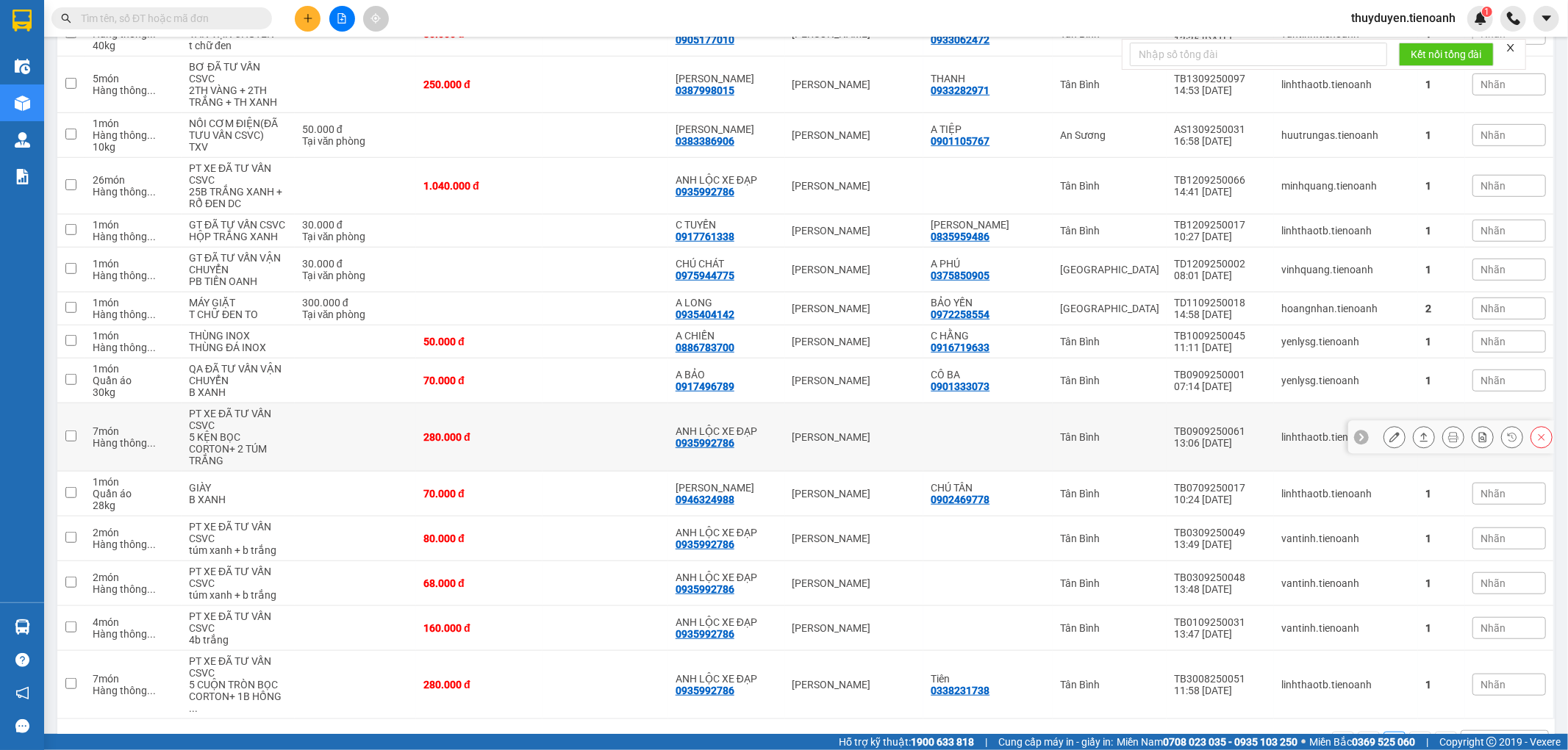
scroll to position [740, 0]
click at [126, 8] on span at bounding box center [161, 18] width 220 height 22
click at [143, 18] on input "text" at bounding box center [167, 18] width 173 height 16
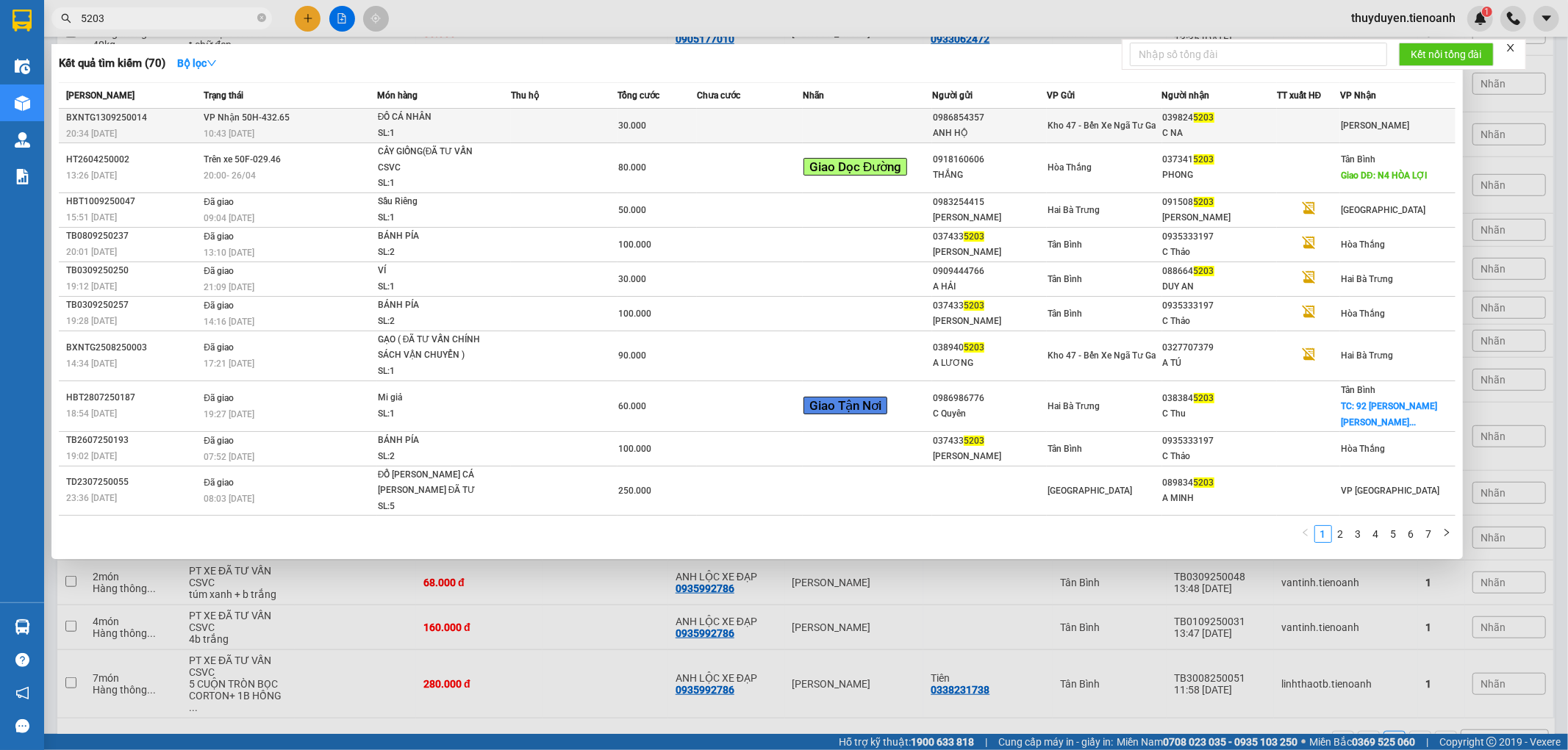
type input "5203"
click at [1114, 123] on span "Kho 47 - Bến Xe Ngã Tư Ga" at bounding box center [1101, 125] width 108 height 10
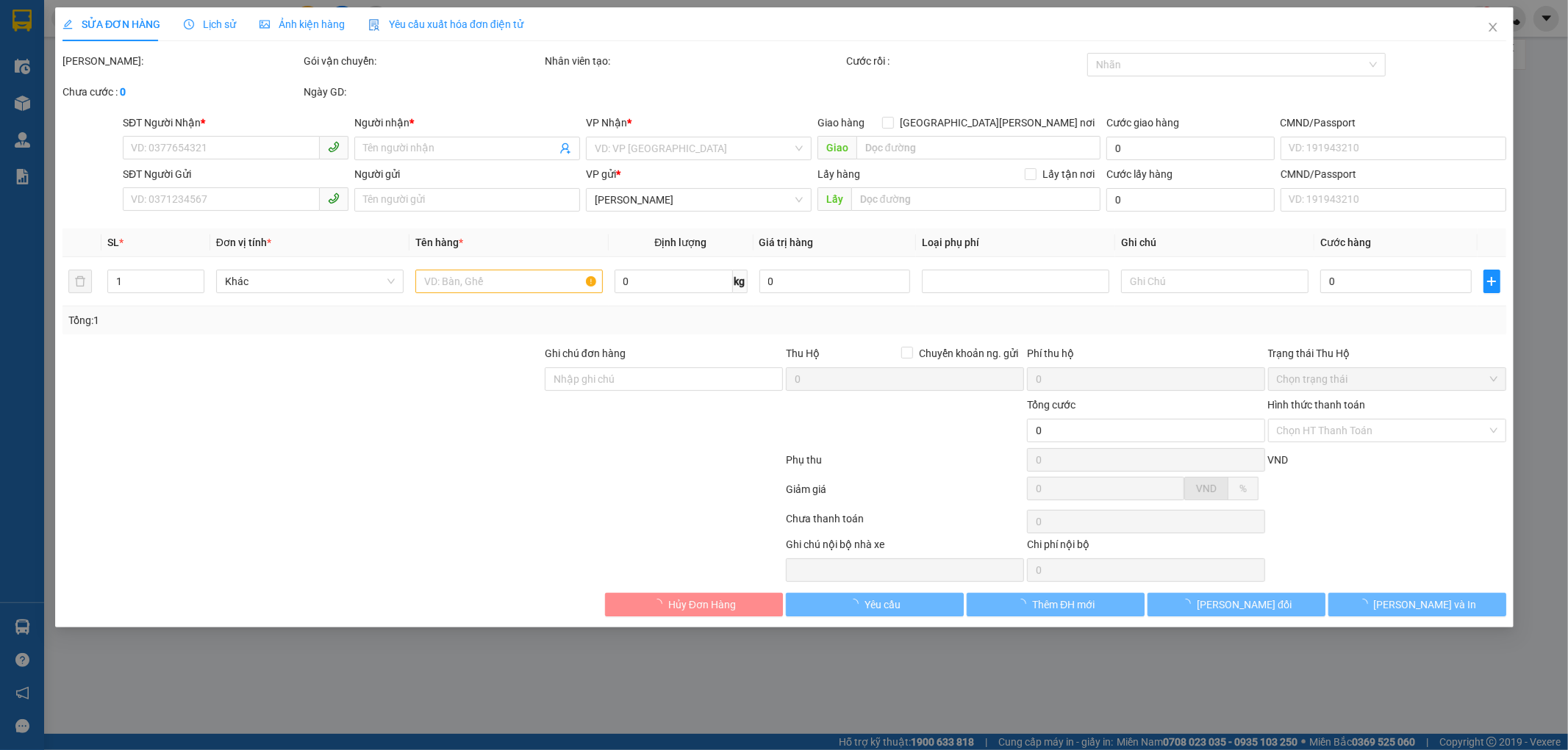
type input "0398245203"
type input "C NA"
type input "0986854357"
type input "ANH HỘ"
type input "30.000"
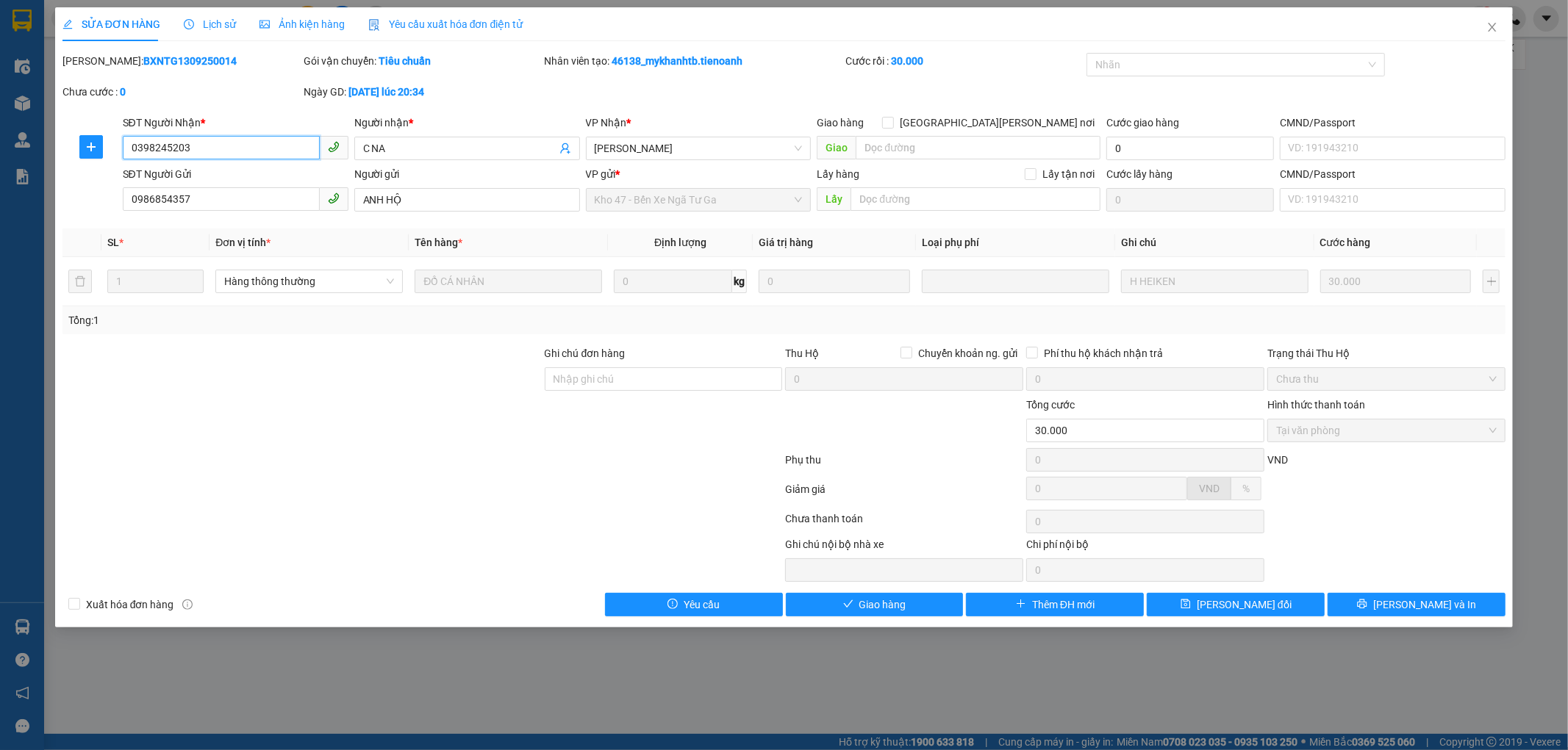
drag, startPoint x: 214, startPoint y: 144, endPoint x: 160, endPoint y: 155, distance: 55.1
click at [129, 150] on input "0398245203" at bounding box center [221, 148] width 197 height 24
click at [909, 606] on button "Giao hàng" at bounding box center [875, 605] width 178 height 24
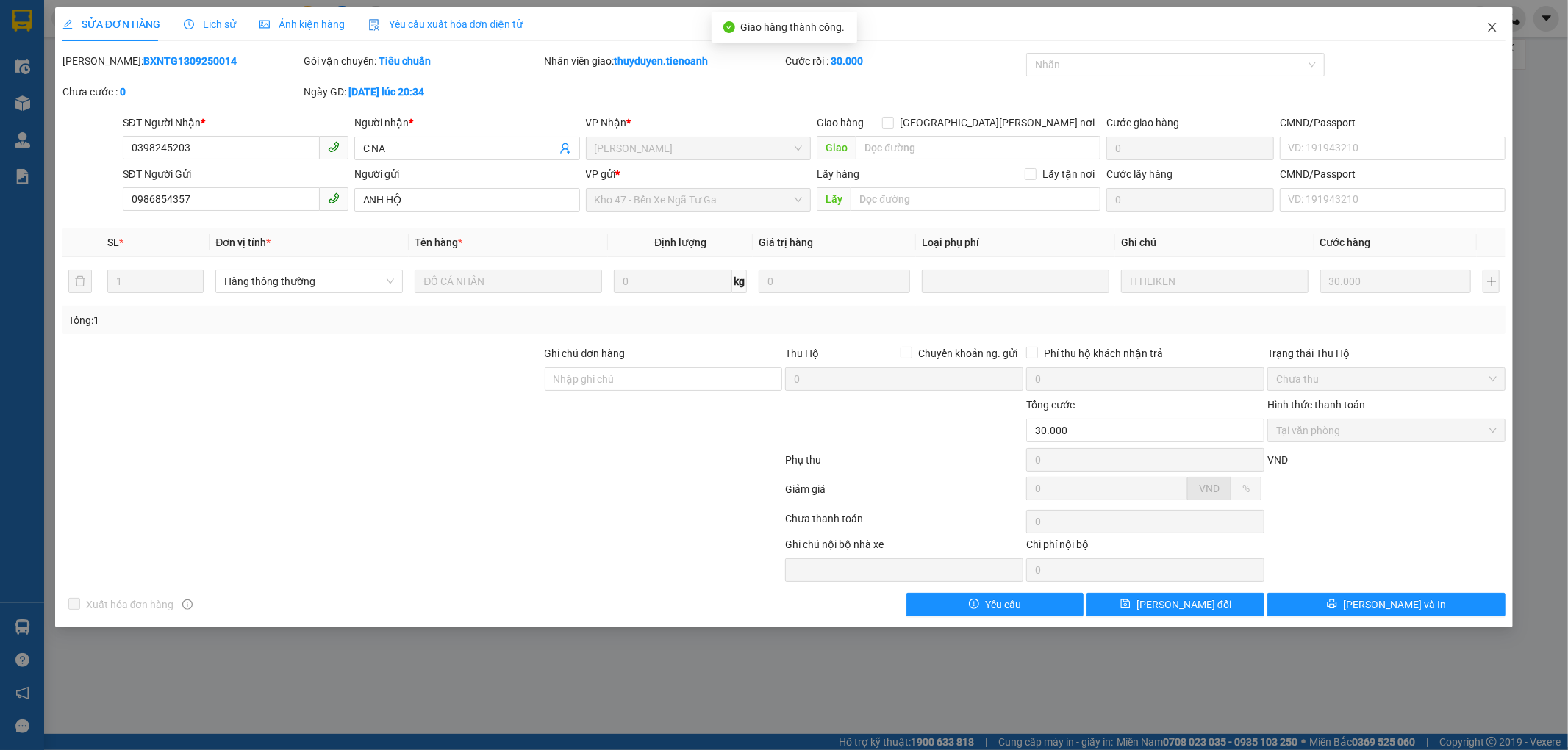
click at [1485, 20] on span "Close" at bounding box center [1492, 28] width 41 height 41
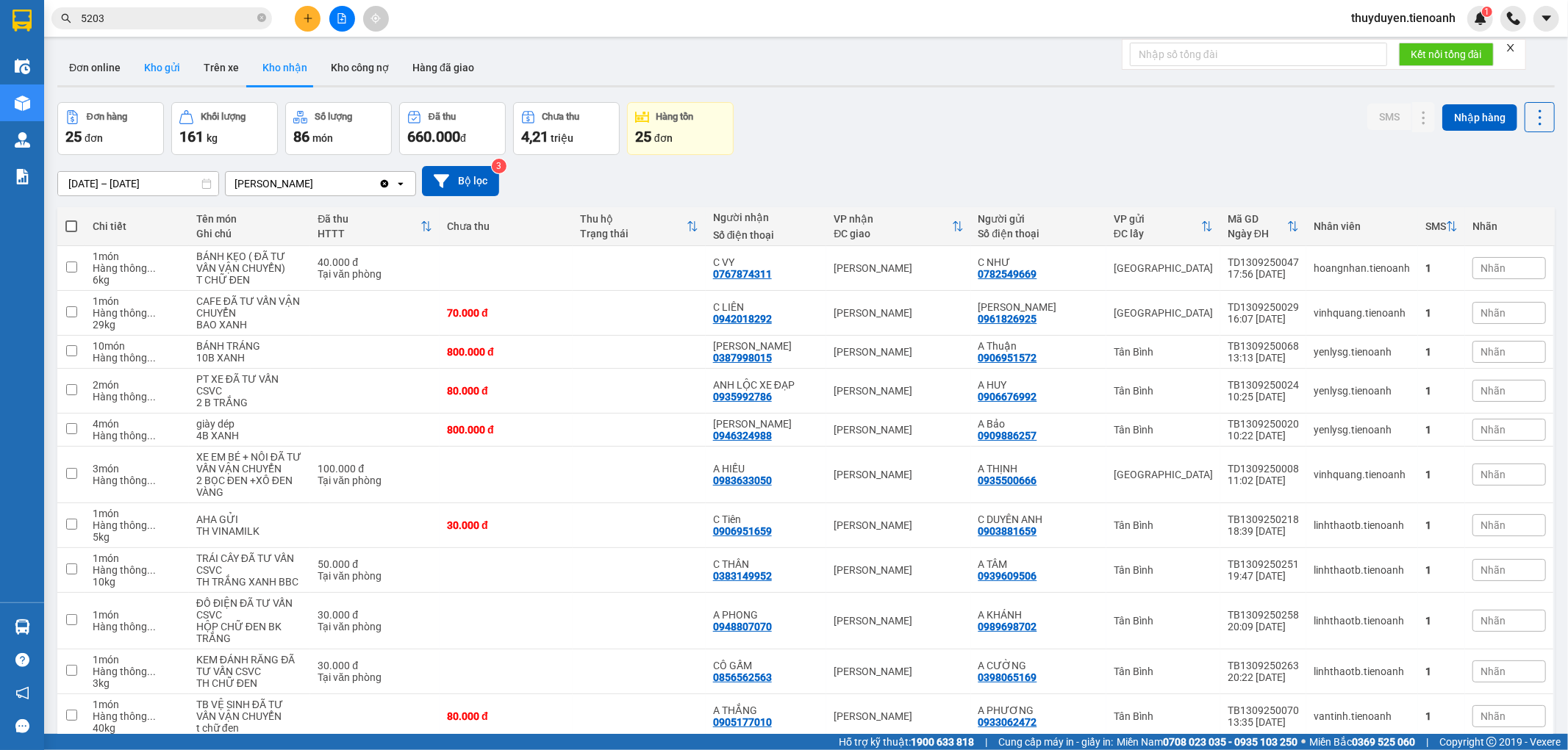
drag, startPoint x: 171, startPoint y: 68, endPoint x: 249, endPoint y: 8, distance: 98.4
click at [171, 66] on button "Kho gửi" at bounding box center [161, 67] width 60 height 35
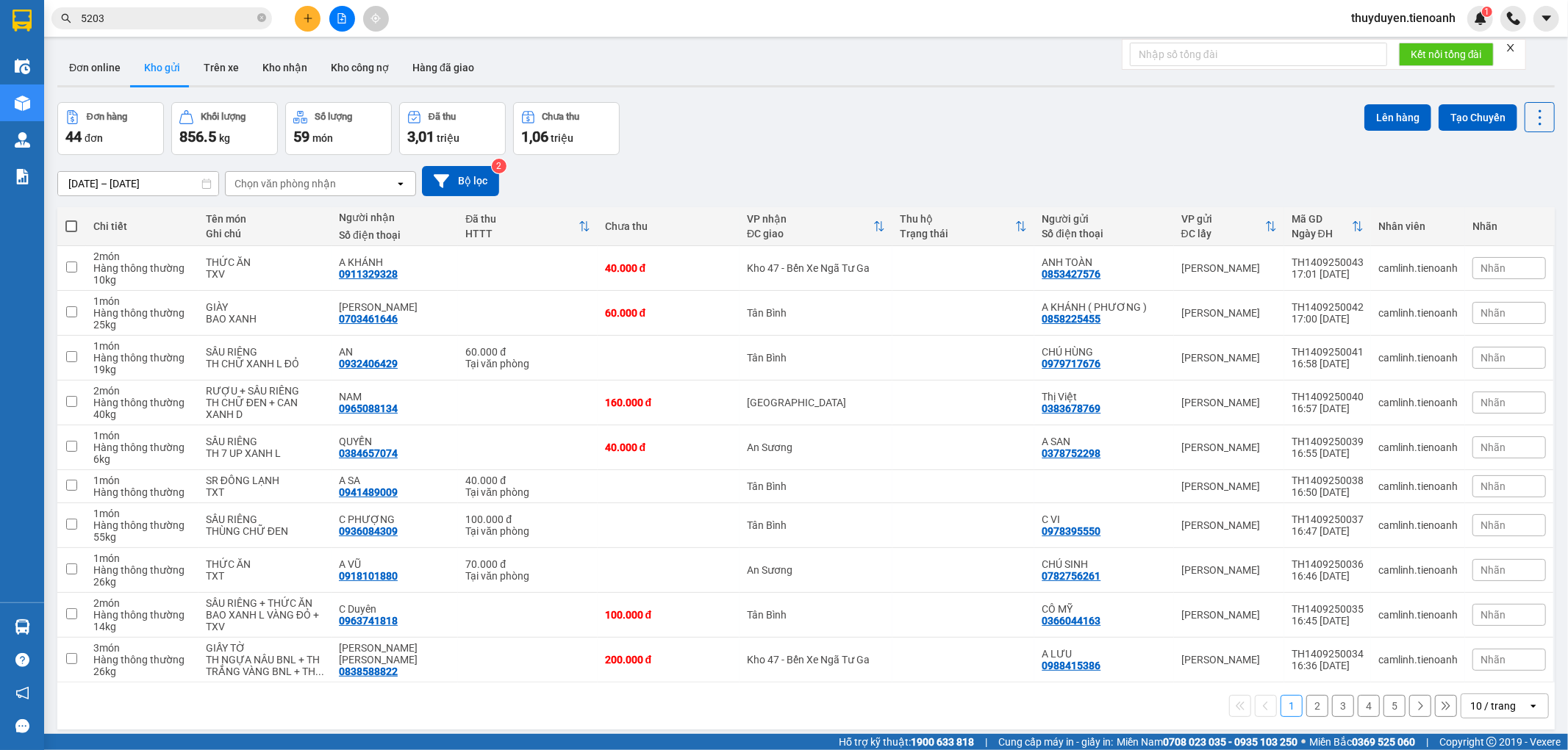
click at [1470, 700] on div "10 / trang" at bounding box center [1492, 705] width 45 height 14
click at [1481, 674] on span "100 / trang" at bounding box center [1486, 674] width 53 height 14
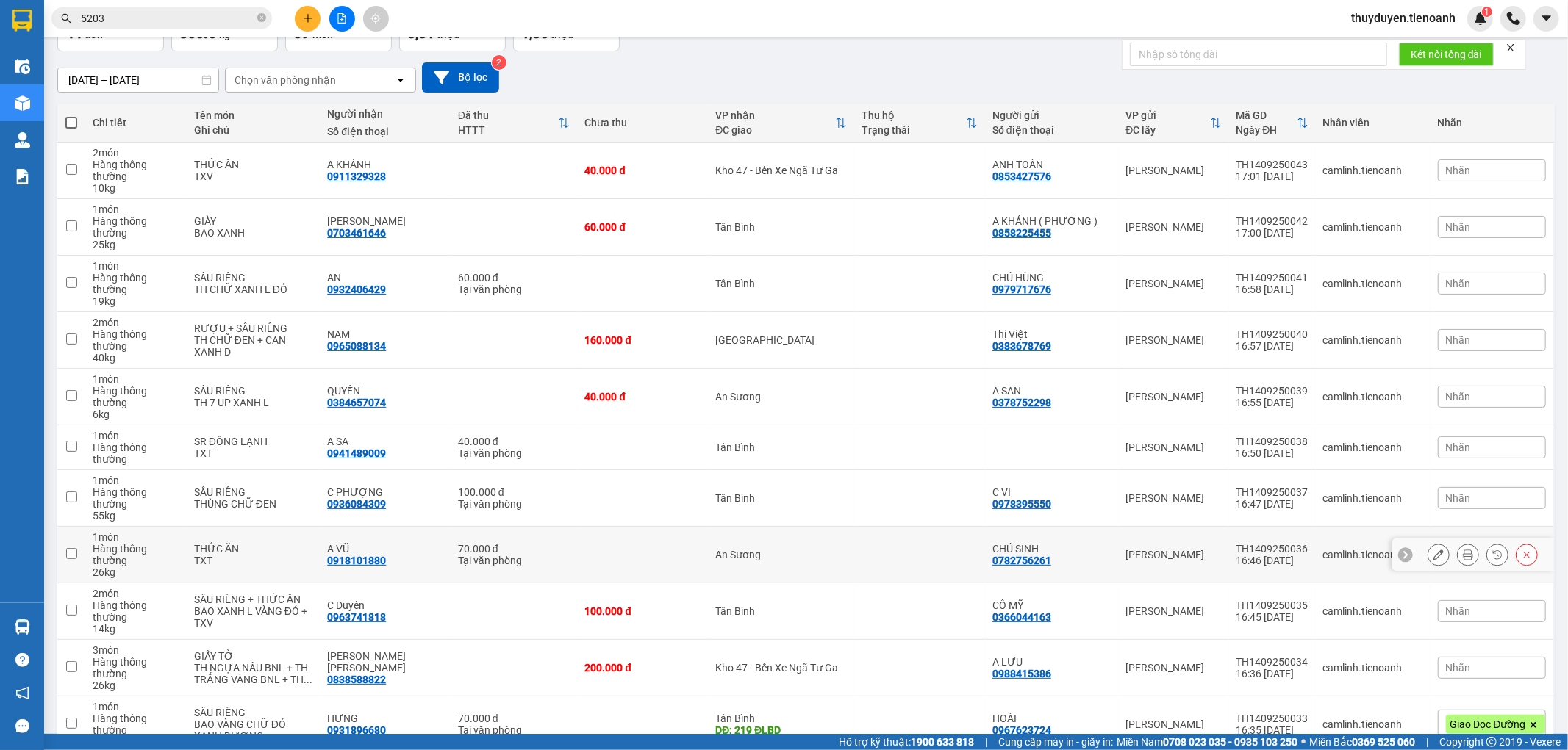
scroll to position [102, 0]
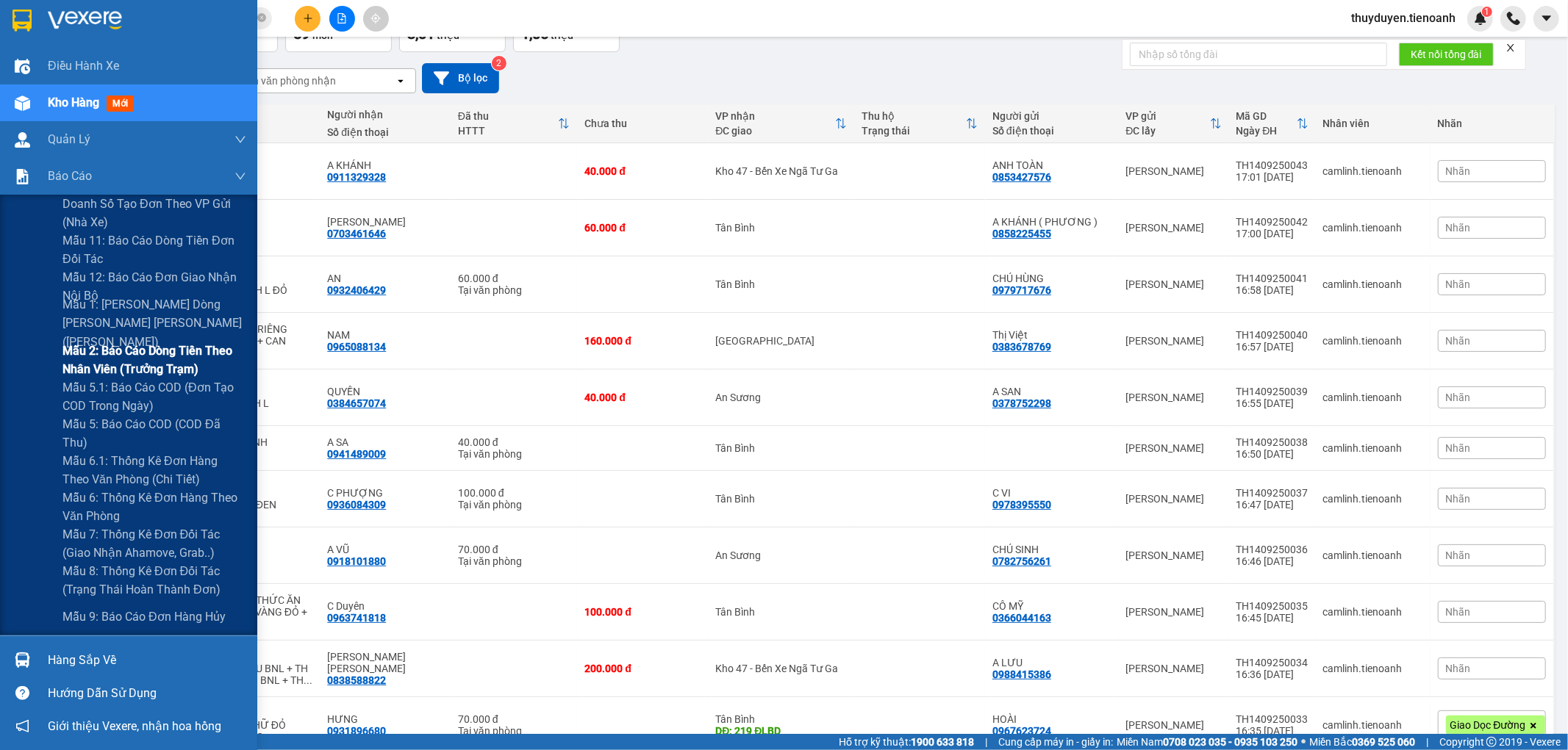
click at [100, 361] on span "Mẫu 2: Báo cáo dòng tiền theo nhân viên (Trưởng Trạm)" at bounding box center [154, 360] width 184 height 37
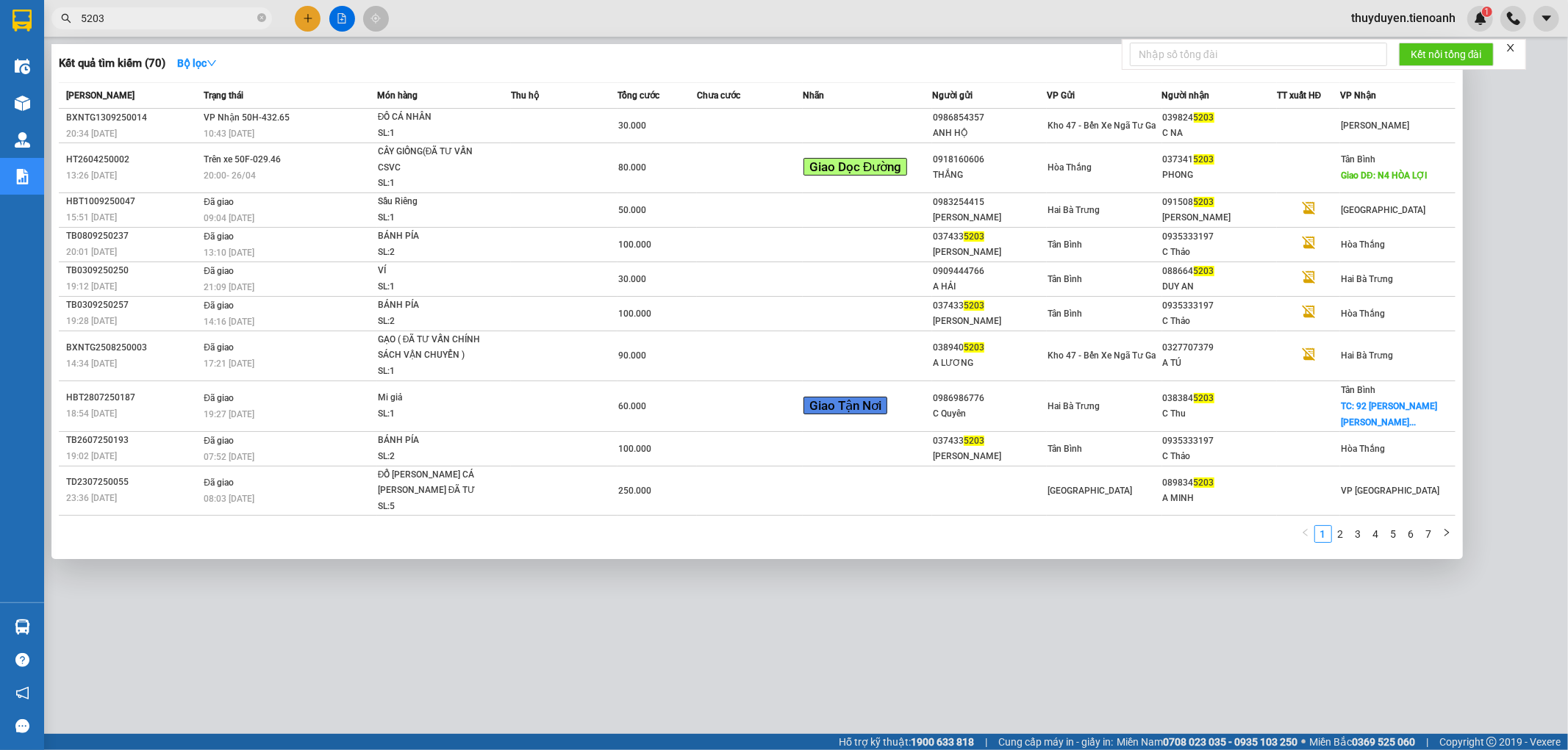
click at [192, 13] on input "5203" at bounding box center [167, 18] width 173 height 16
click at [560, 120] on td at bounding box center [564, 125] width 106 height 34
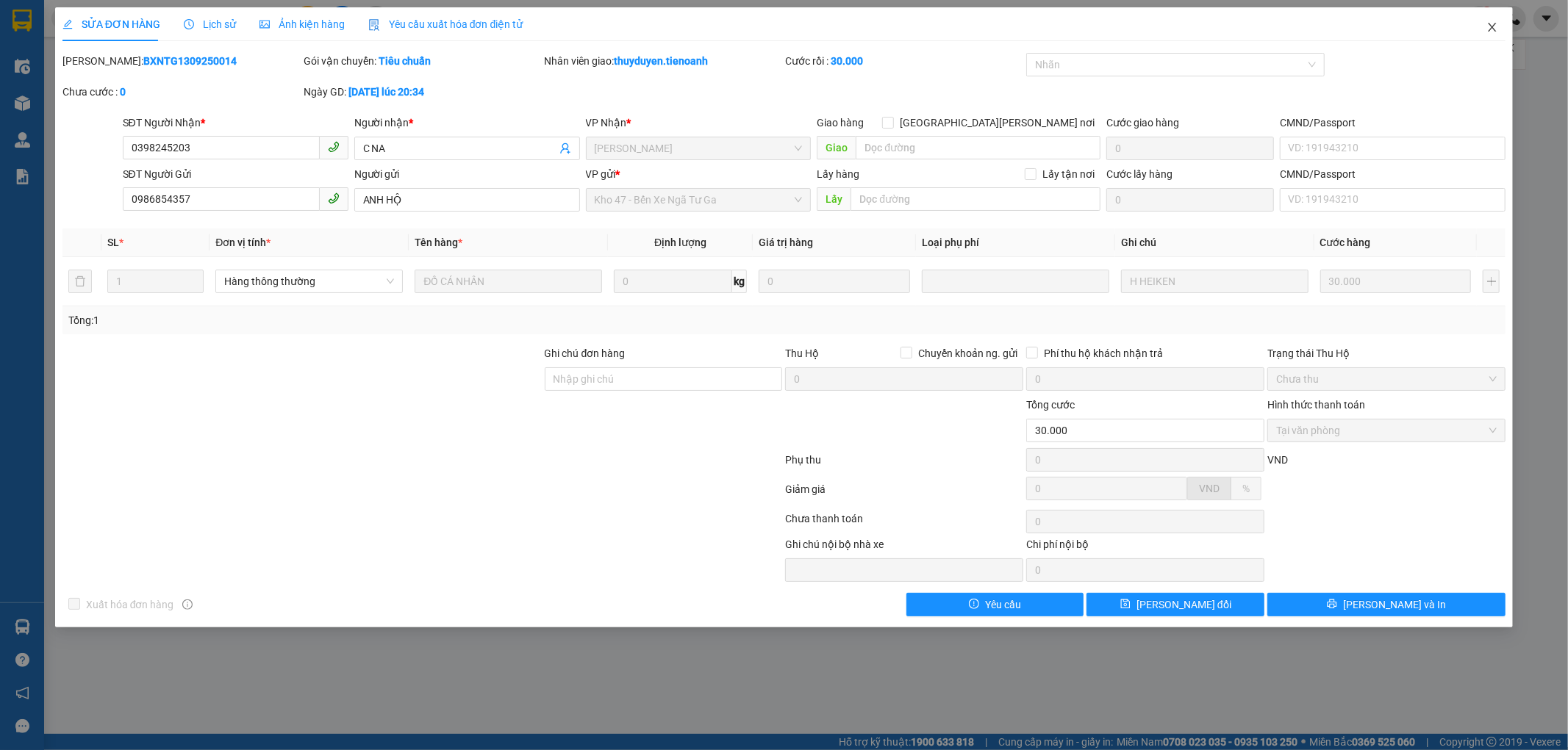
click at [1496, 17] on span "Close" at bounding box center [1492, 28] width 41 height 41
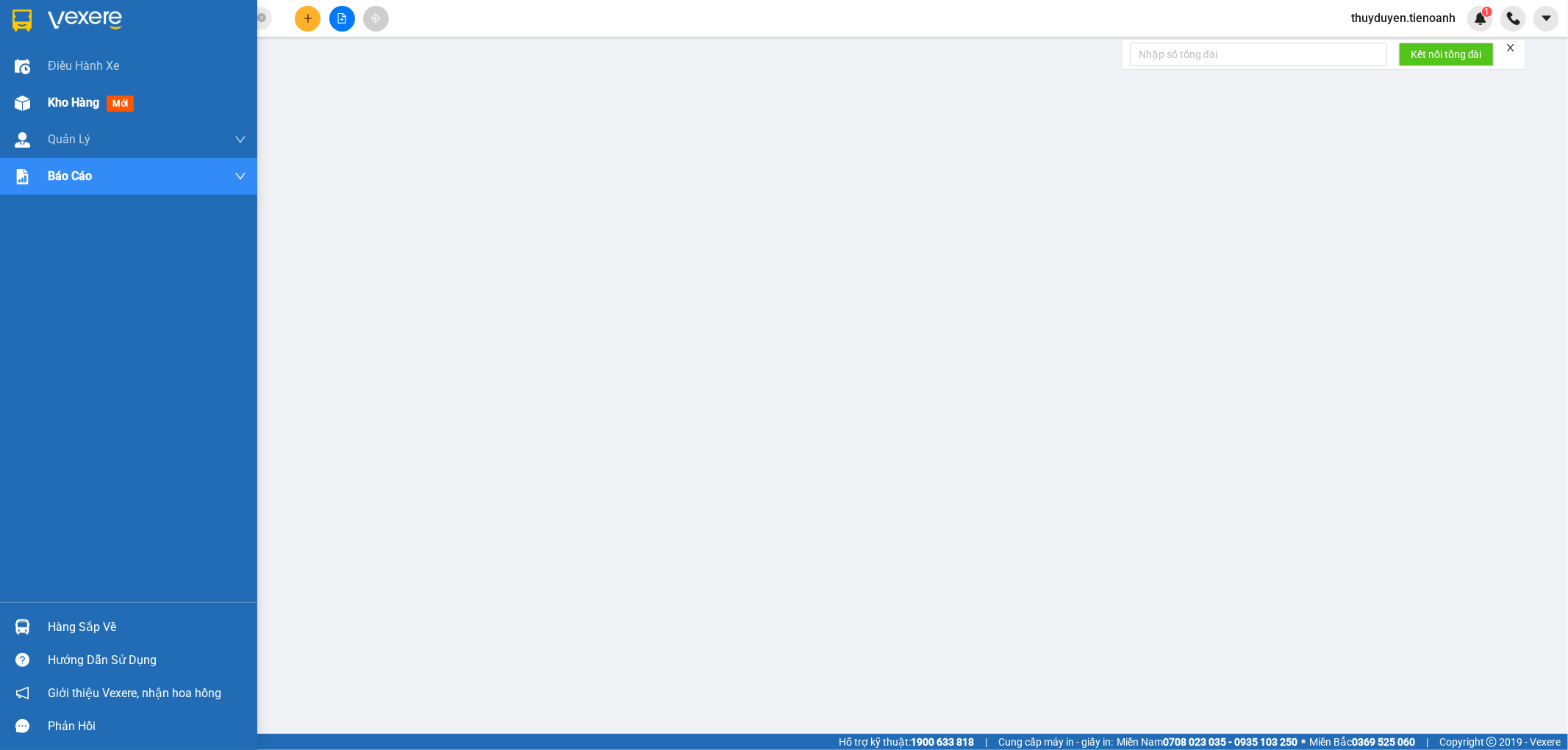
click at [67, 108] on span "Kho hàng" at bounding box center [73, 102] width 51 height 14
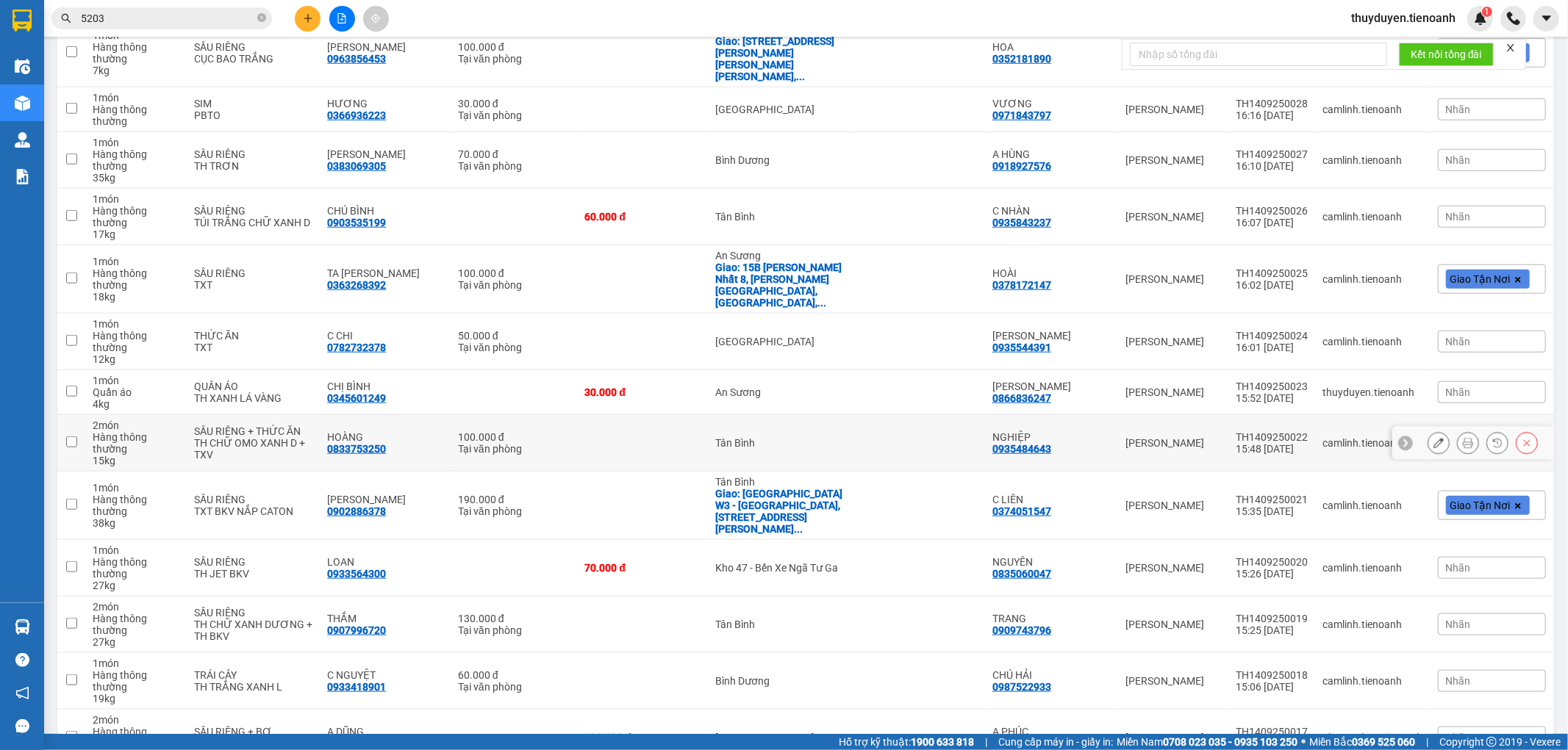
scroll to position [1224, 0]
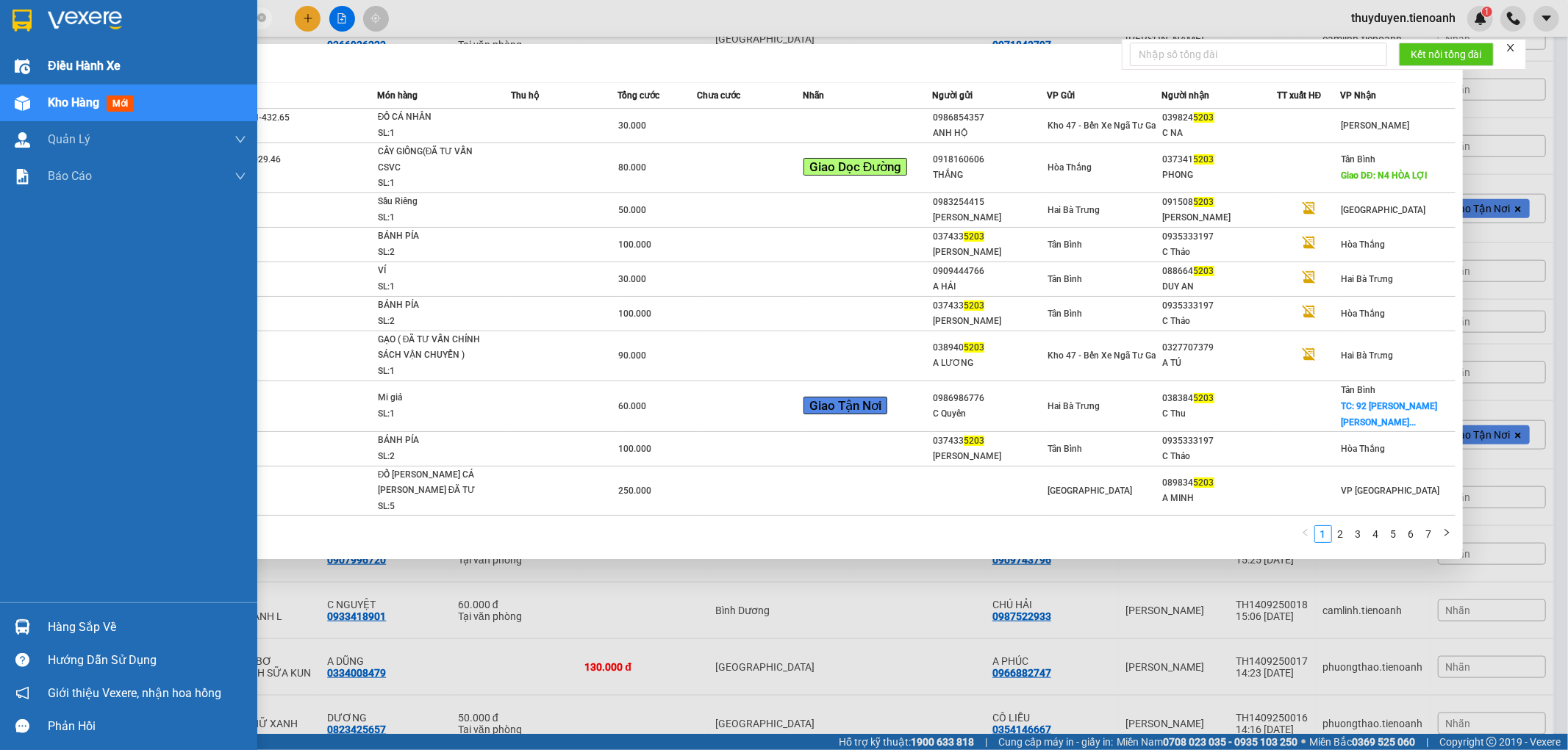
drag, startPoint x: 165, startPoint y: 13, endPoint x: 12, endPoint y: 54, distance: 158.4
click at [12, 54] on section "Kết quả [PERSON_NAME] ( 70 ) Bộ lọc Mã ĐH Trạng thái Món hàng Thu hộ Tổng [PERS…" at bounding box center [784, 375] width 1568 height 750
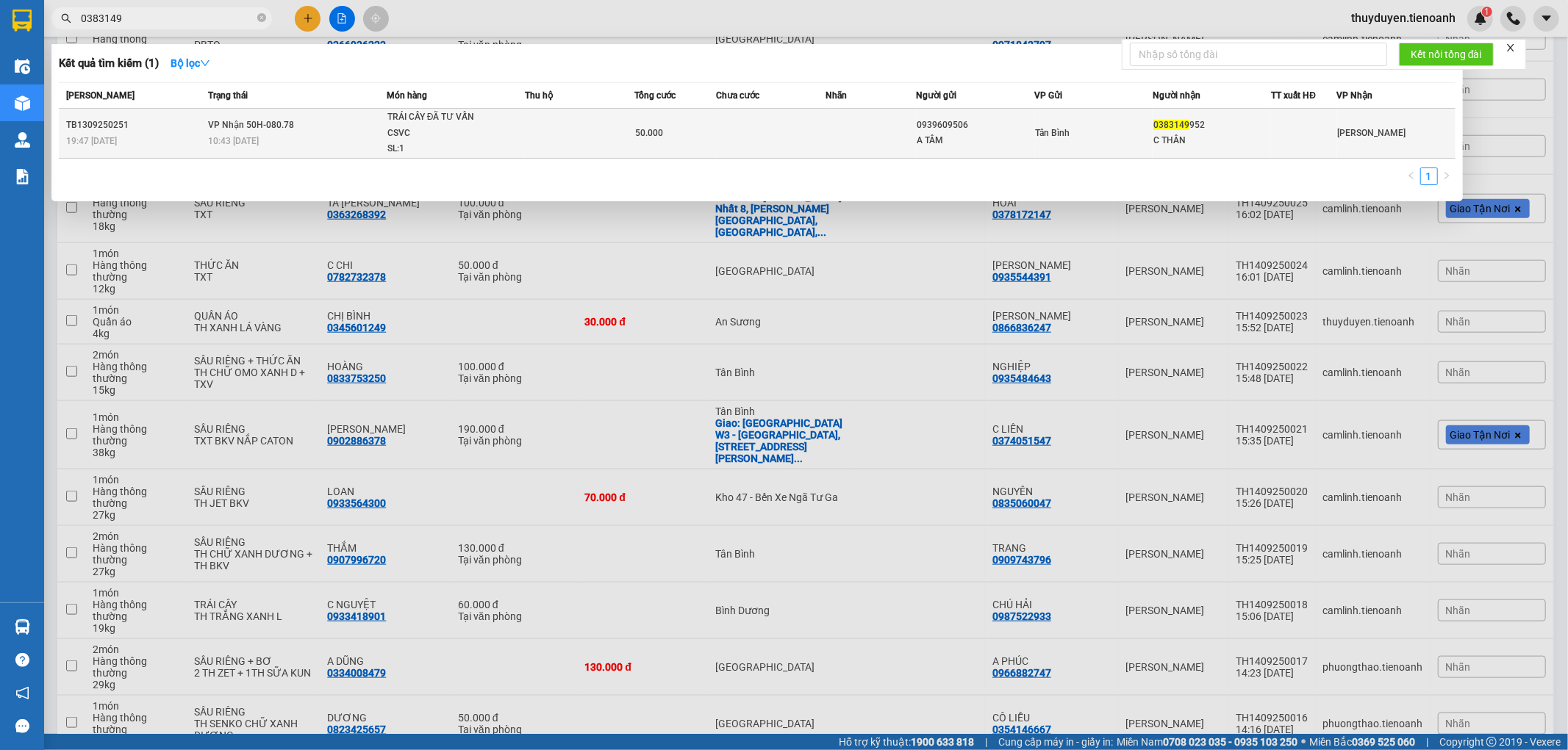
type input "0383149"
click at [641, 128] on span "50.000" at bounding box center [649, 133] width 28 height 10
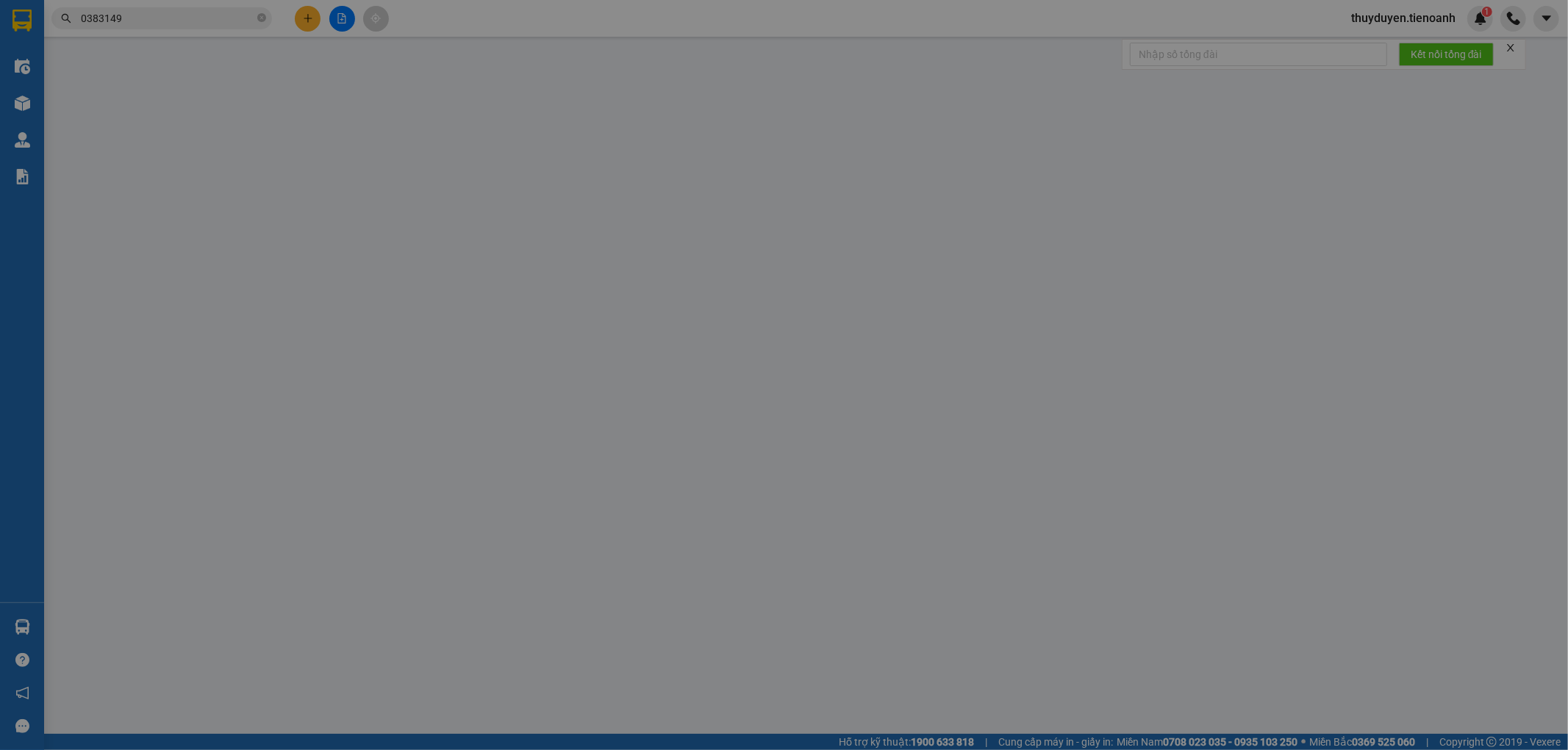
type input "0383149952"
type input "C THÂN"
type input "0939609506"
type input "A TÂM"
type input "50.000"
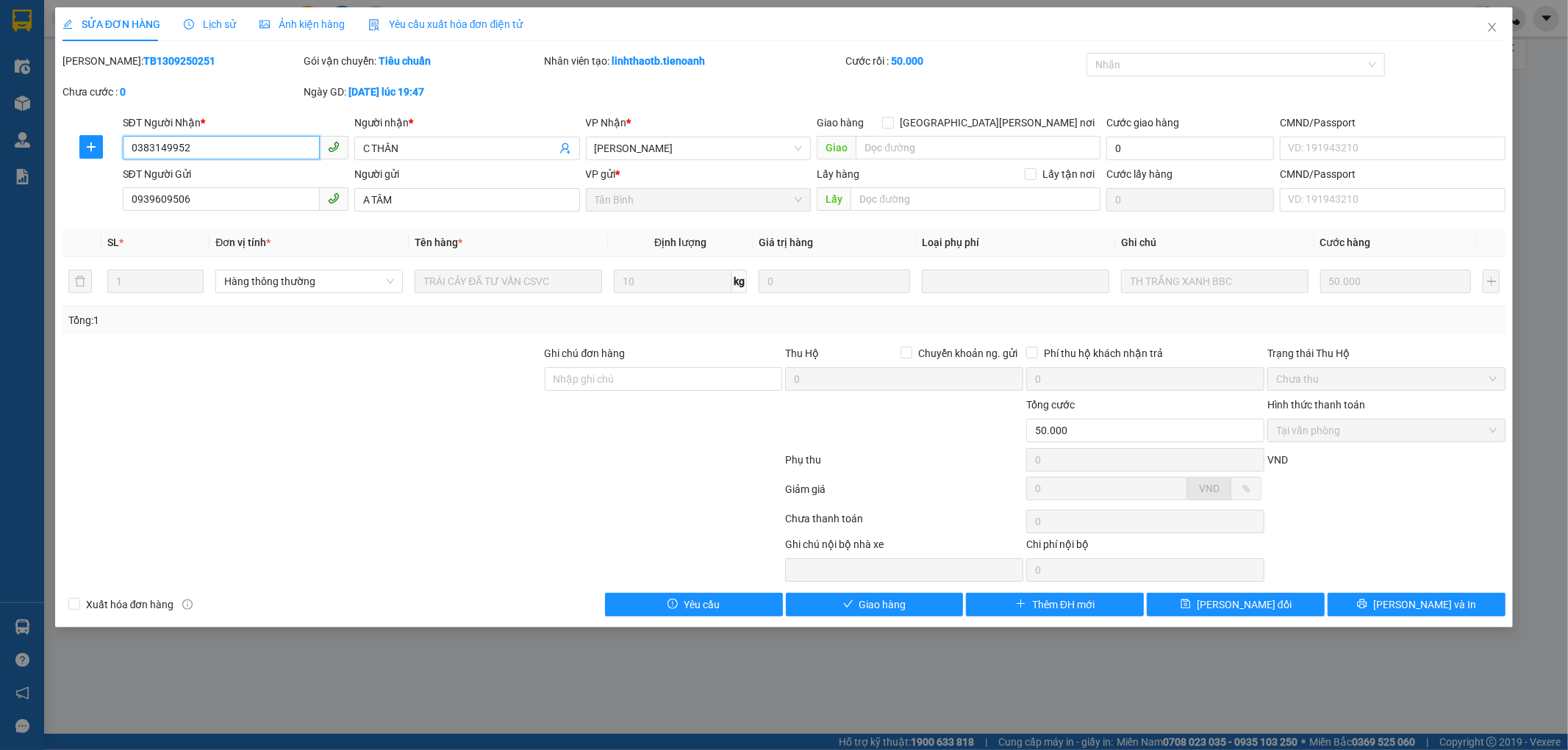
drag, startPoint x: 199, startPoint y: 155, endPoint x: 0, endPoint y: 165, distance: 199.3
click at [0, 165] on div "SỬA ĐƠN HÀNG Lịch sử [PERSON_NAME] hàng Yêu cầu xuất [PERSON_NAME] điện tử Tota…" at bounding box center [784, 375] width 1568 height 750
click at [862, 601] on span "Giao hàng" at bounding box center [882, 604] width 47 height 16
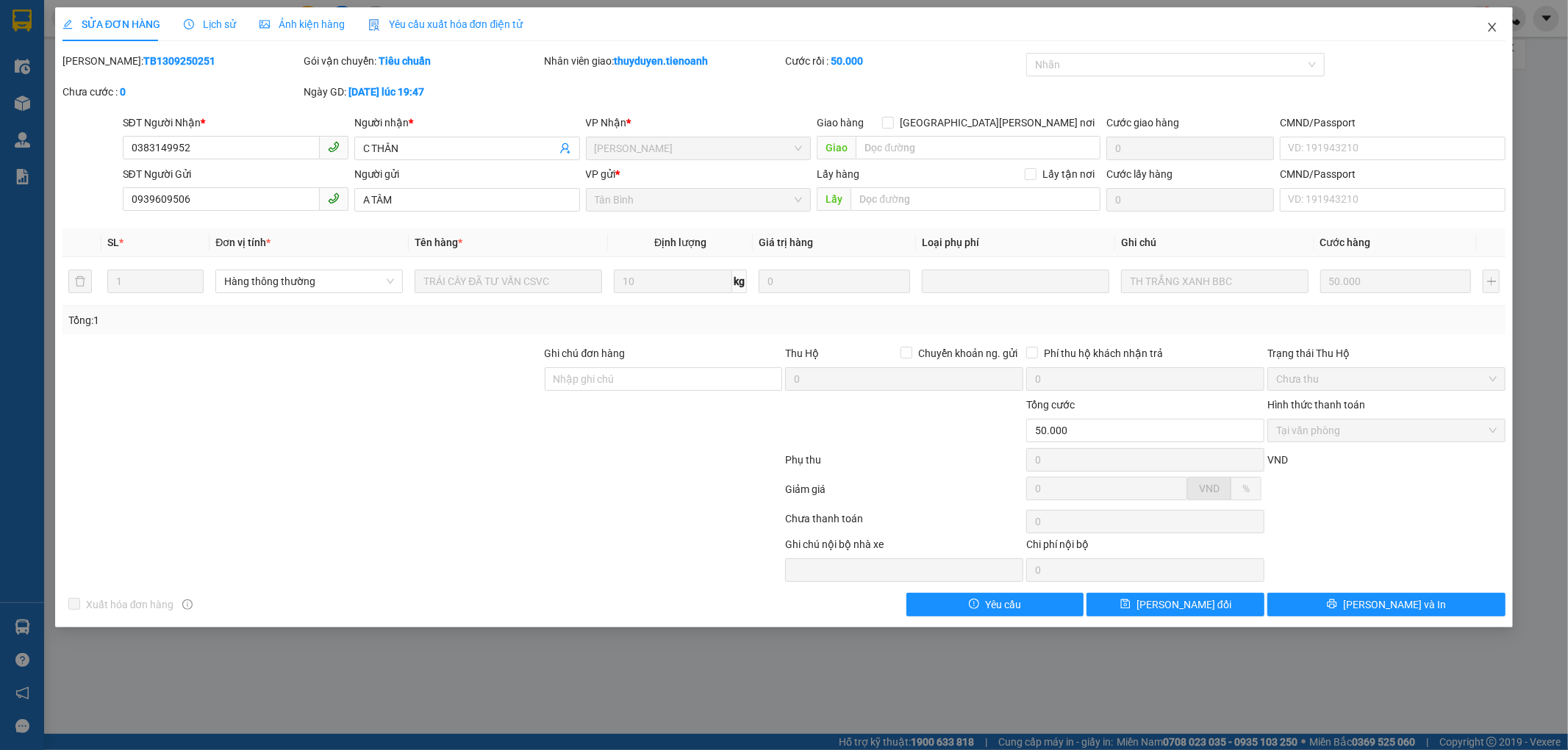
click at [1492, 29] on icon "close" at bounding box center [1492, 27] width 8 height 8
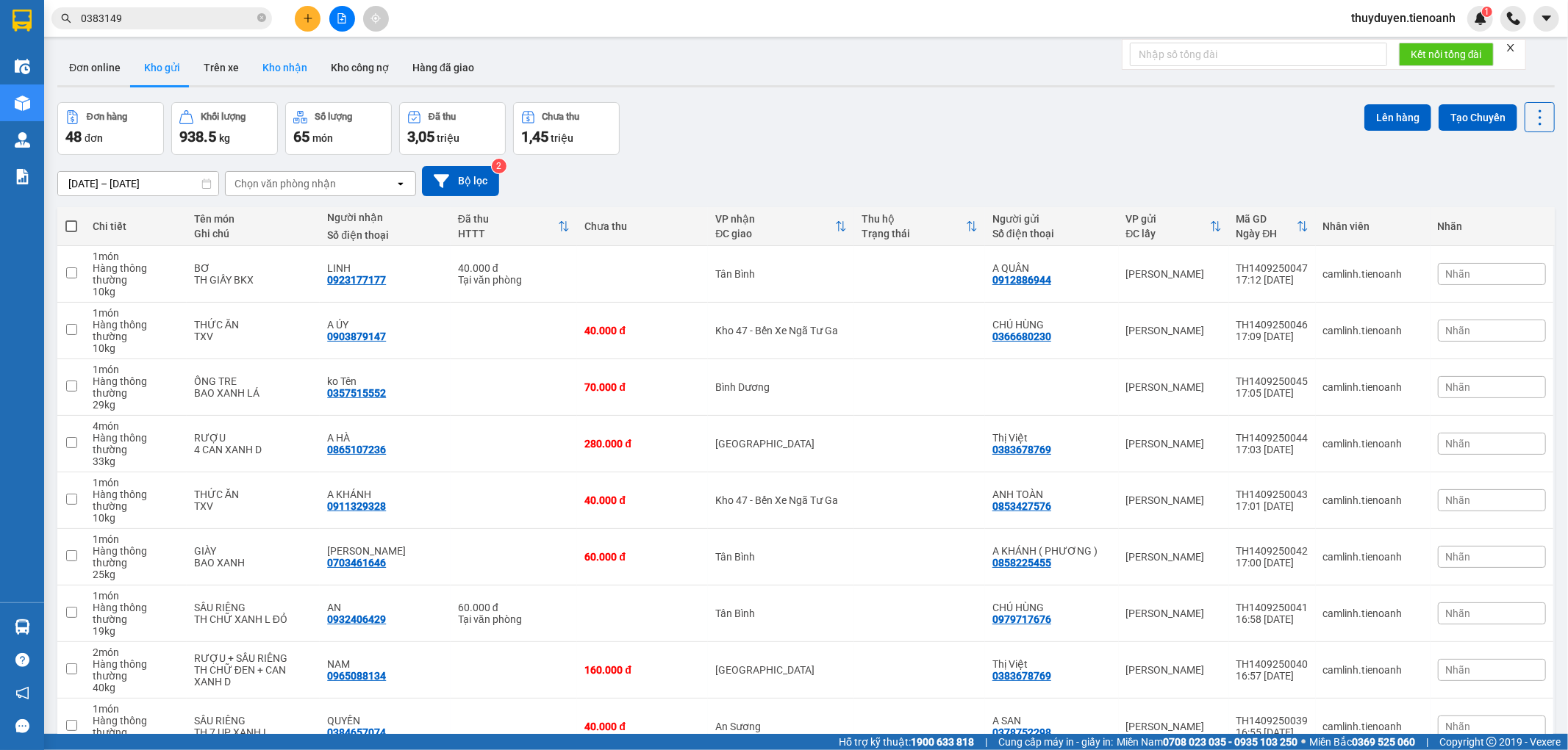
click at [283, 65] on button "Kho nhận" at bounding box center [284, 67] width 68 height 35
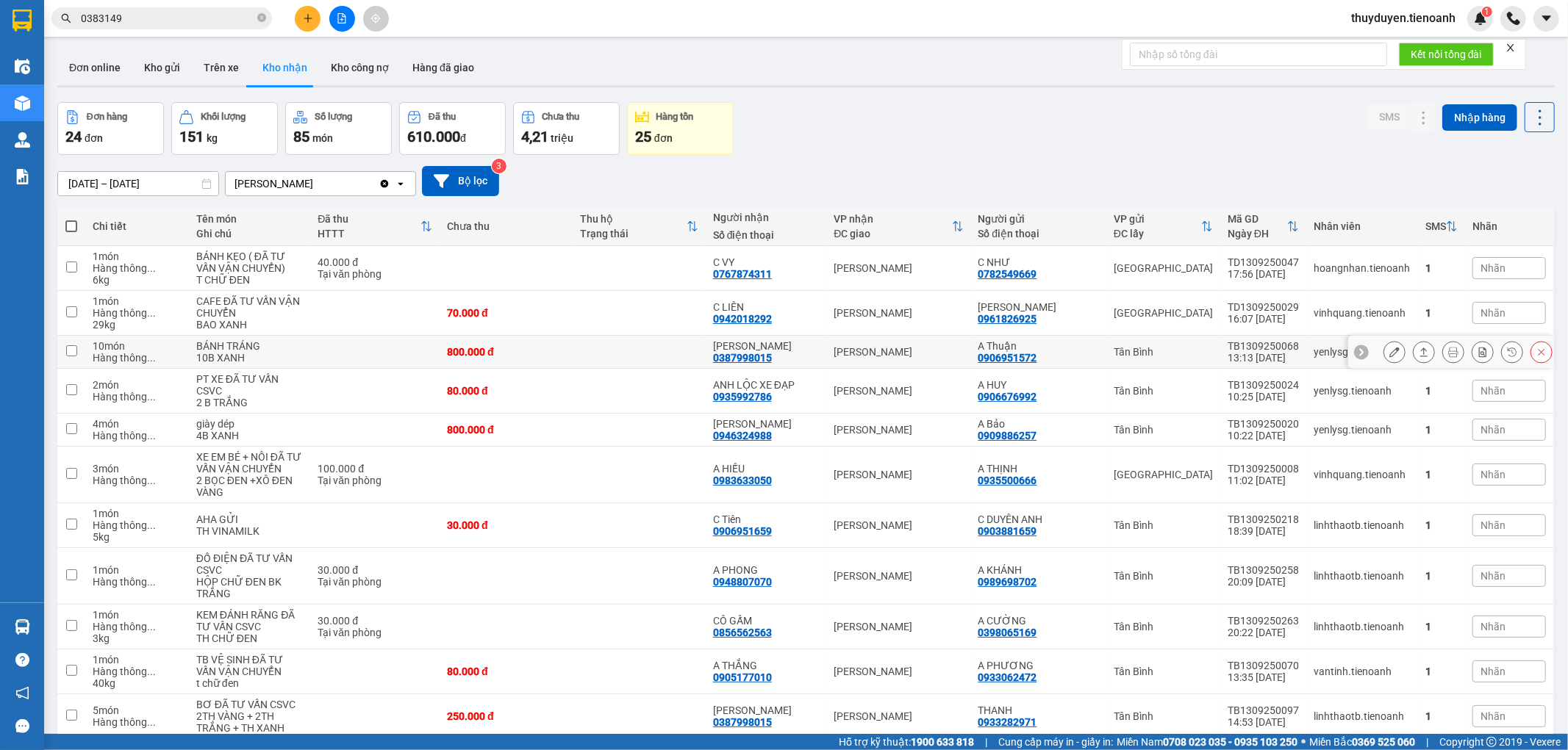
scroll to position [163, 0]
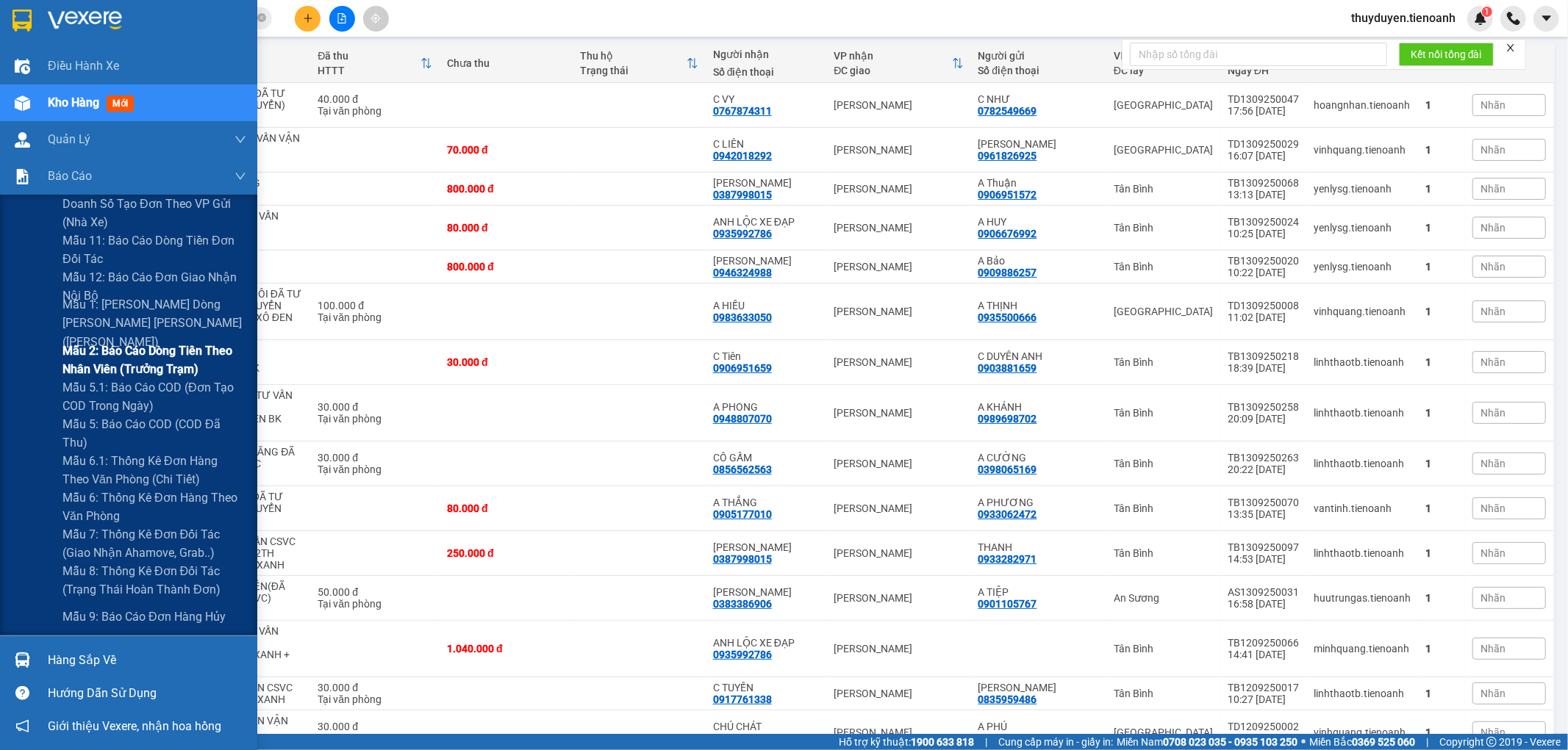
click at [94, 362] on span "Mẫu 2: Báo cáo dòng tiền theo nhân viên (Trưởng Trạm)" at bounding box center [154, 360] width 184 height 37
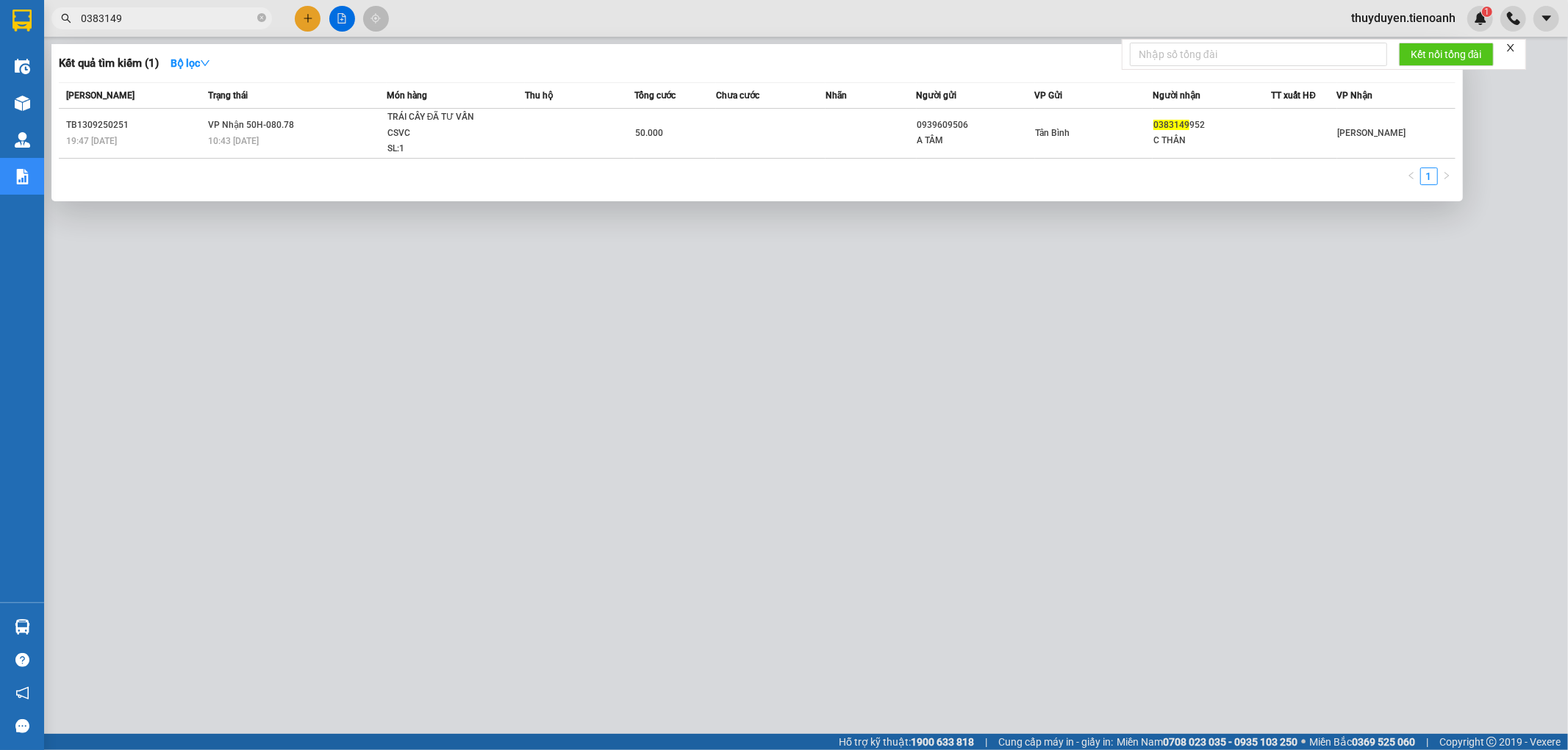
drag, startPoint x: 161, startPoint y: 17, endPoint x: 0, endPoint y: 141, distance: 203.2
click at [0, 141] on section "Kết quả [PERSON_NAME] ( 1 ) Bộ lọc Mã ĐH Trạng thái Món hàng Thu hộ Tổng [PERSO…" at bounding box center [784, 375] width 1568 height 750
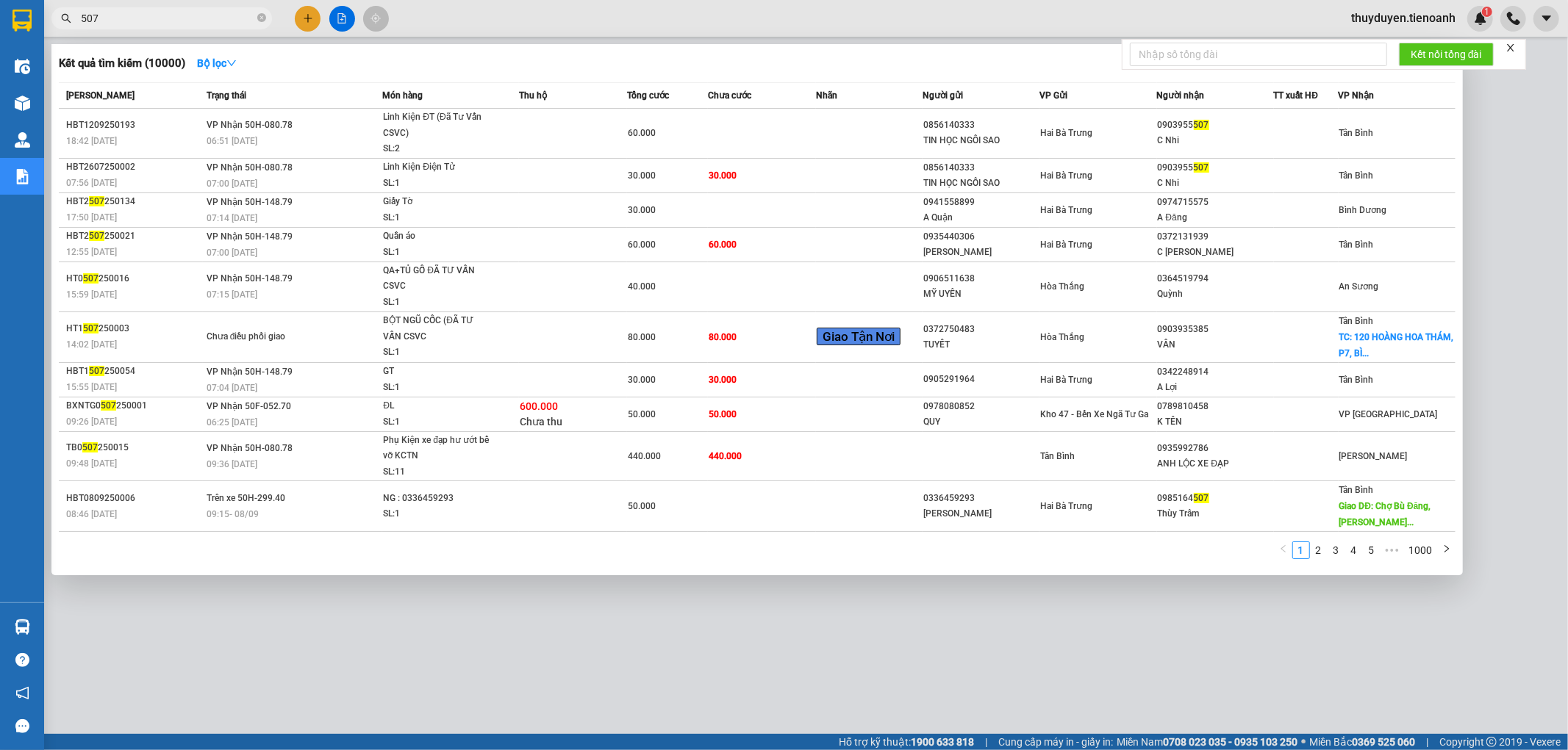
drag, startPoint x: 165, startPoint y: 10, endPoint x: 0, endPoint y: 35, distance: 166.9
click at [0, 35] on section "Kết quả [PERSON_NAME] ( 10000 ) Bộ lọc Mã ĐH Trạng thái Món hàng Thu hộ Tổng [P…" at bounding box center [784, 375] width 1568 height 750
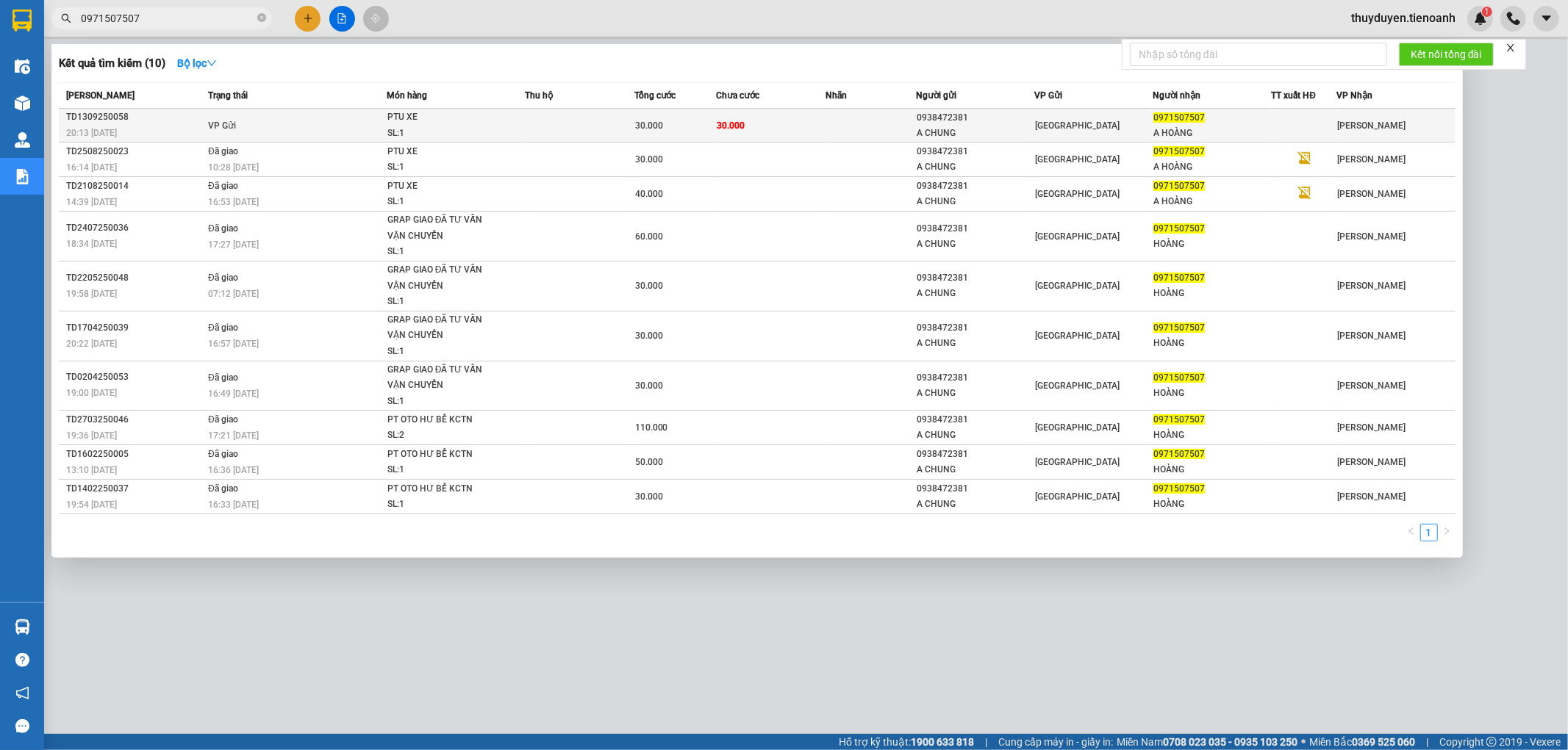
type input "0971507507"
click at [818, 120] on td "30.000" at bounding box center [771, 125] width 109 height 34
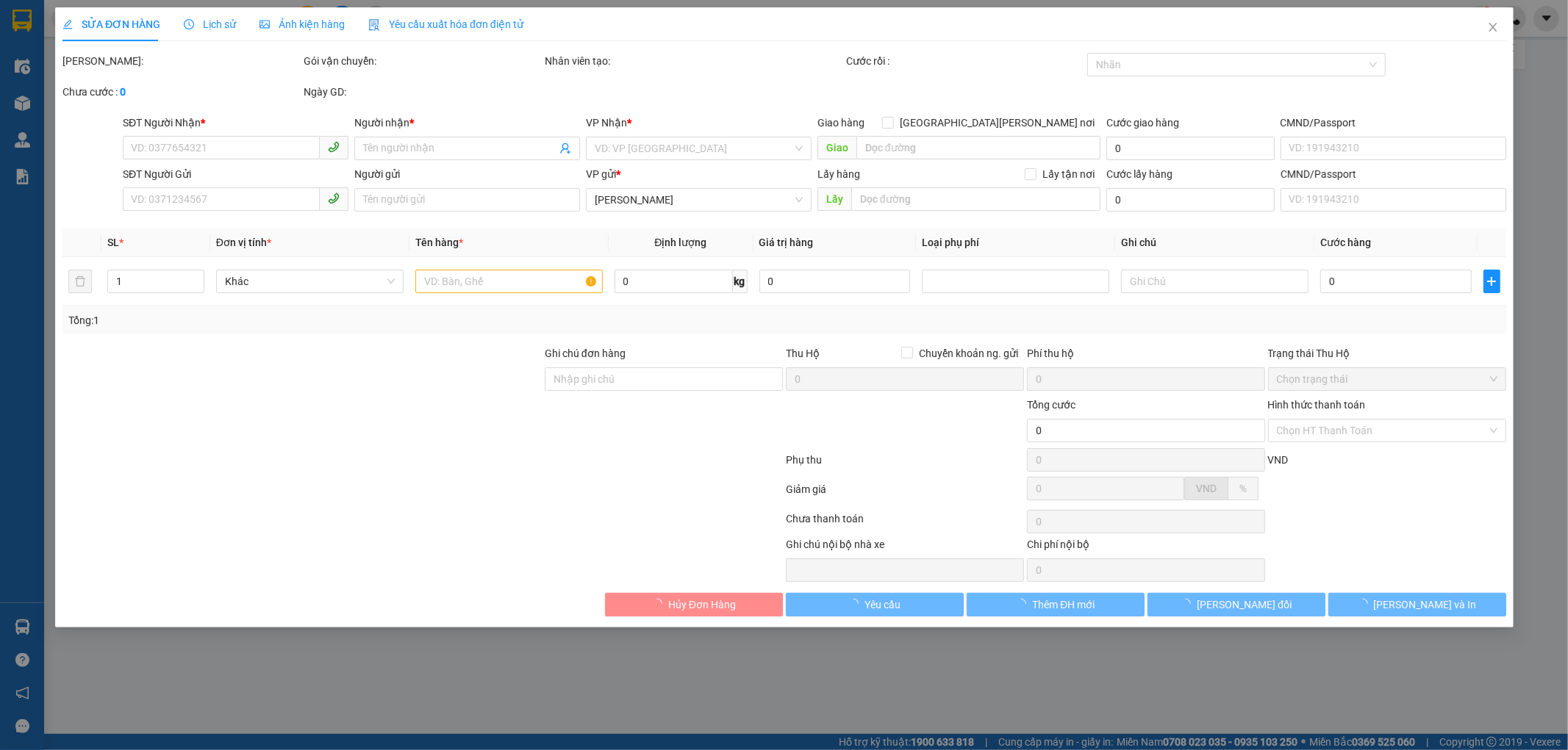
type input "0971507507"
type input "A HOÀNG"
type input "0938472381"
type input "A CHUNG"
type input "30.000"
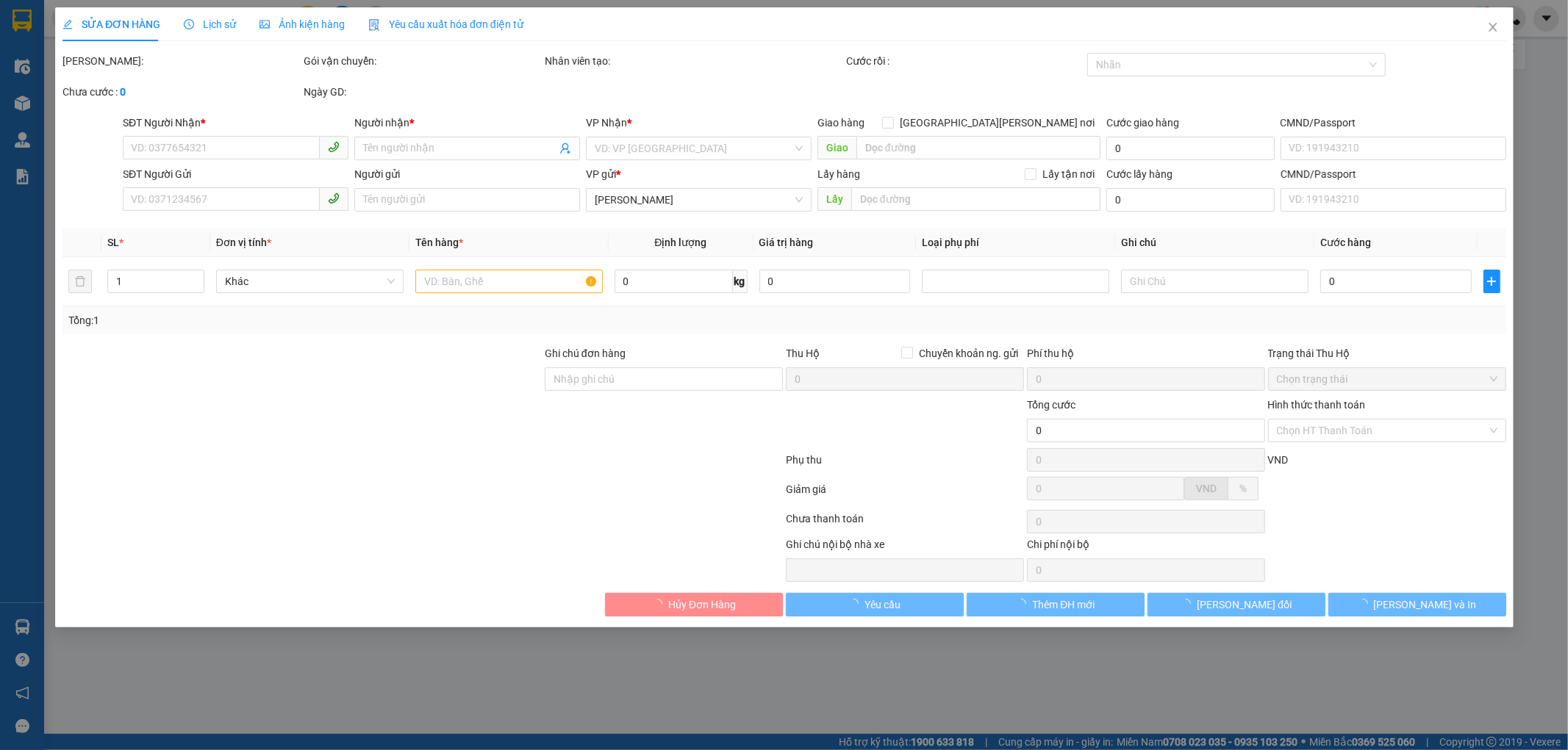
type input "30.000"
